Goal: Information Seeking & Learning: Learn about a topic

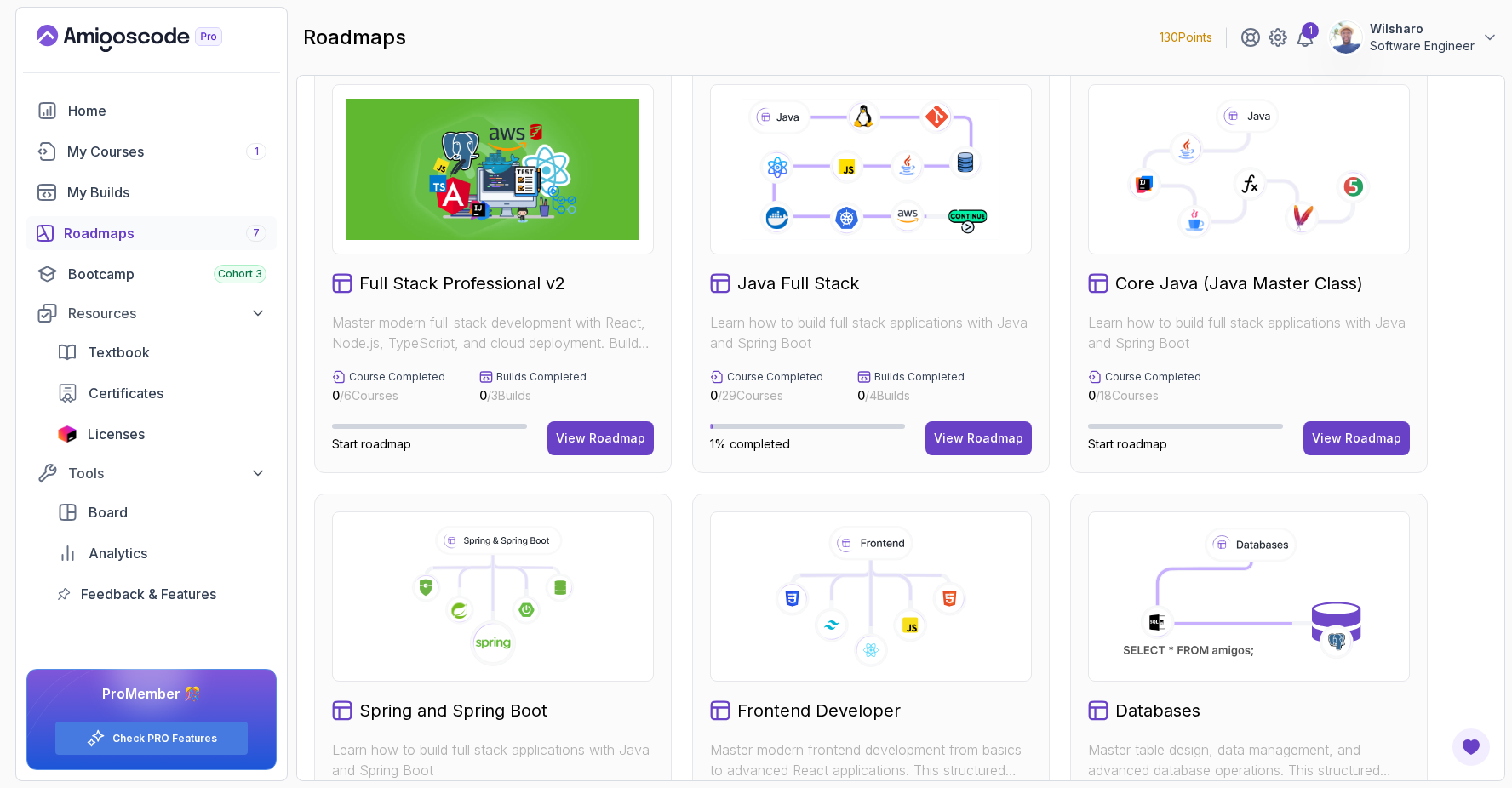
scroll to position [29, 0]
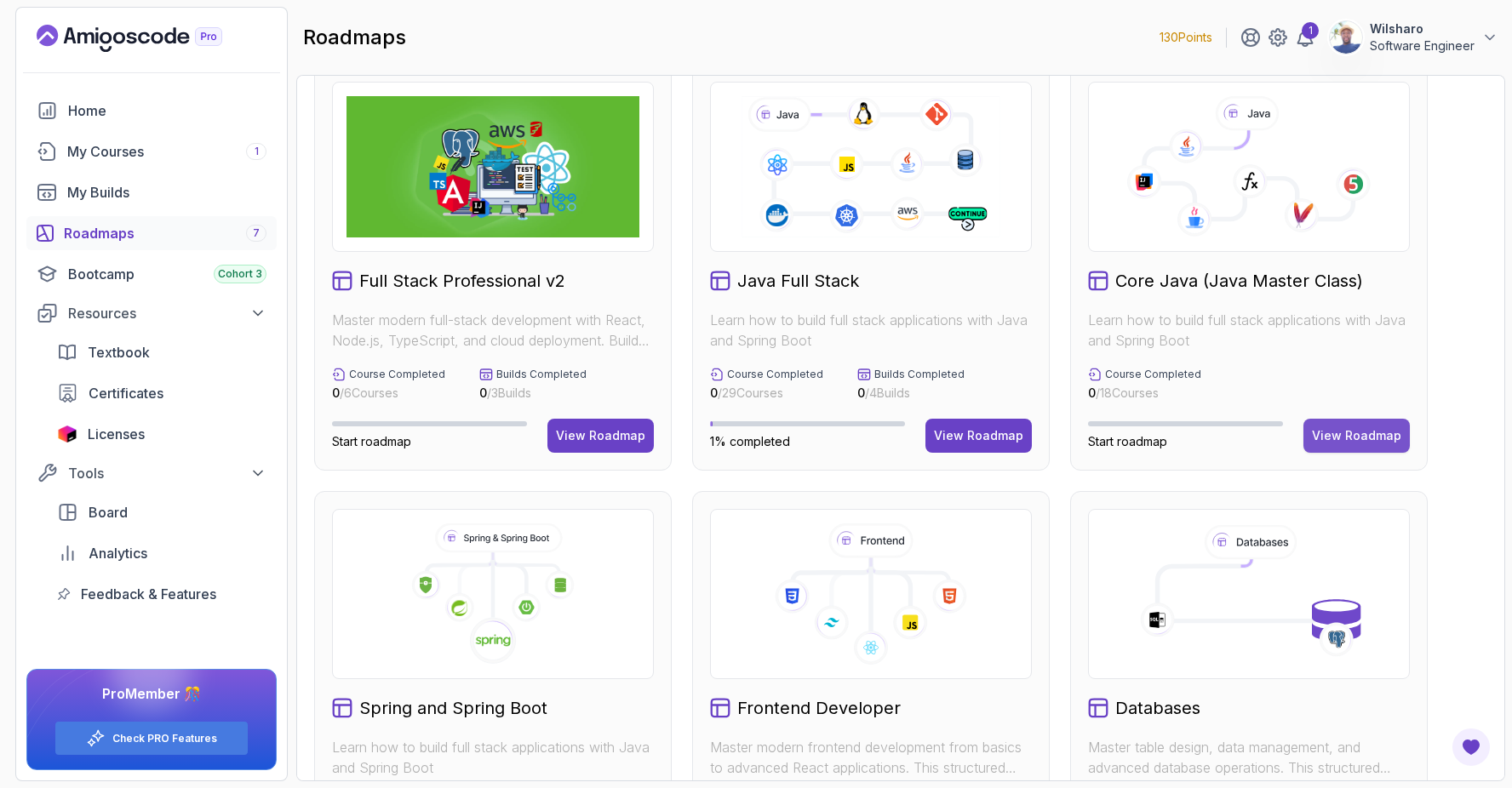
click at [1359, 433] on div "View Roadmap" at bounding box center [1356, 436] width 89 height 17
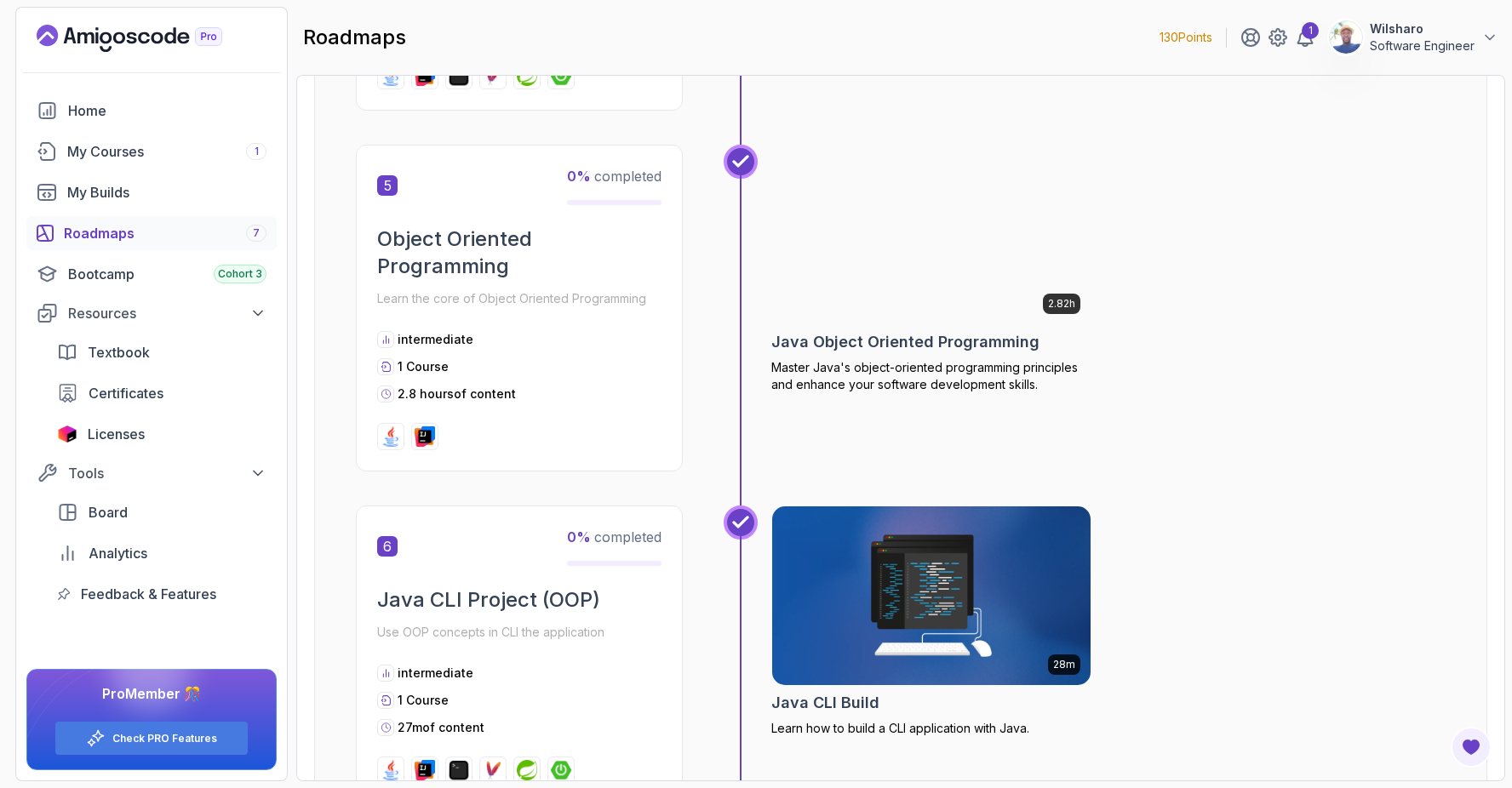
scroll to position [1683, 0]
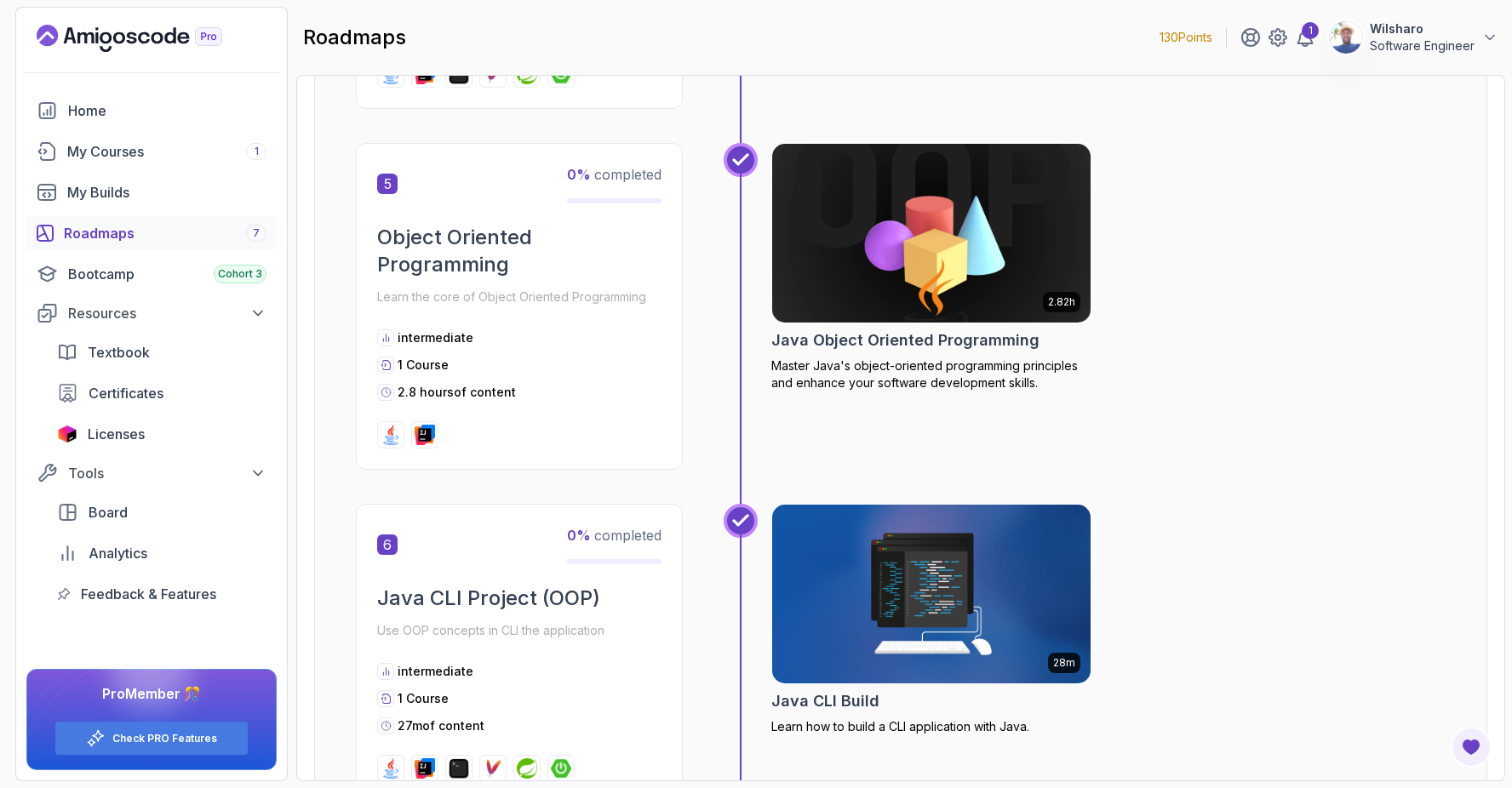
click at [899, 262] on img at bounding box center [932, 233] width 335 height 187
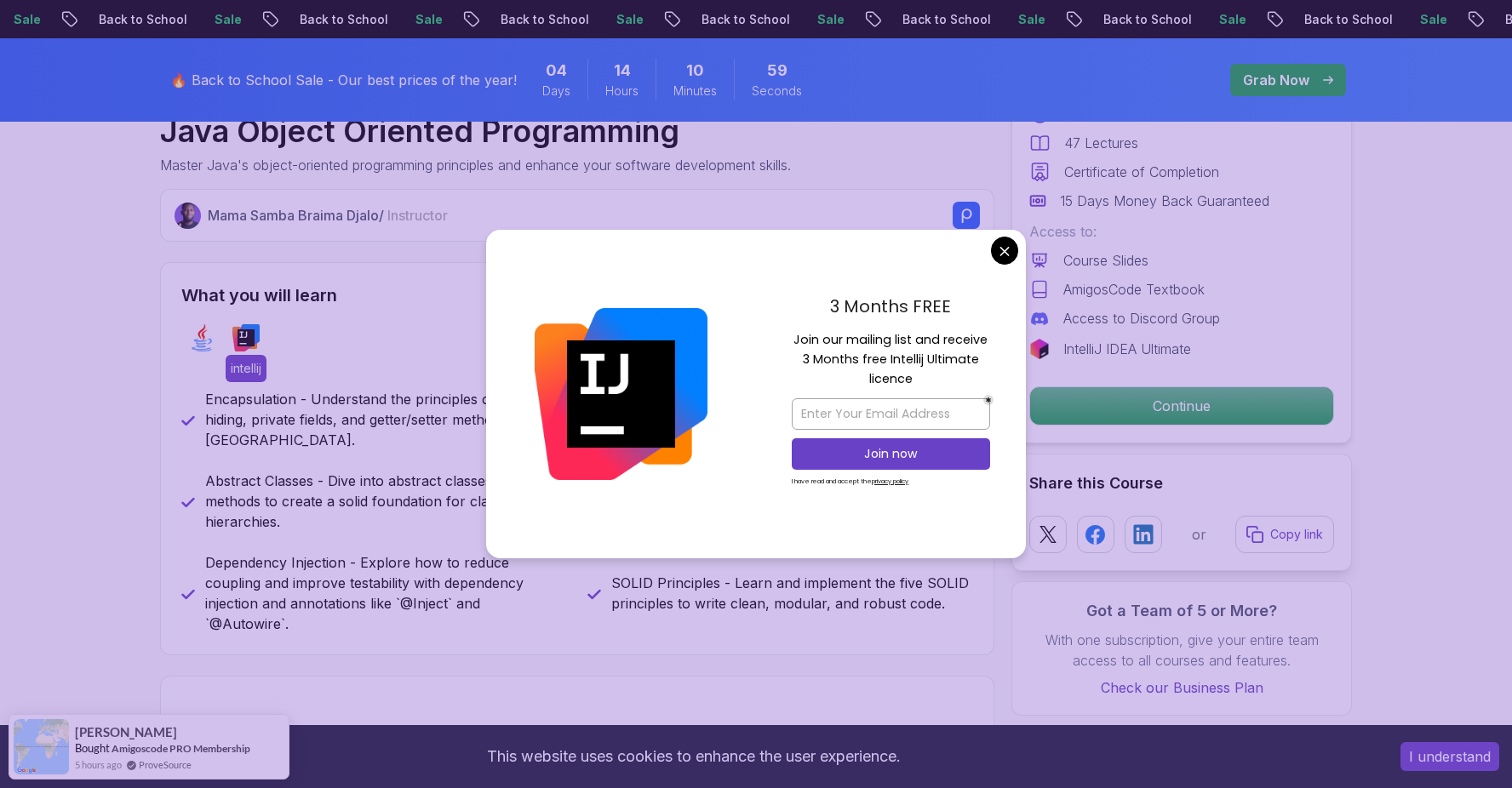
scroll to position [604, 0]
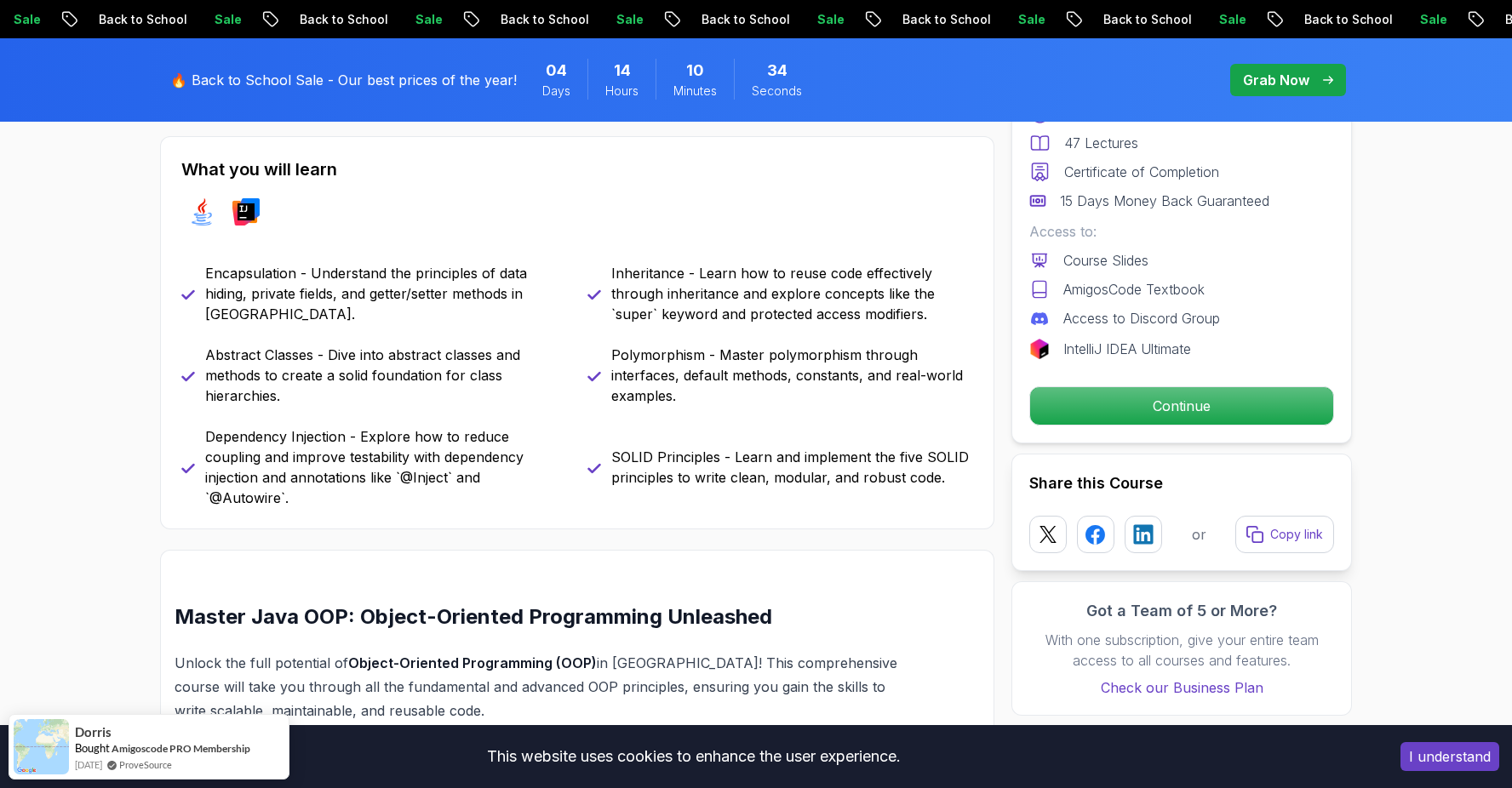
scroll to position [739, 0]
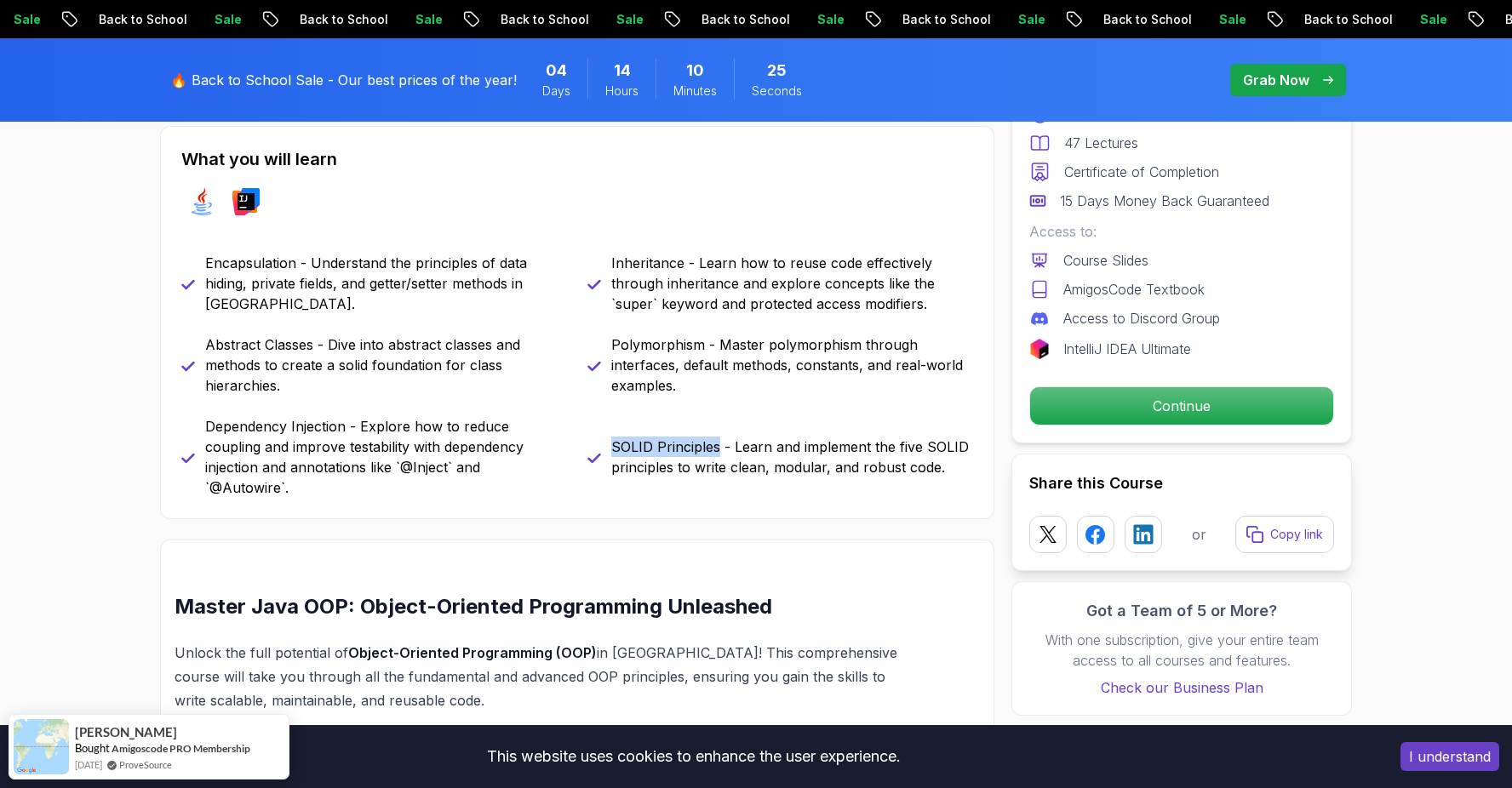
drag, startPoint x: 718, startPoint y: 438, endPoint x: 611, endPoint y: 438, distance: 107.0
click at [611, 438] on p "SOLID Principles - Learn and implement the five SOLID principles to write clean…" at bounding box center [792, 457] width 362 height 41
copy p "SOLID Principles"
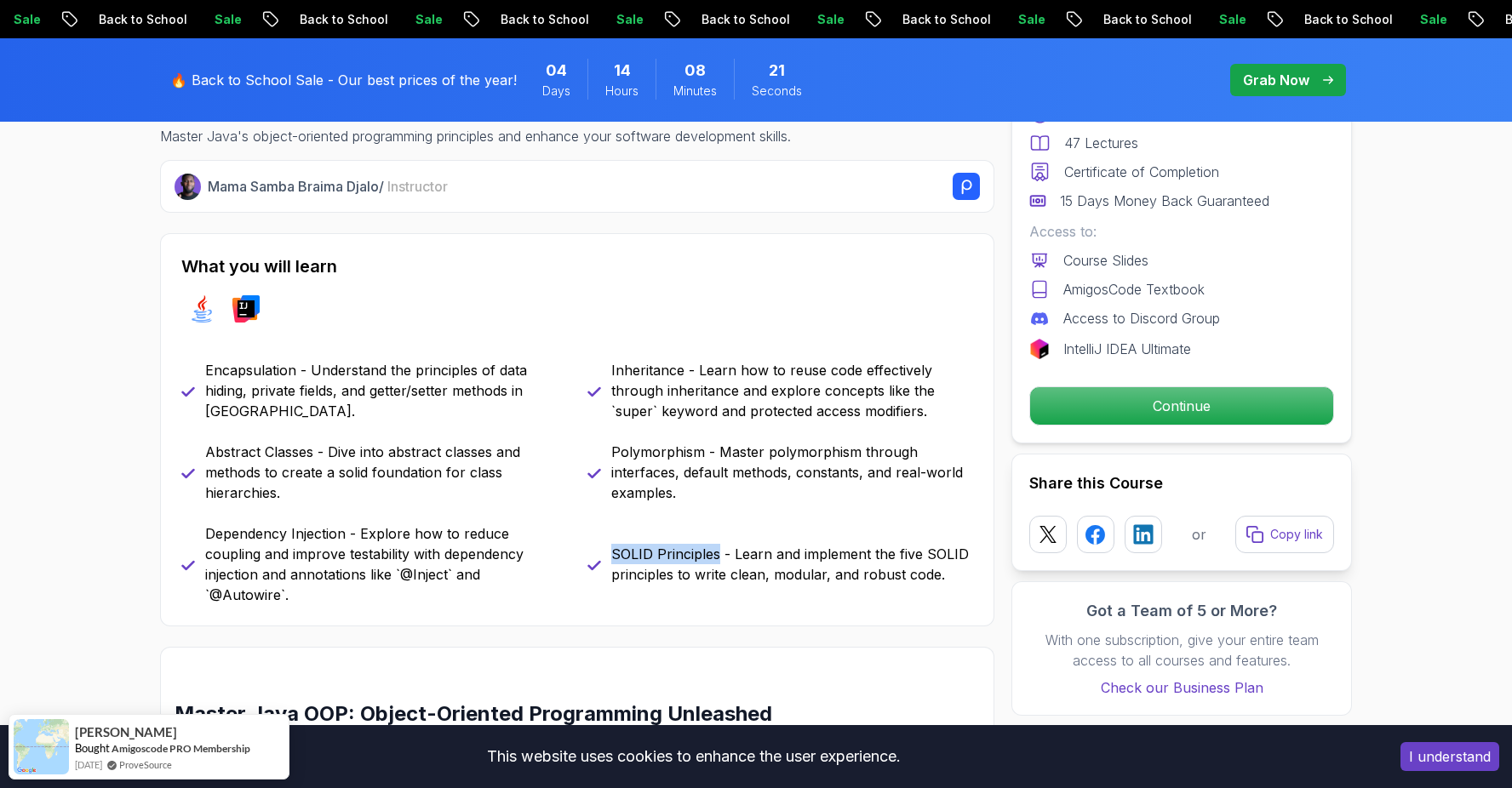
scroll to position [577, 0]
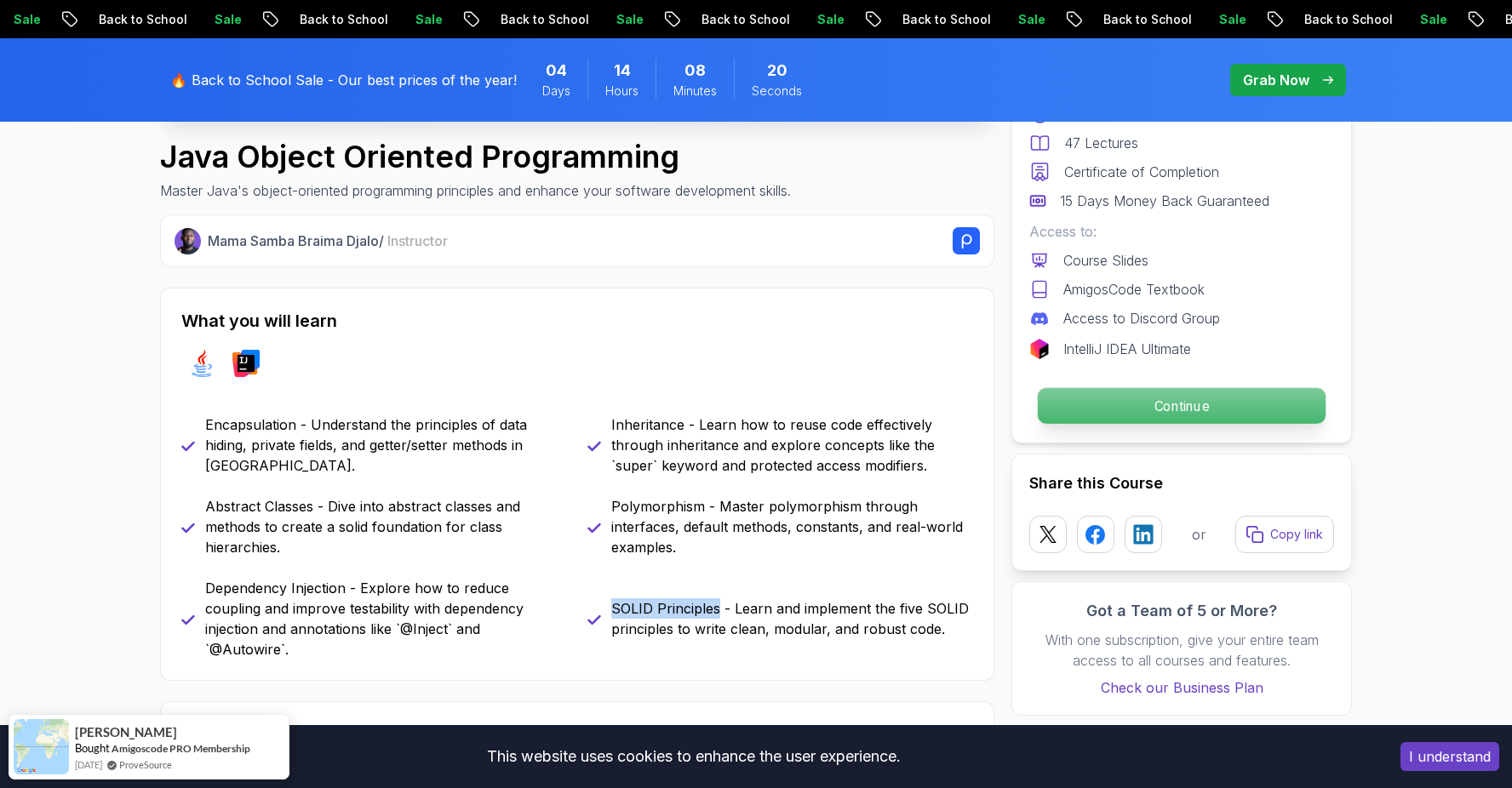
click at [1169, 404] on p "Continue" at bounding box center [1181, 406] width 287 height 36
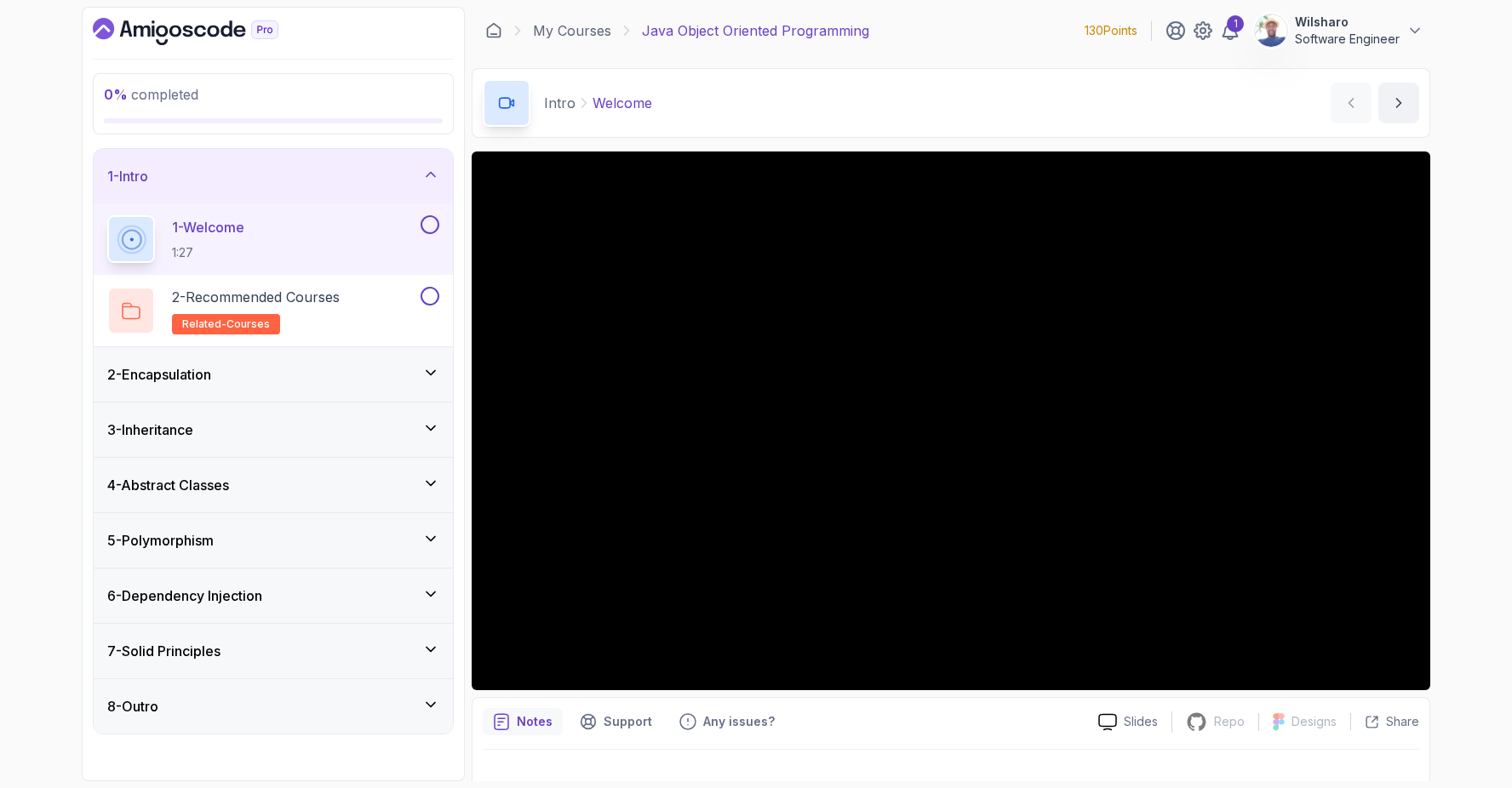
click at [993, 31] on div "My Courses Java Object Oriented Programming 130 Points 1 Wilsharo Software Engi…" at bounding box center [951, 30] width 958 height 48
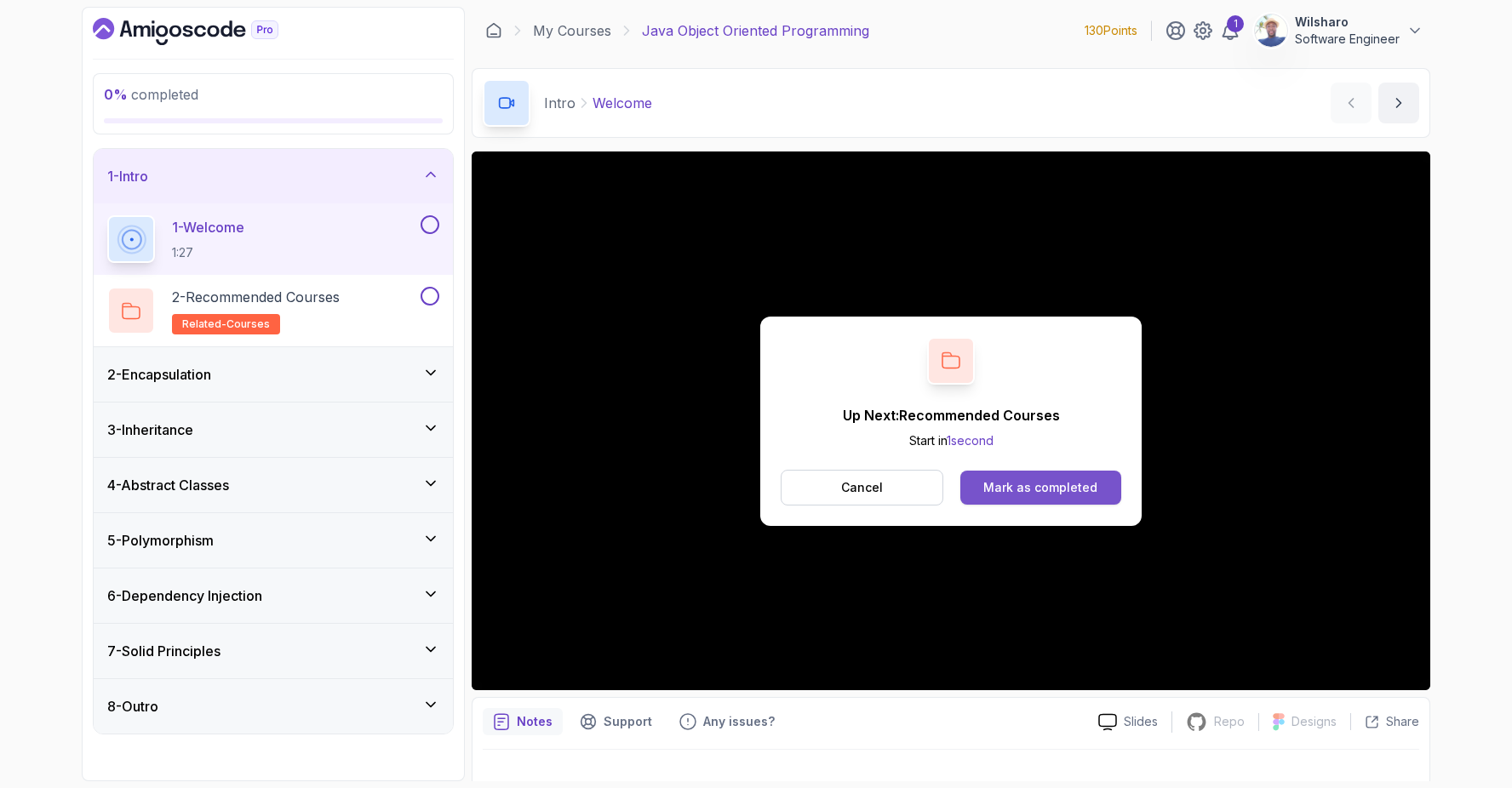
click at [1020, 493] on div "Mark as completed" at bounding box center [1040, 488] width 114 height 17
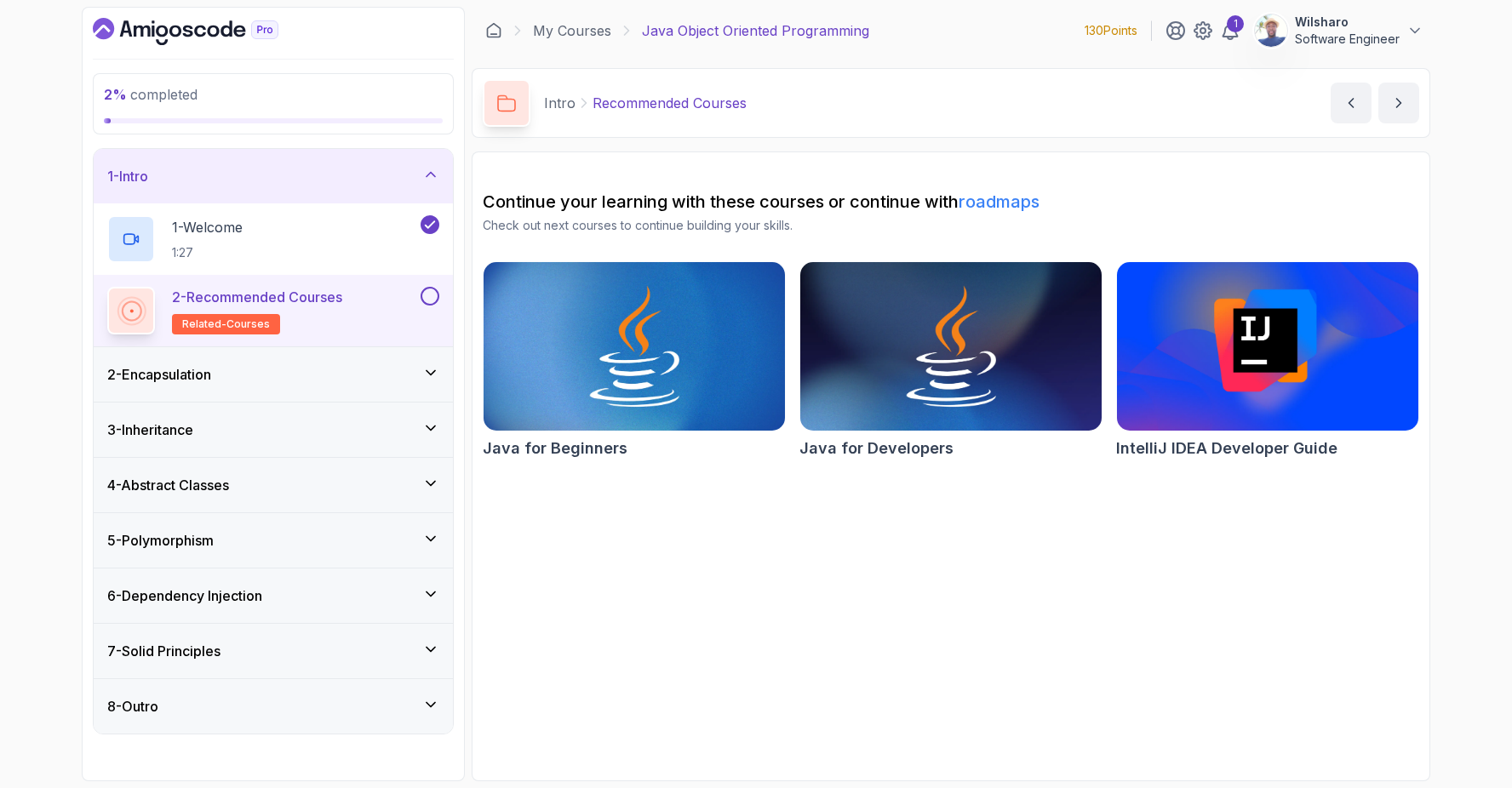
click at [335, 377] on div "2 - Encapsulation" at bounding box center [273, 374] width 332 height 20
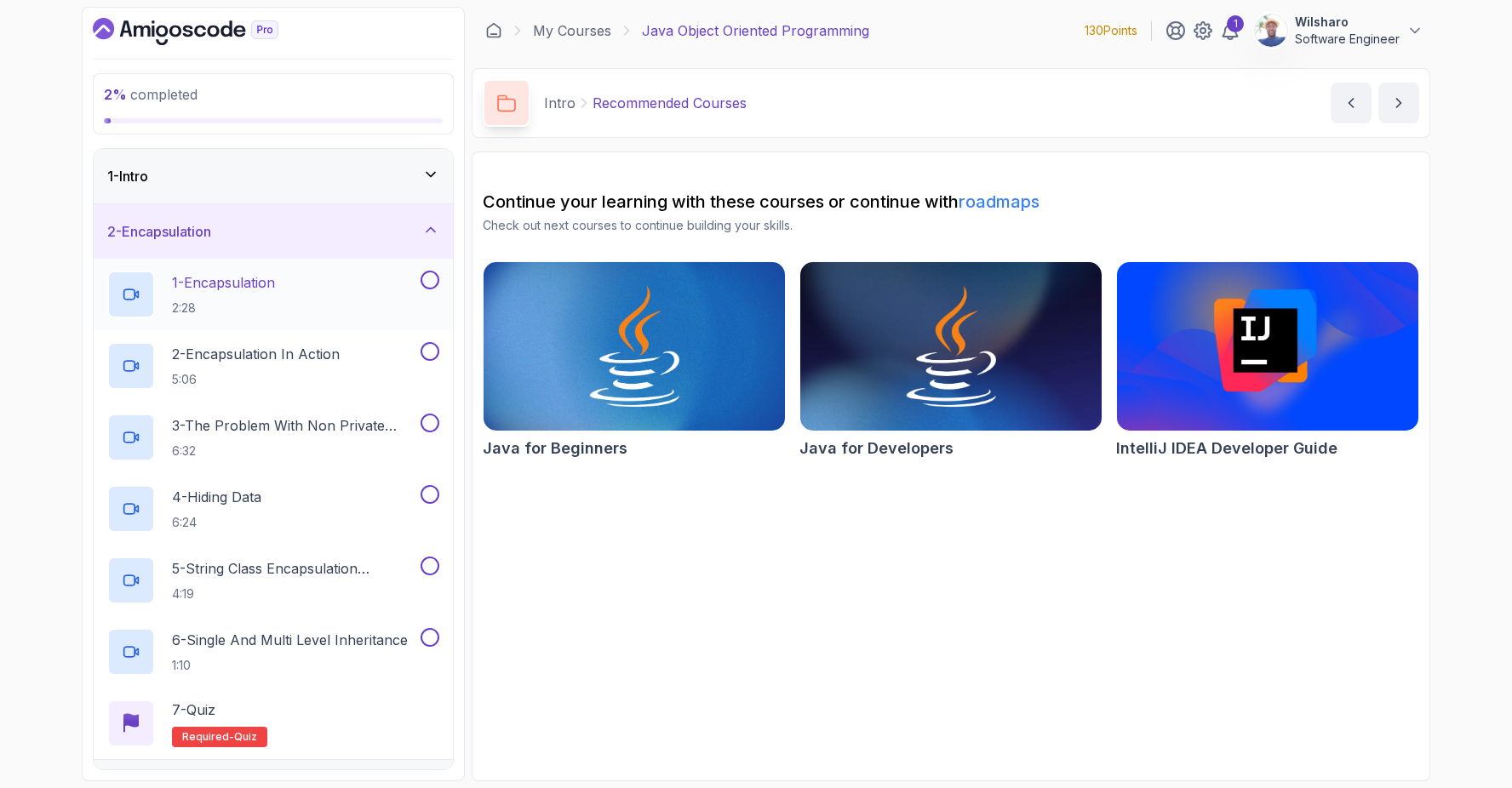
click at [335, 286] on div "1 - Encapsulation 2:28" at bounding box center [263, 294] width 310 height 48
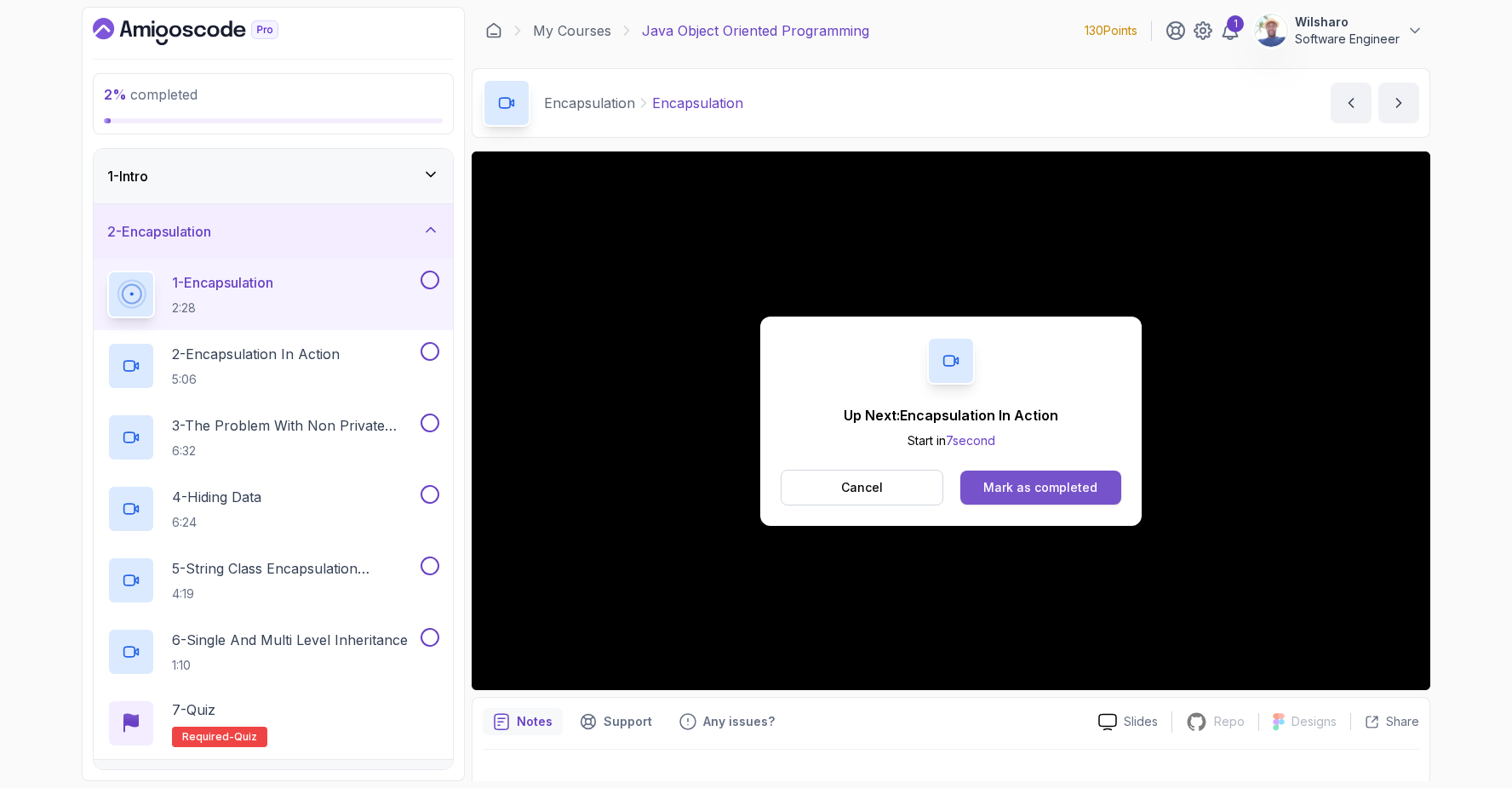
click at [1061, 488] on div "Mark as completed" at bounding box center [1040, 488] width 114 height 17
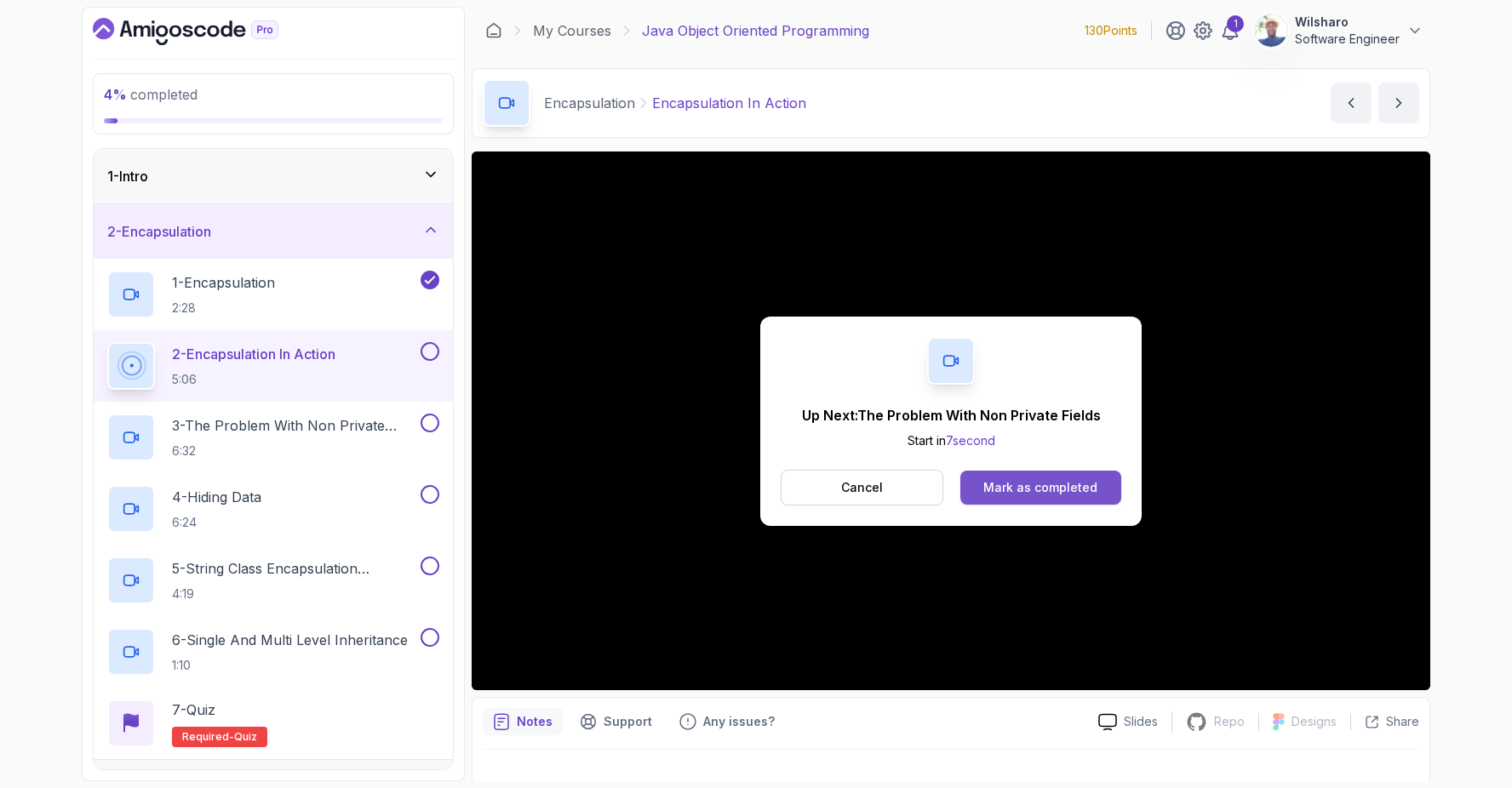
click at [1029, 480] on div "Mark as completed" at bounding box center [1040, 488] width 114 height 17
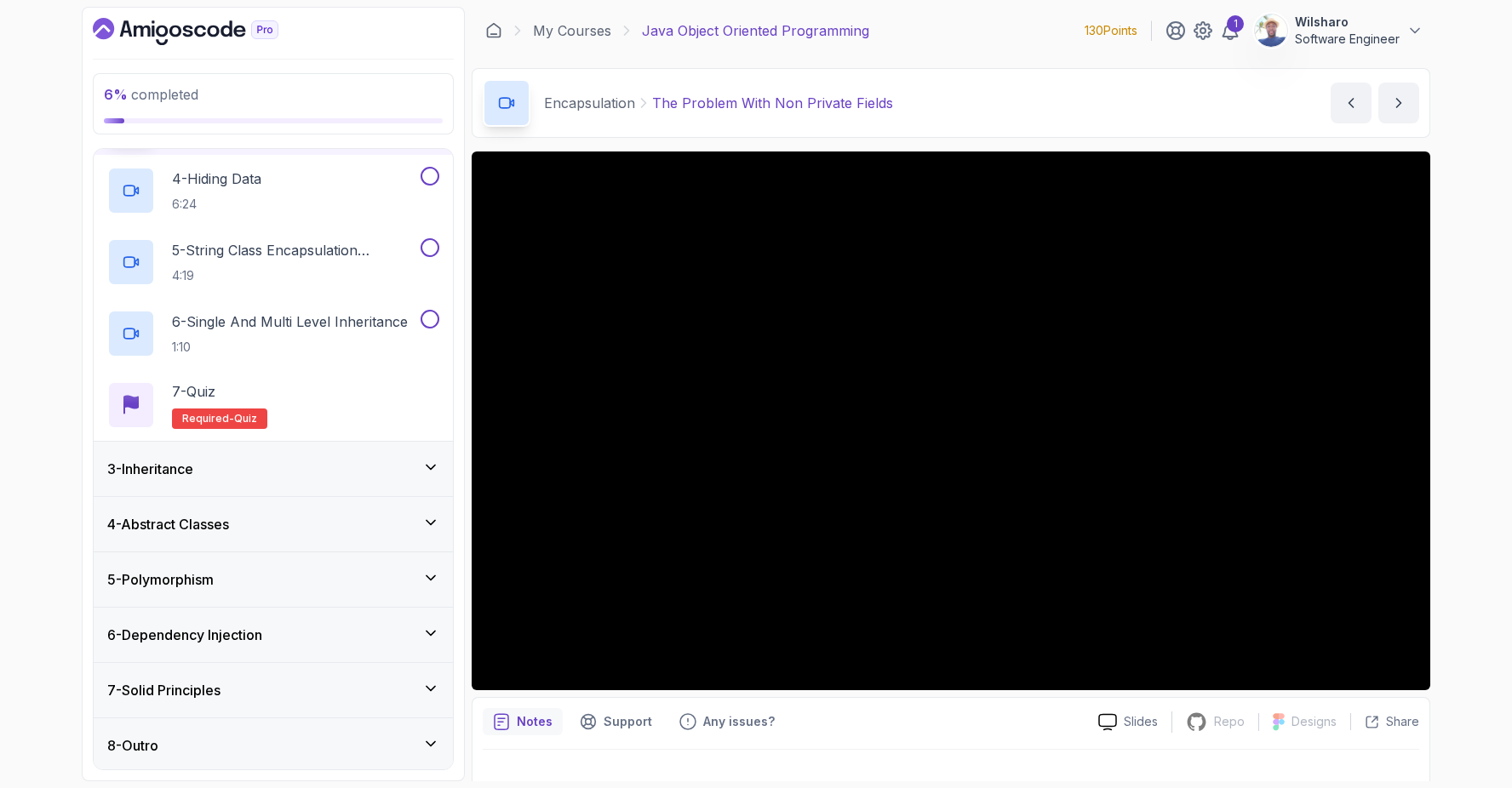
scroll to position [321, 0]
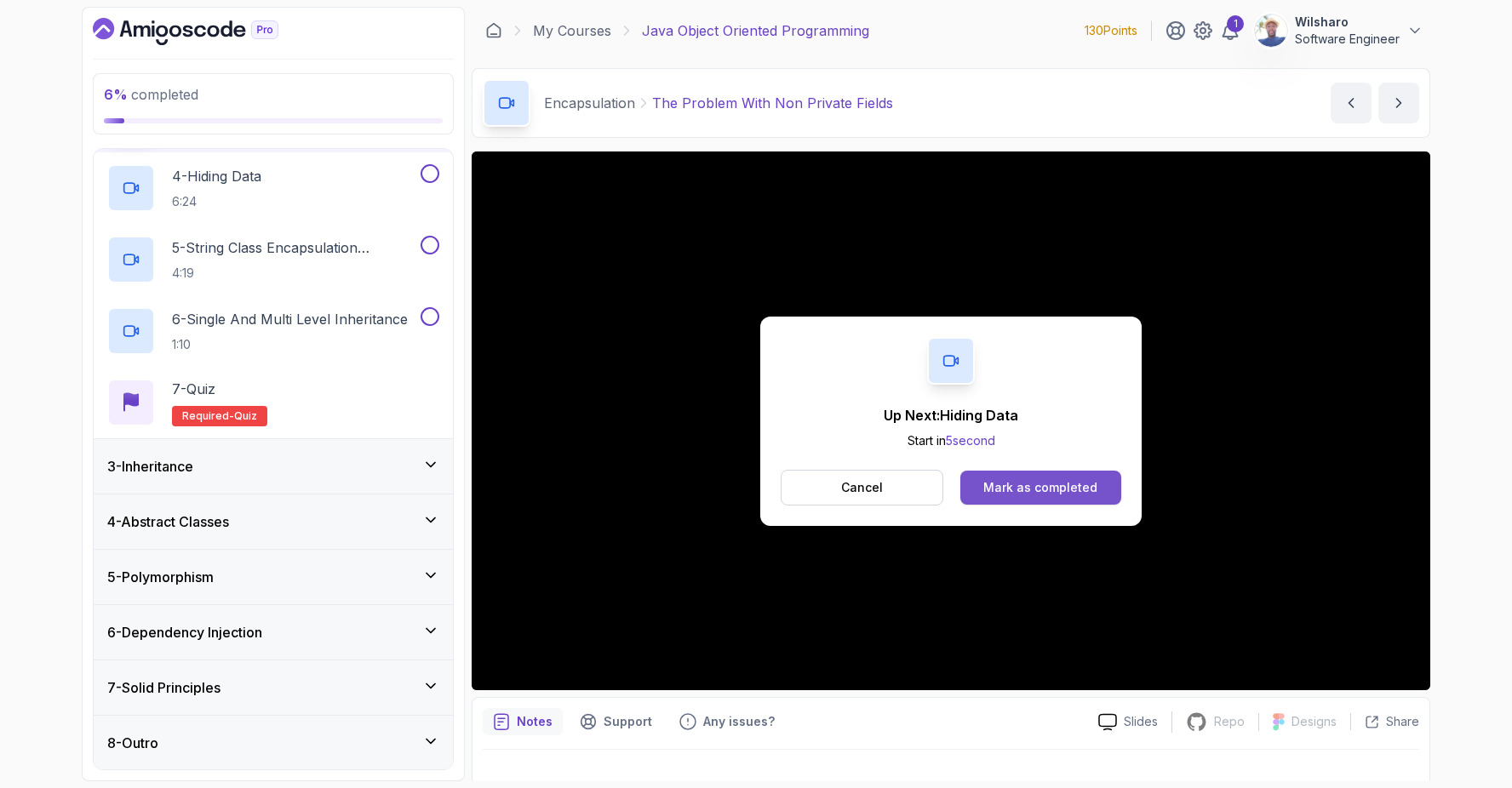
click at [1063, 493] on div "Mark as completed" at bounding box center [1040, 488] width 114 height 17
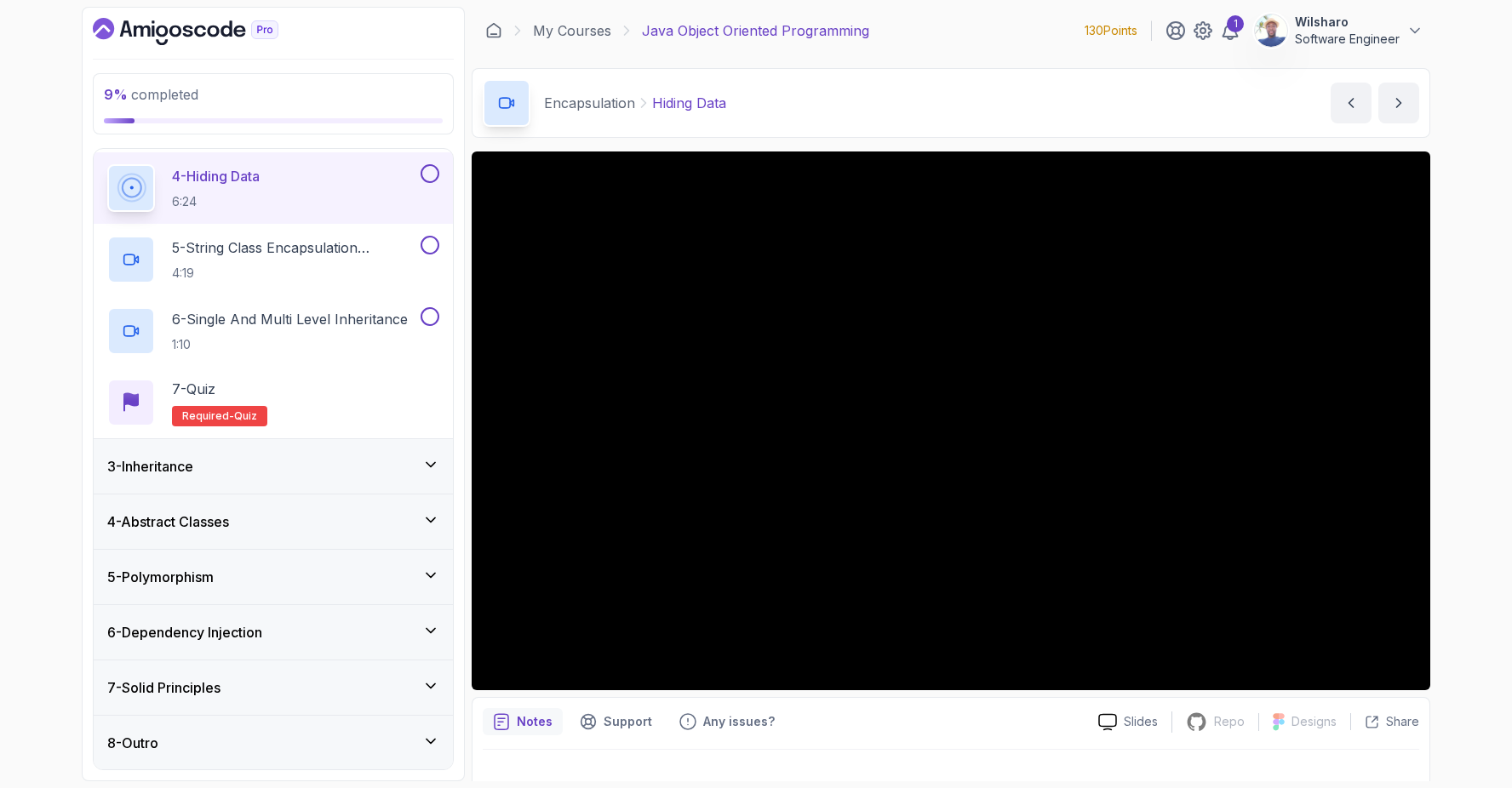
click at [426, 463] on icon at bounding box center [431, 464] width 17 height 17
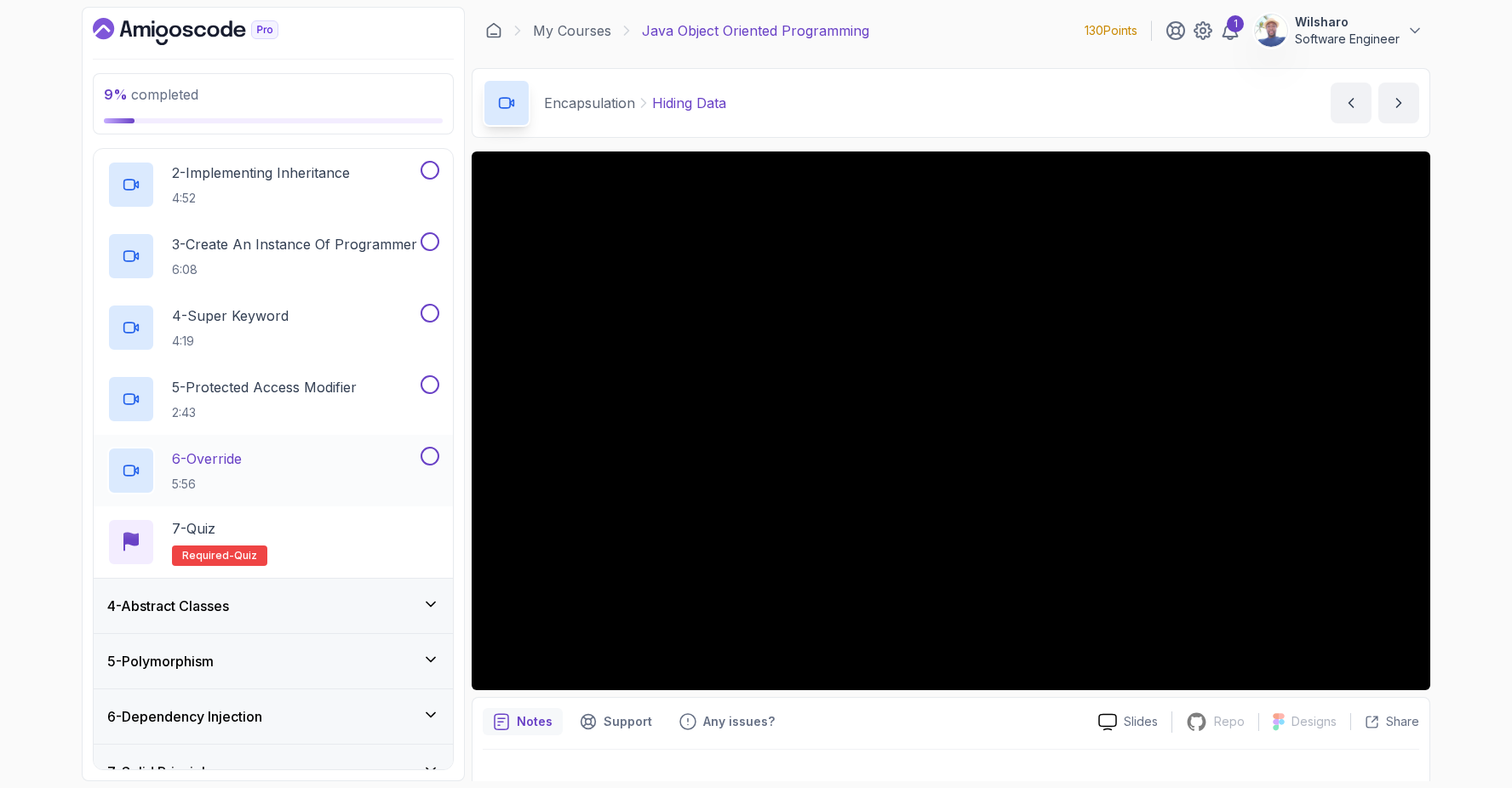
scroll to position [321, 0]
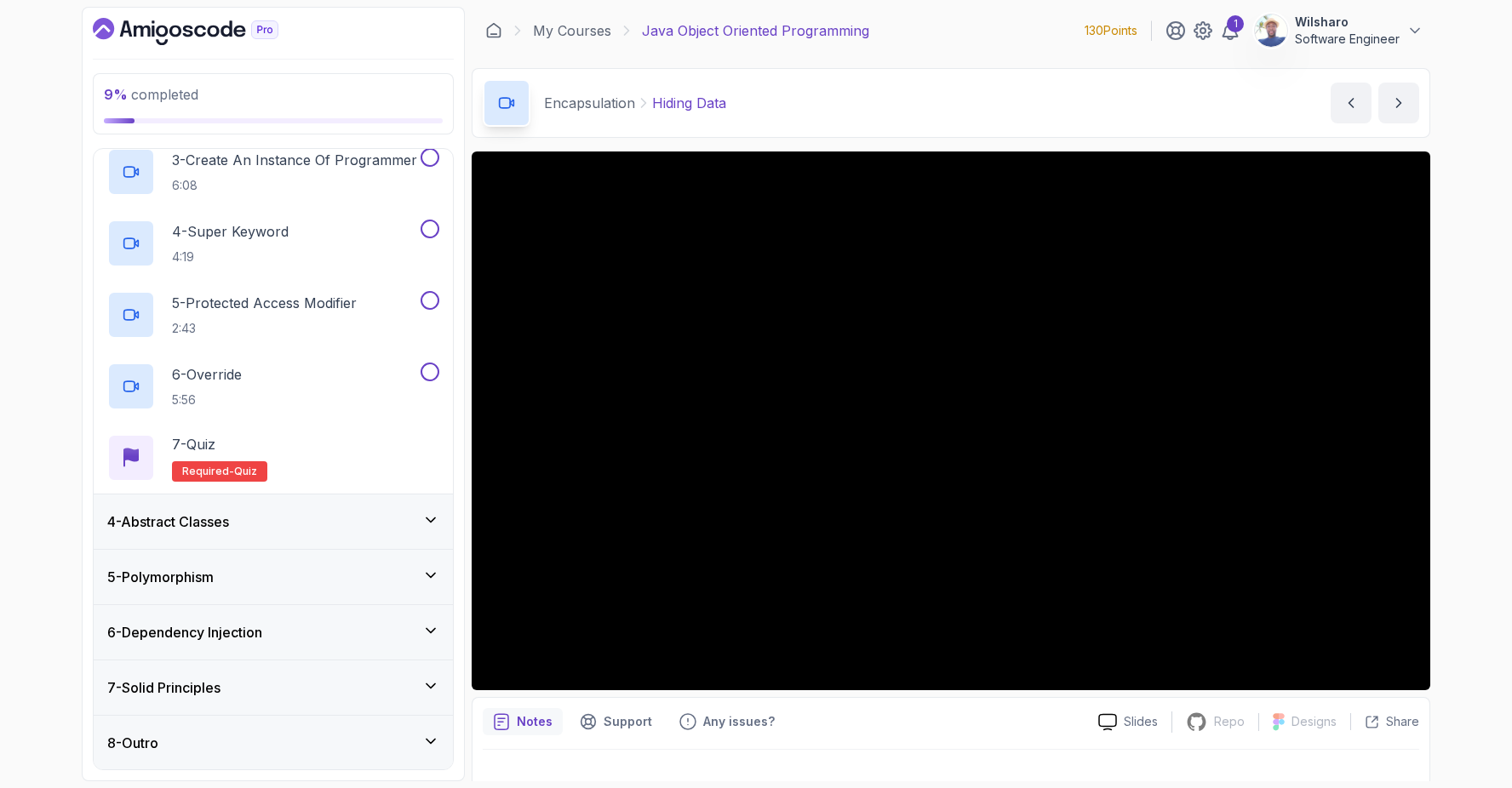
click at [436, 513] on icon at bounding box center [431, 521] width 17 height 17
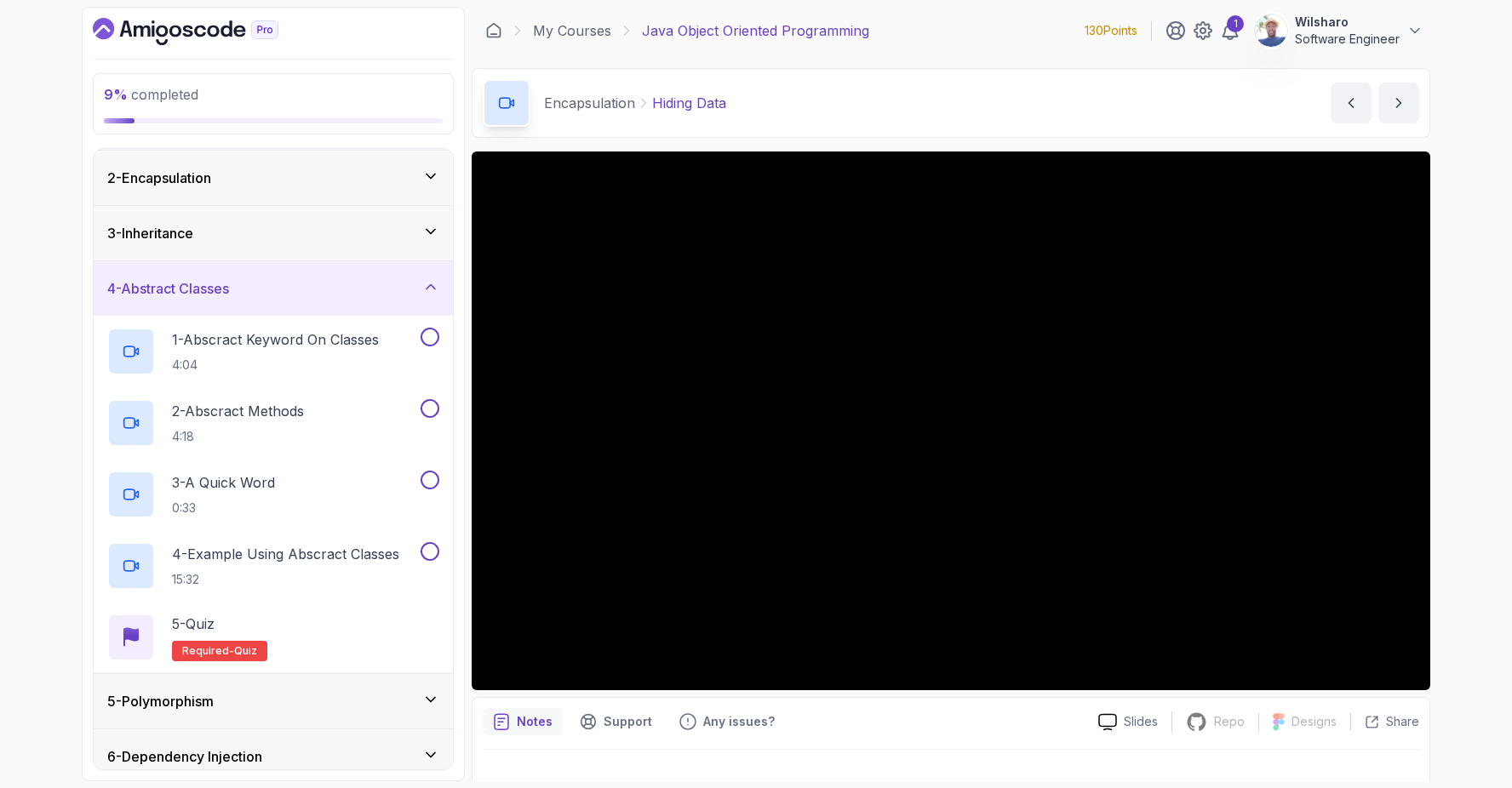
scroll to position [0, 0]
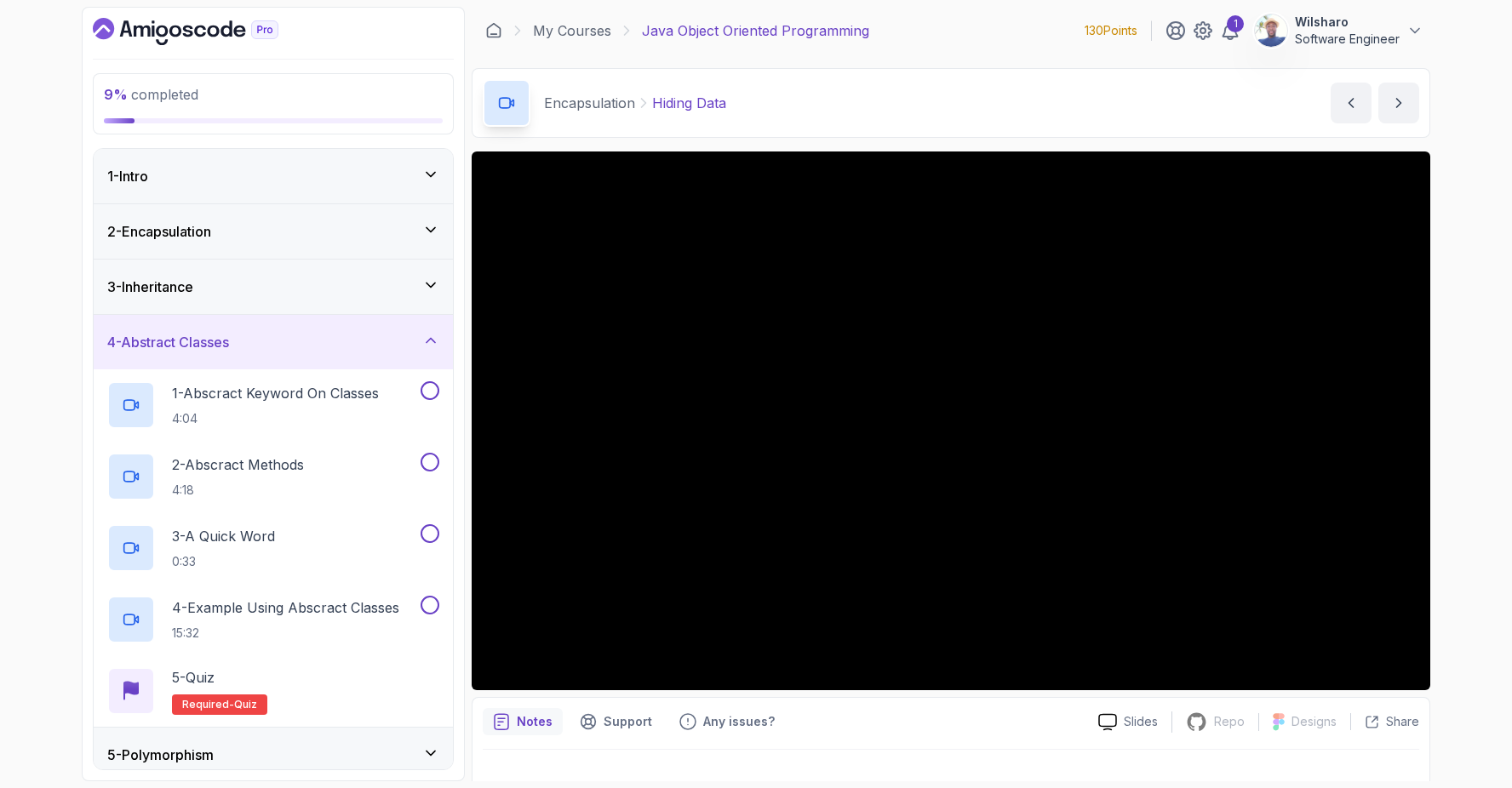
click at [431, 286] on icon at bounding box center [430, 285] width 9 height 4
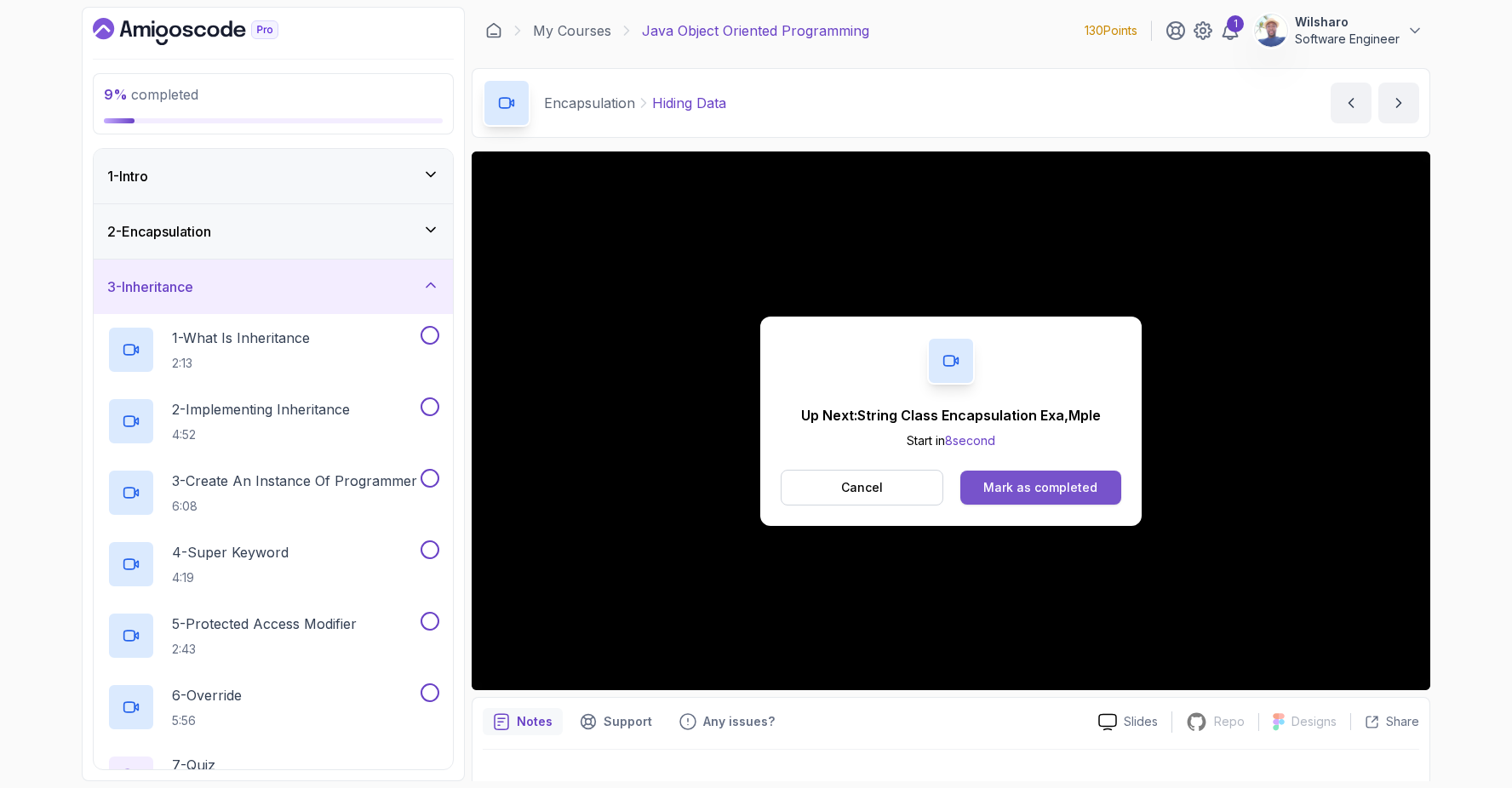
click at [1022, 490] on div "Mark as completed" at bounding box center [1040, 488] width 114 height 17
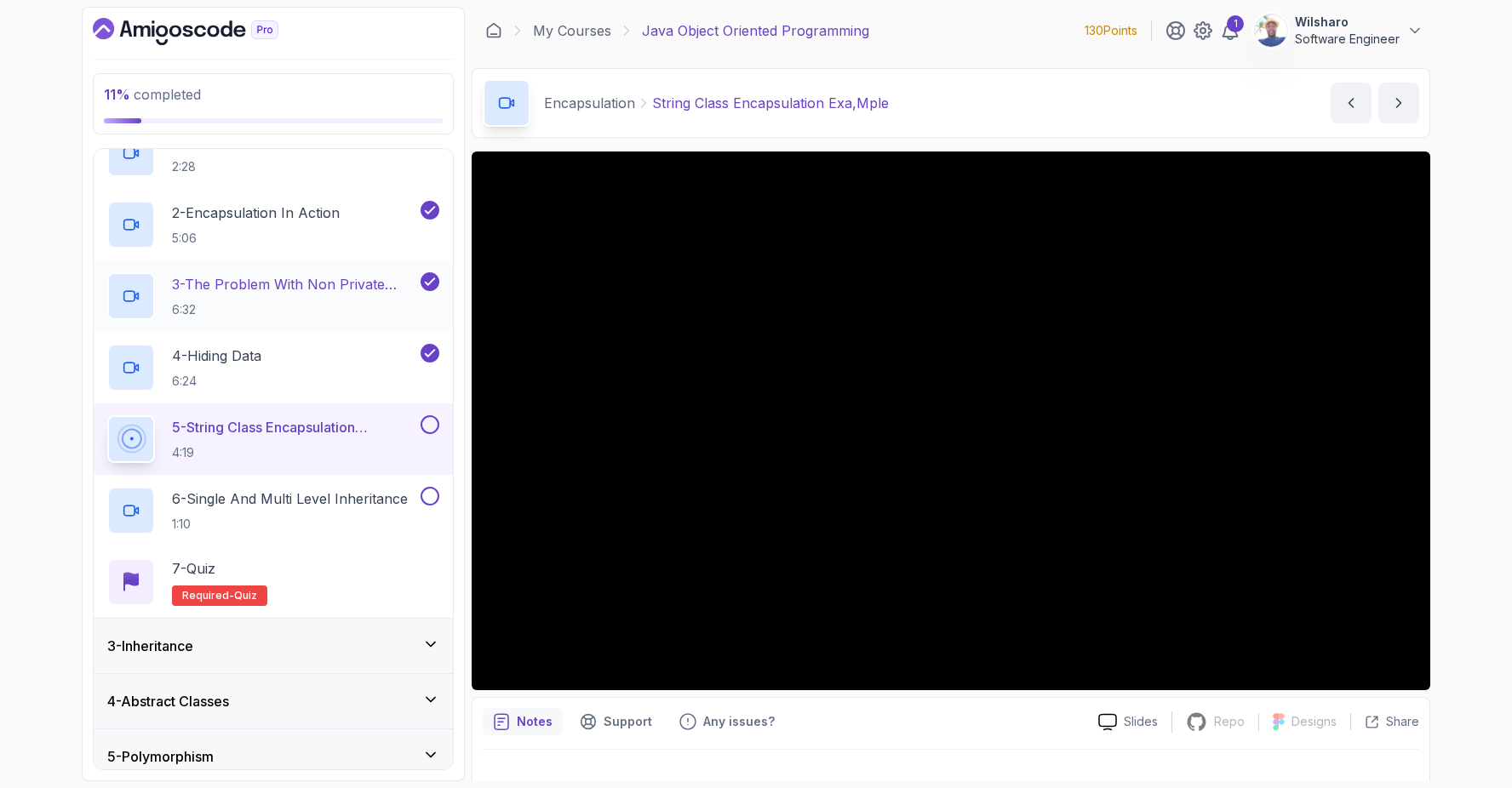
scroll to position [321, 0]
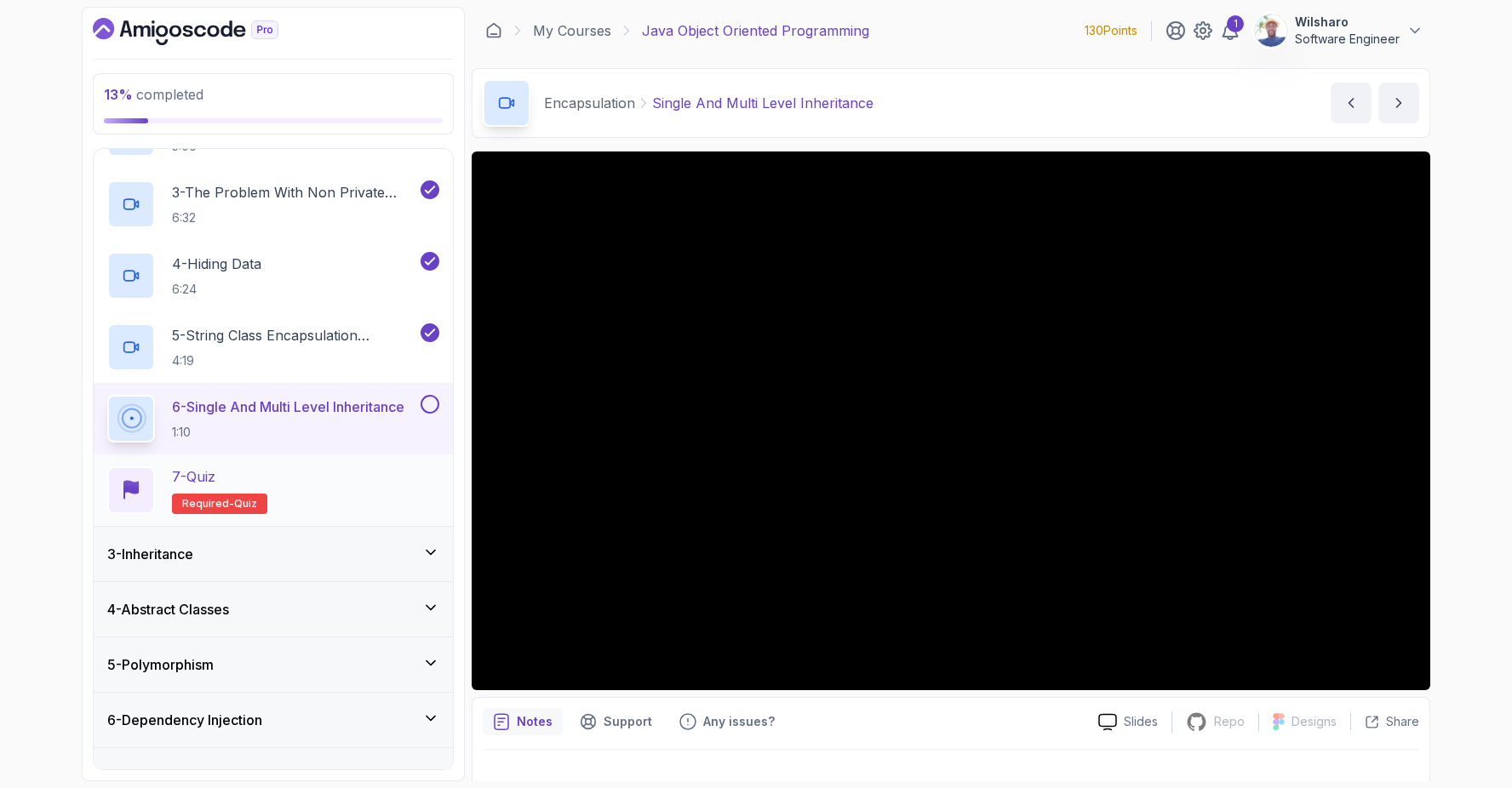
scroll to position [226, 0]
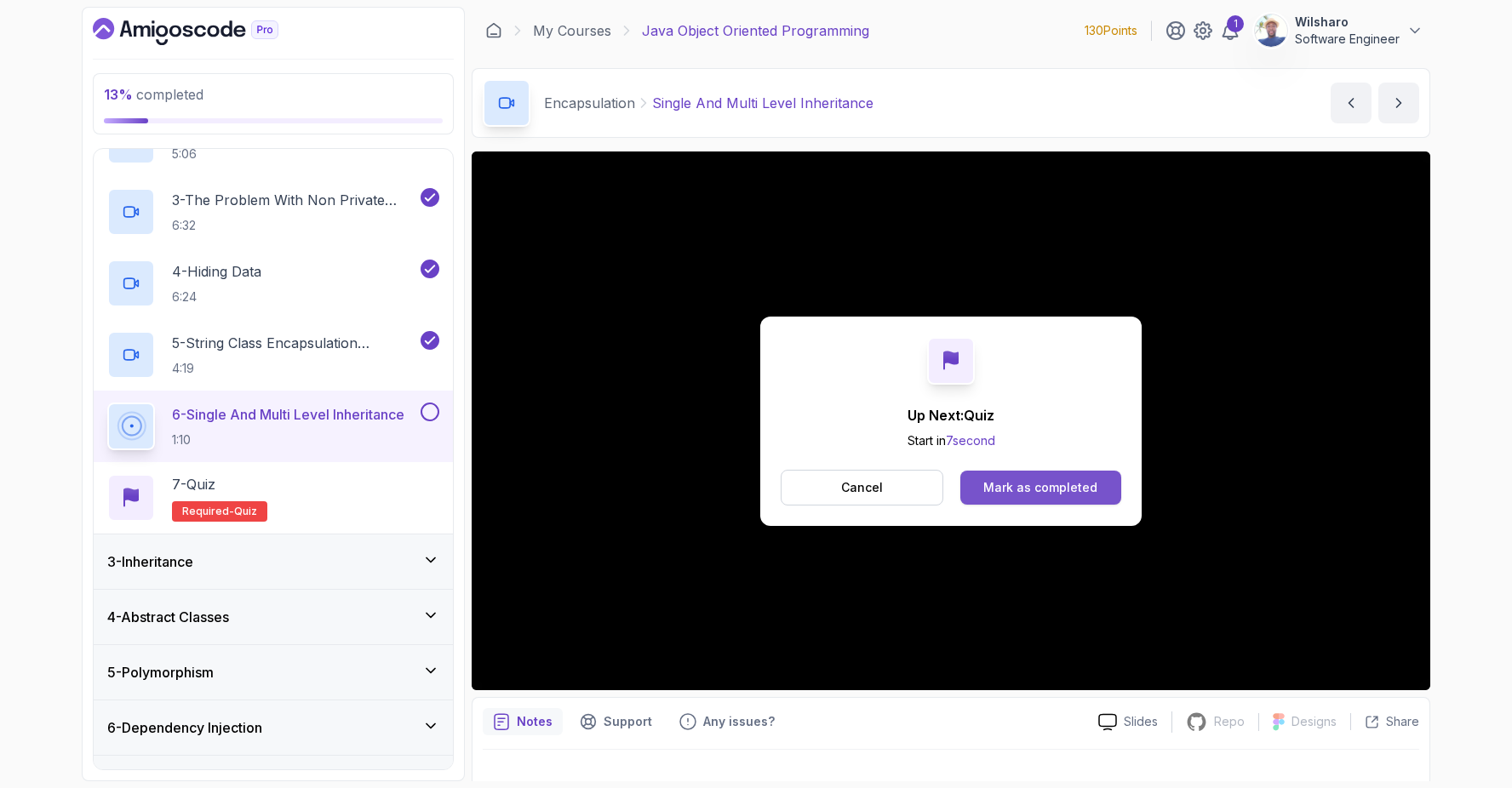
click at [1063, 492] on div "Mark as completed" at bounding box center [1040, 488] width 114 height 17
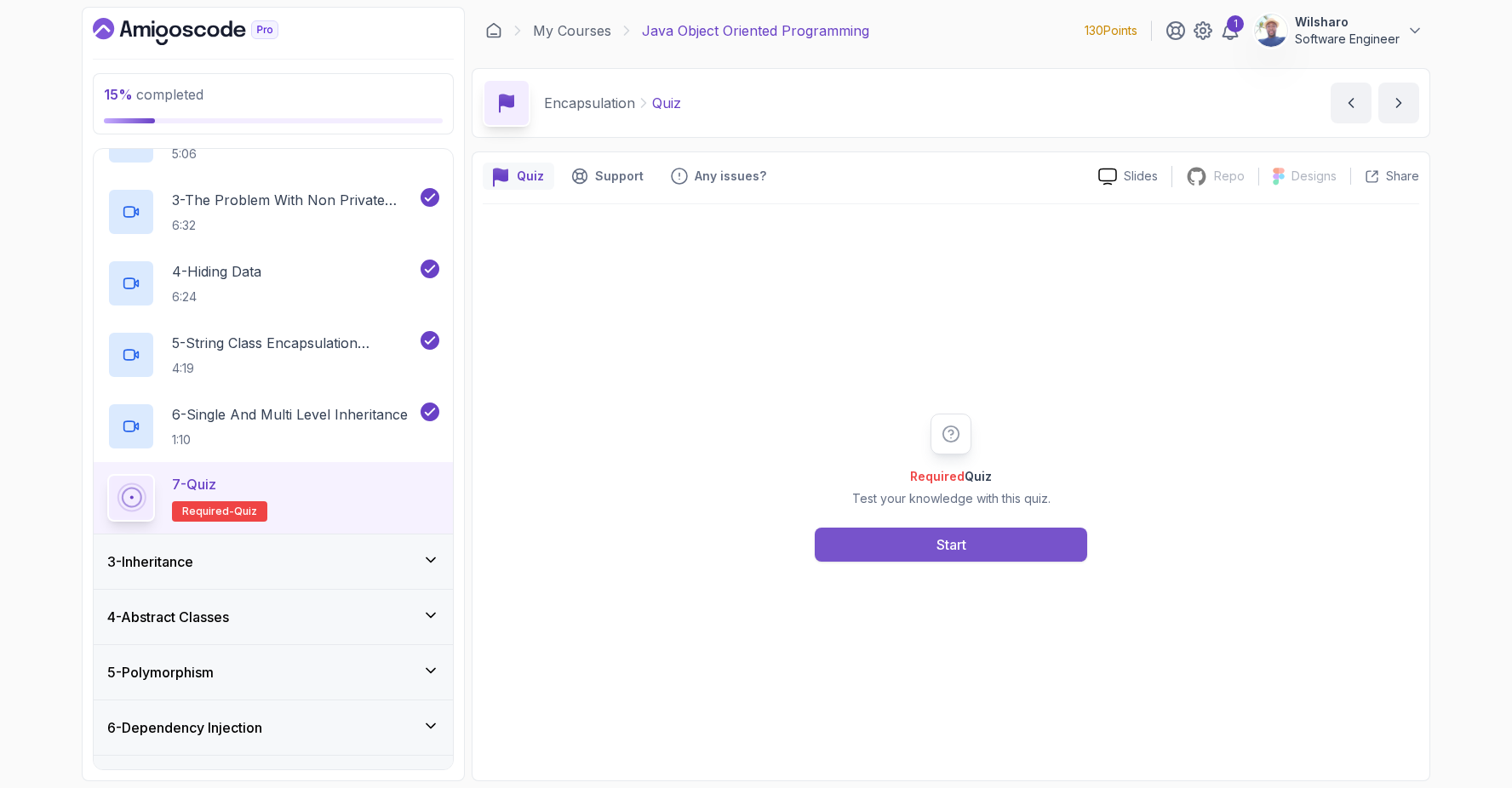
click at [1012, 545] on button "Start" at bounding box center [951, 545] width 272 height 34
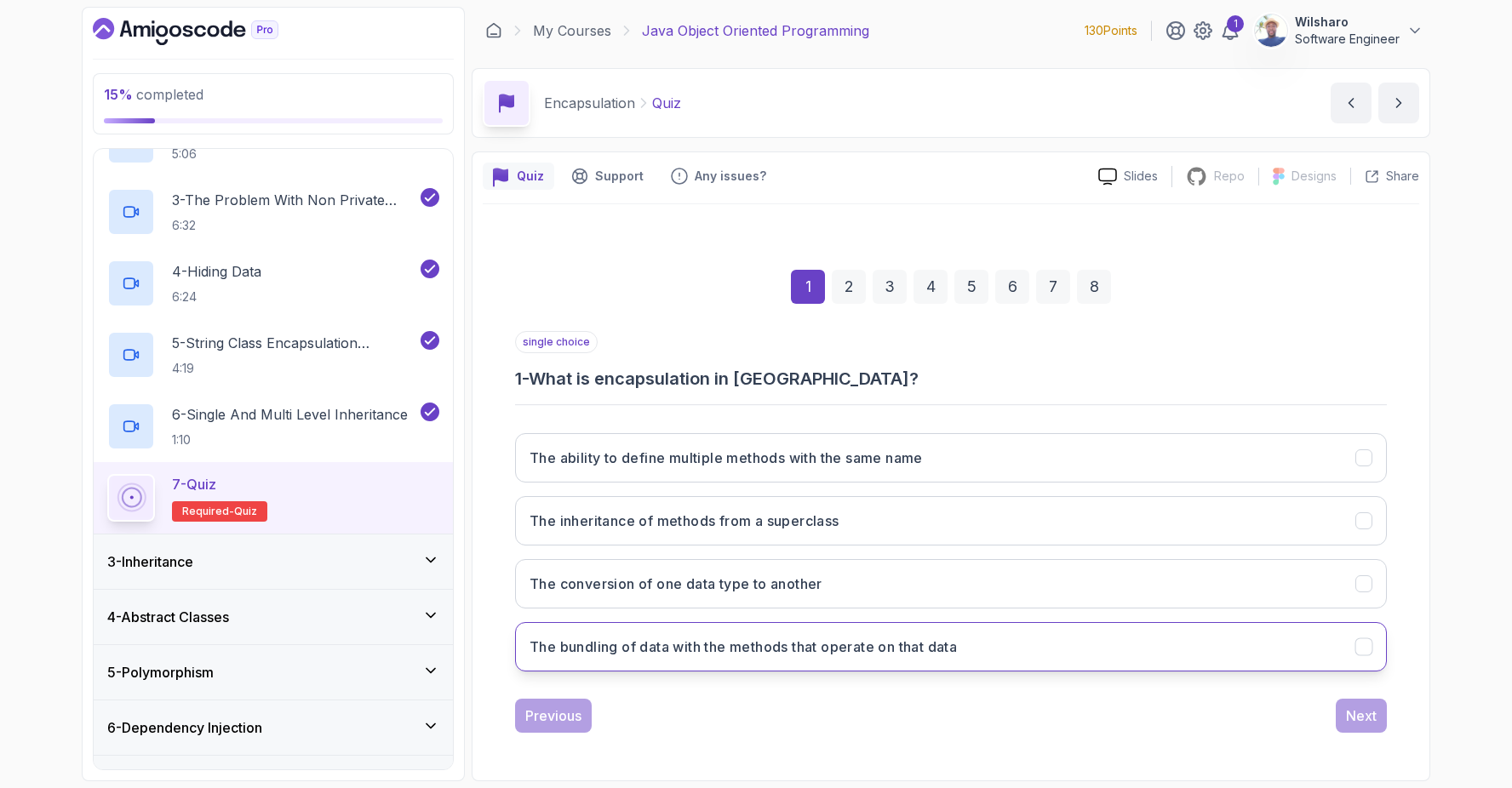
click at [911, 658] on button "The bundling of data with the methods that operate on that data" at bounding box center [951, 647] width 872 height 49
click at [1354, 716] on div "Next" at bounding box center [1361, 716] width 30 height 20
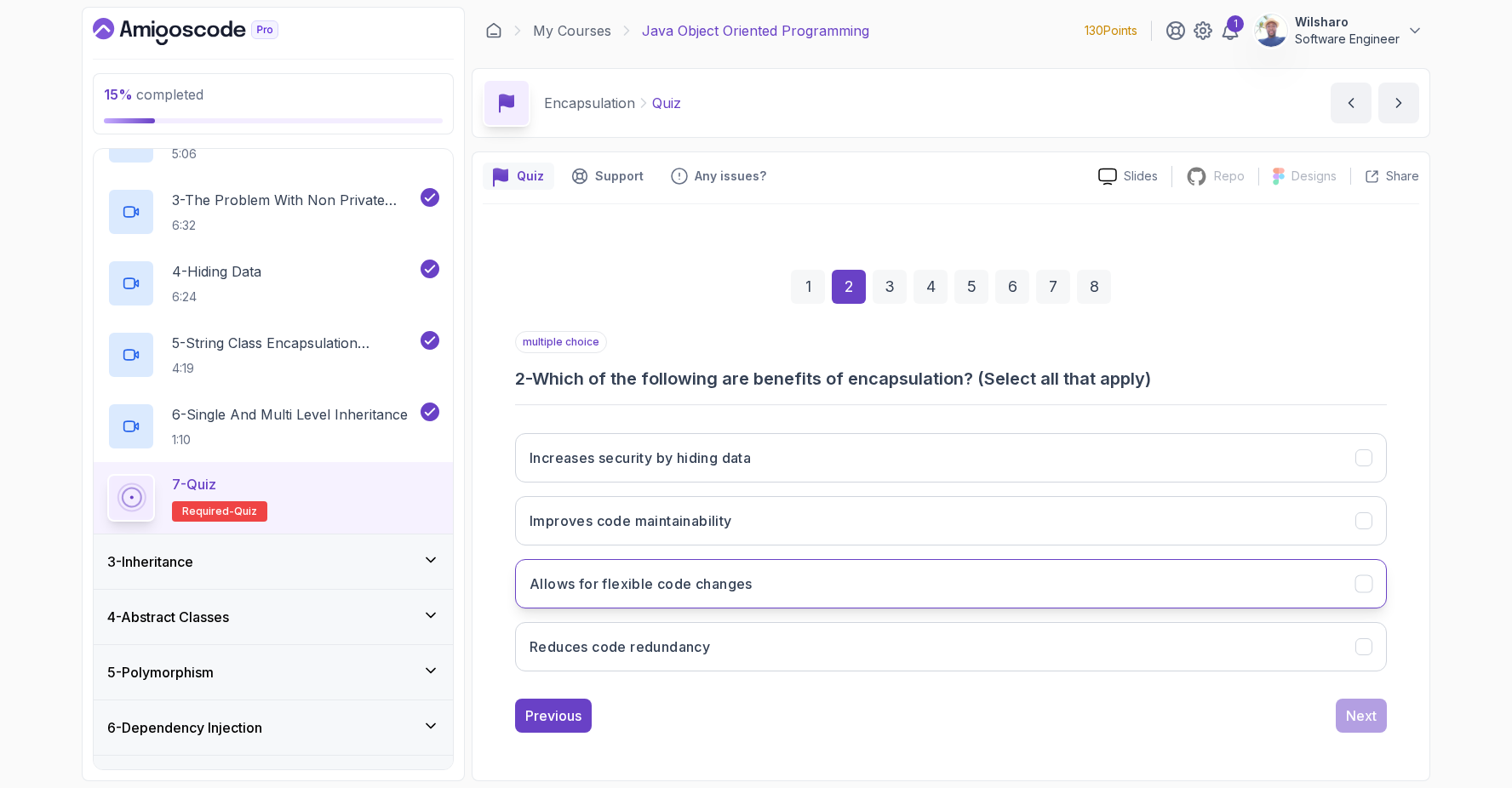
click at [993, 588] on button "Allows for flexible code changes" at bounding box center [951, 584] width 872 height 49
click at [1363, 725] on div "Next" at bounding box center [1361, 716] width 30 height 20
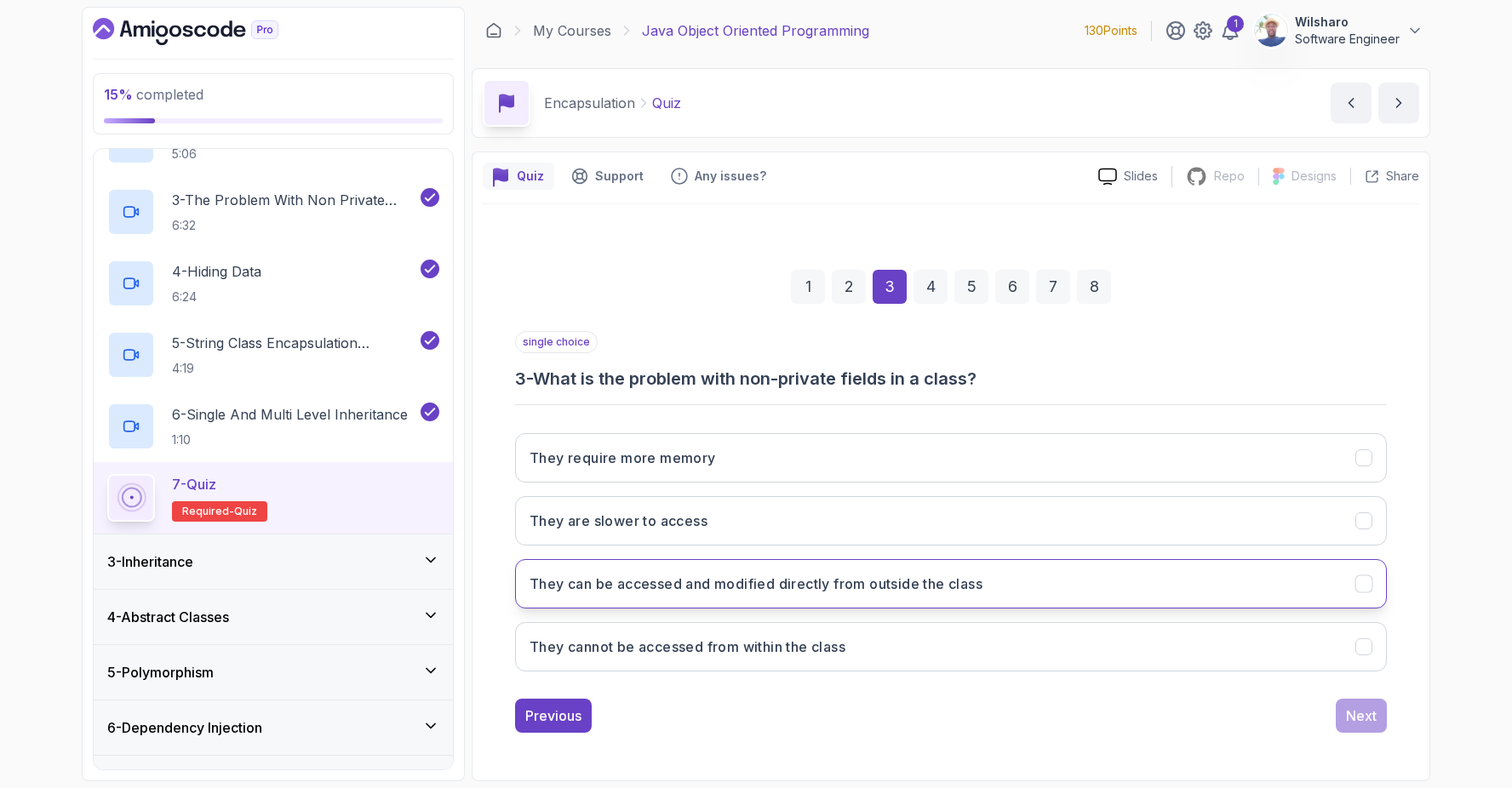
click at [901, 593] on button "They can be accessed and modified directly from outside the class" at bounding box center [951, 584] width 872 height 49
click at [1369, 719] on div "Next" at bounding box center [1361, 716] width 30 height 20
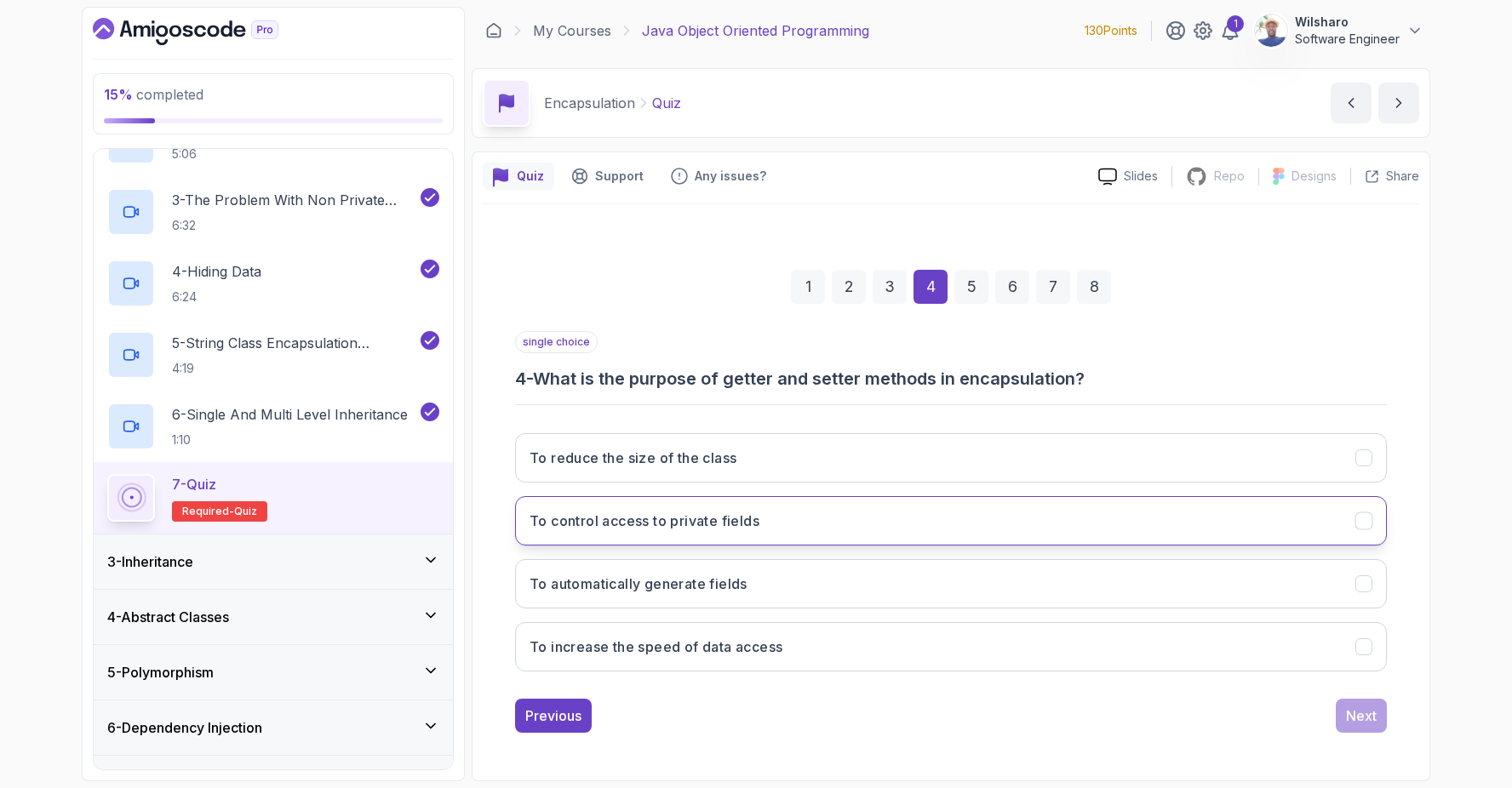
click at [810, 530] on button "To control access to private fields" at bounding box center [951, 521] width 872 height 49
click at [1356, 719] on div "Next" at bounding box center [1361, 716] width 30 height 20
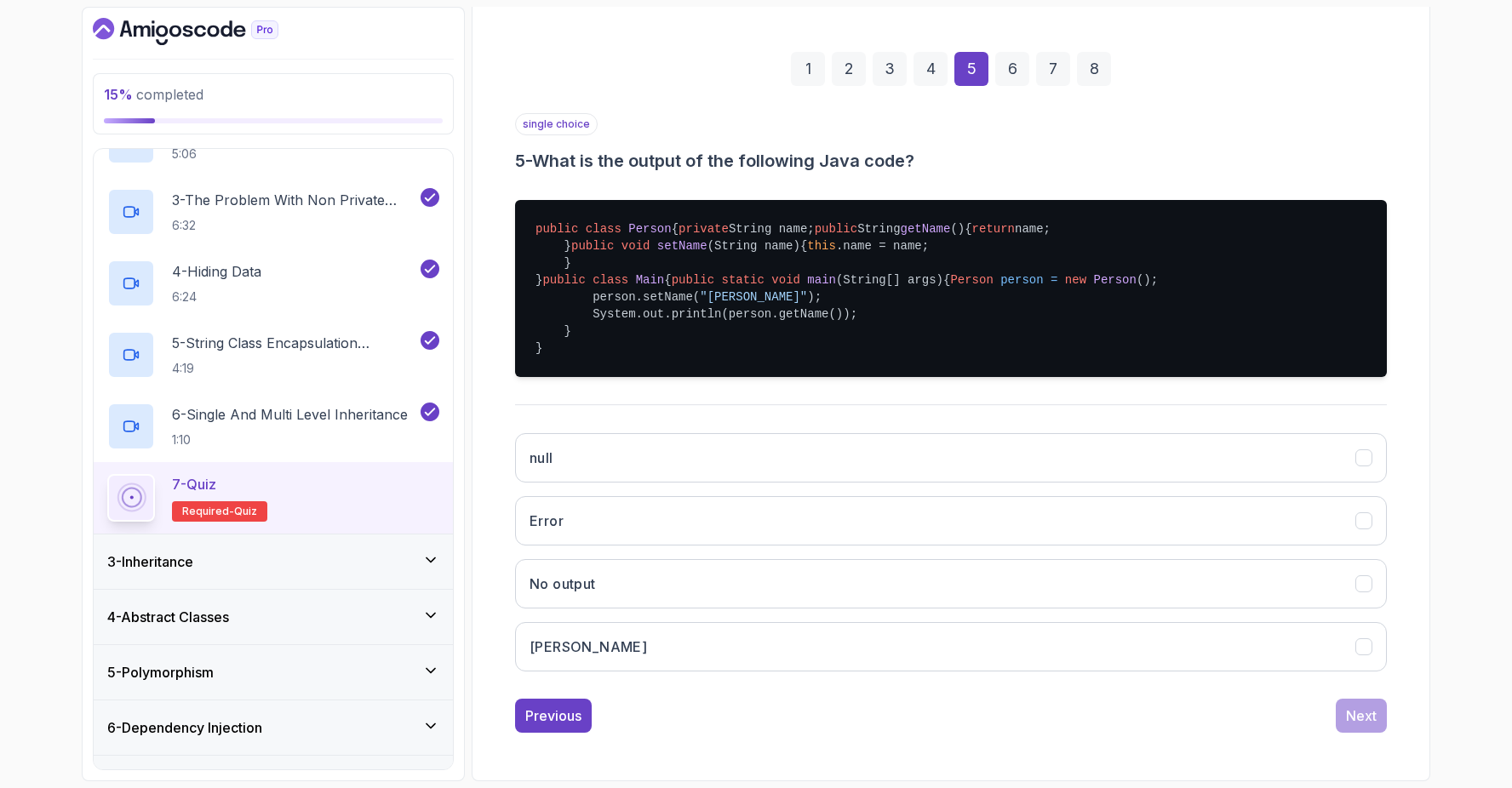
scroll to position [351, 0]
click at [761, 520] on button "Error" at bounding box center [951, 521] width 872 height 49
click at [1358, 719] on div "Next" at bounding box center [1361, 716] width 30 height 20
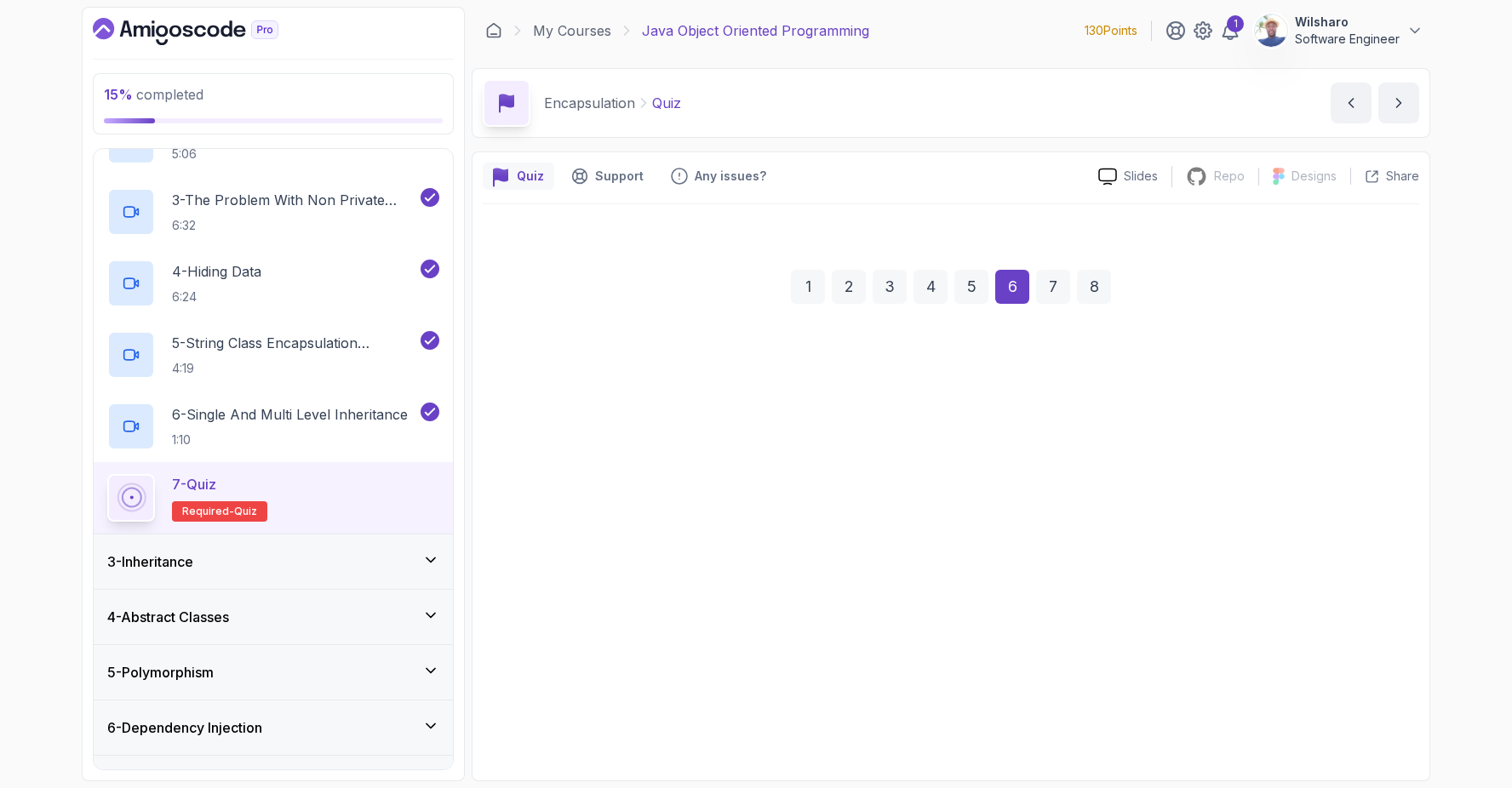
scroll to position [0, 0]
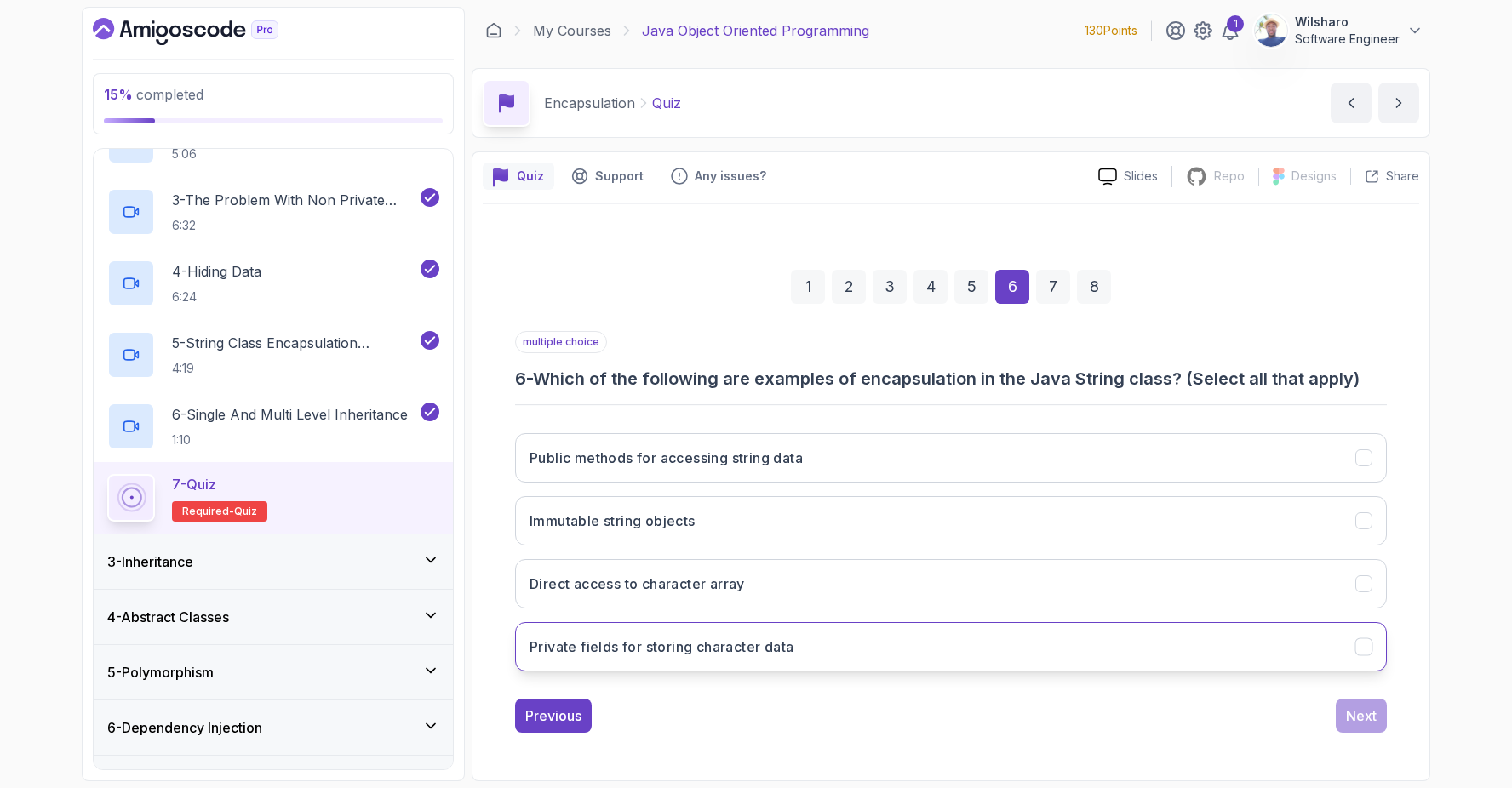
click at [1181, 648] on button "Private fields for storing character data" at bounding box center [951, 647] width 872 height 49
click at [1371, 715] on div "Next" at bounding box center [1361, 716] width 30 height 20
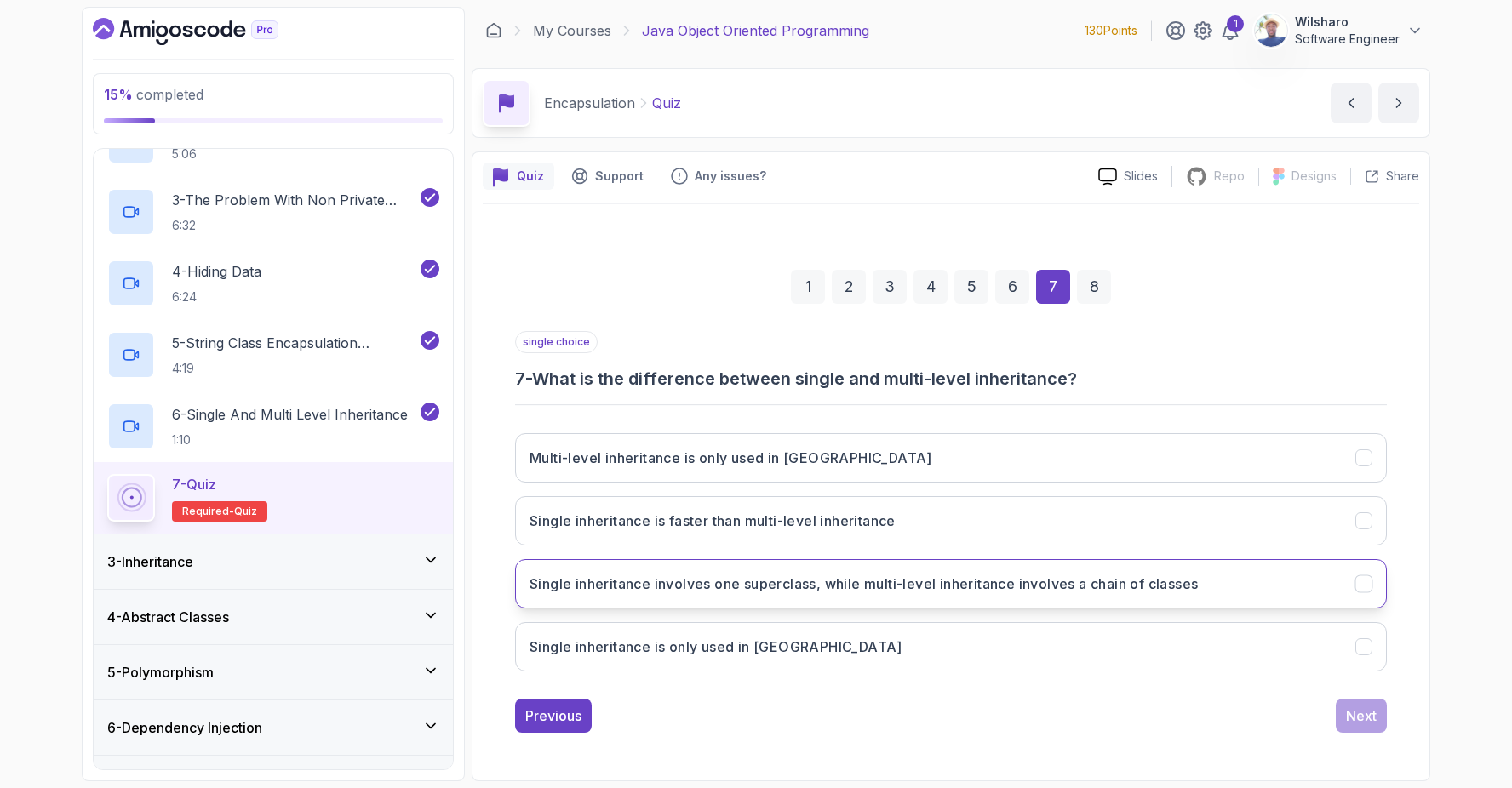
click at [950, 585] on h3 "Single inheritance involves one superclass, while multi-level inheritance invol…" at bounding box center [863, 583] width 668 height 20
click at [1355, 718] on div "Next" at bounding box center [1361, 716] width 30 height 20
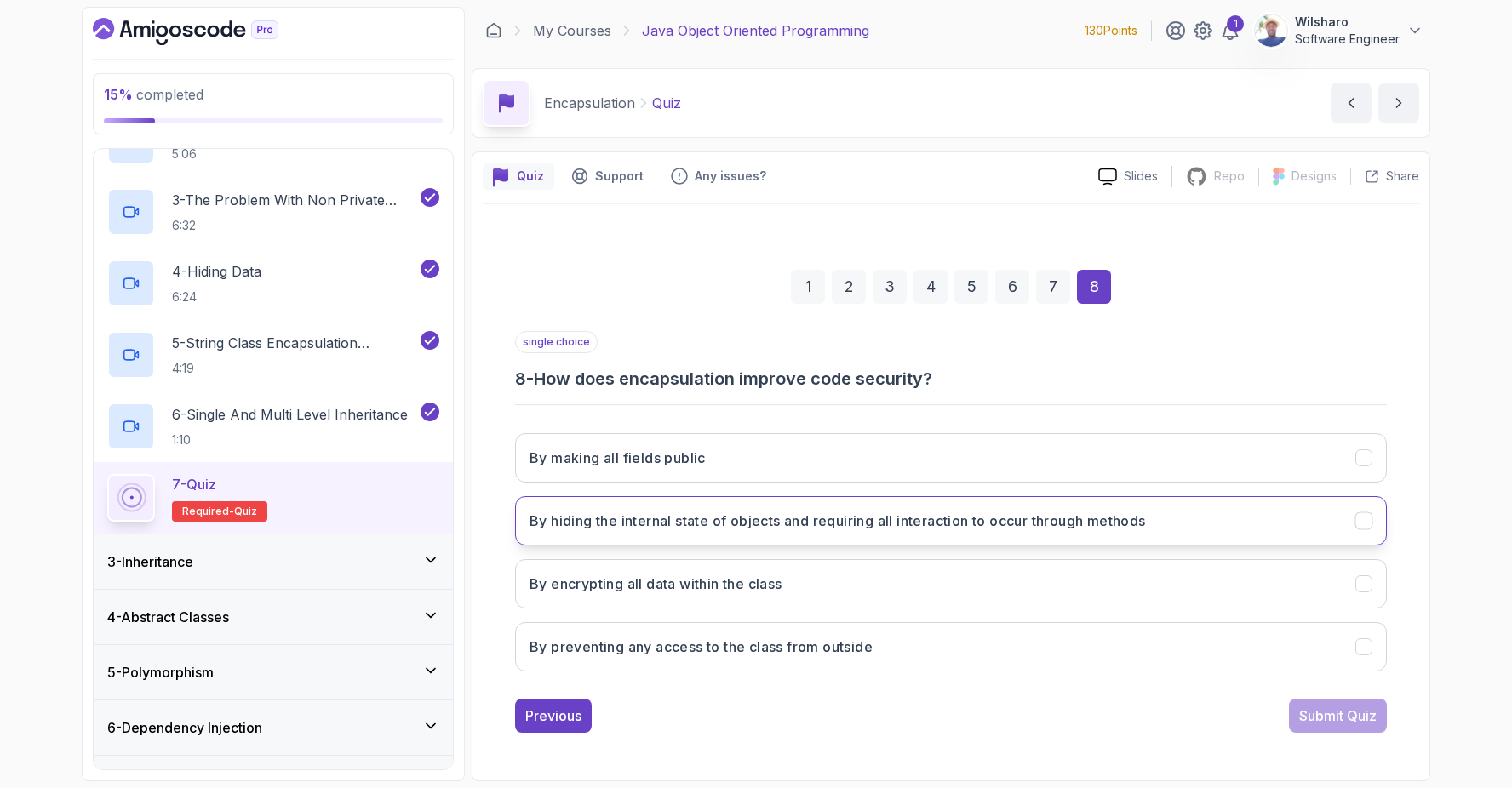
click at [1090, 528] on h3 "By hiding the internal state of objects and requiring all interaction to occur …" at bounding box center [837, 521] width 617 height 20
click at [1345, 719] on div "Submit Quiz" at bounding box center [1337, 716] width 77 height 20
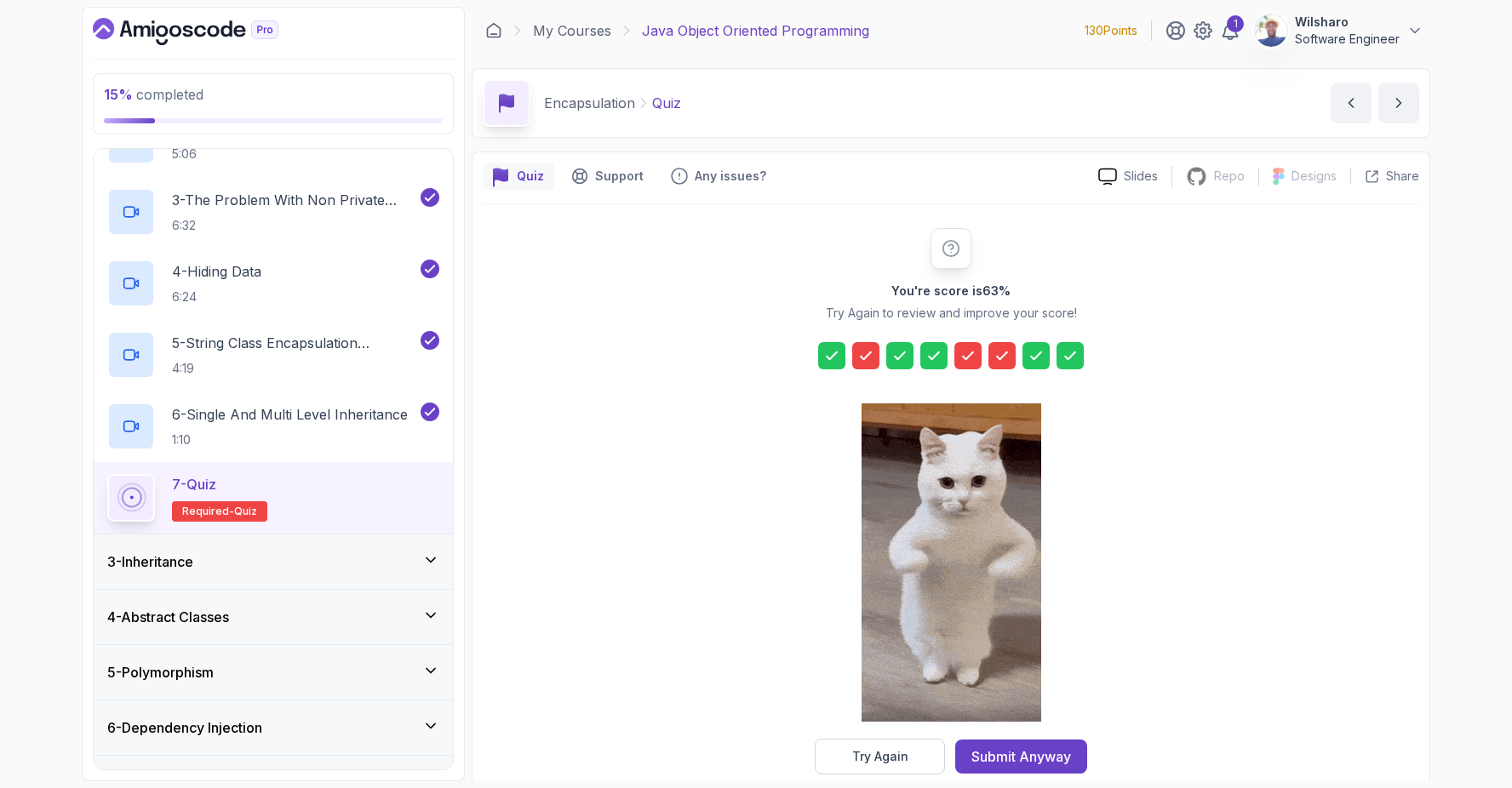
click at [996, 356] on icon at bounding box center [1001, 355] width 10 height 7
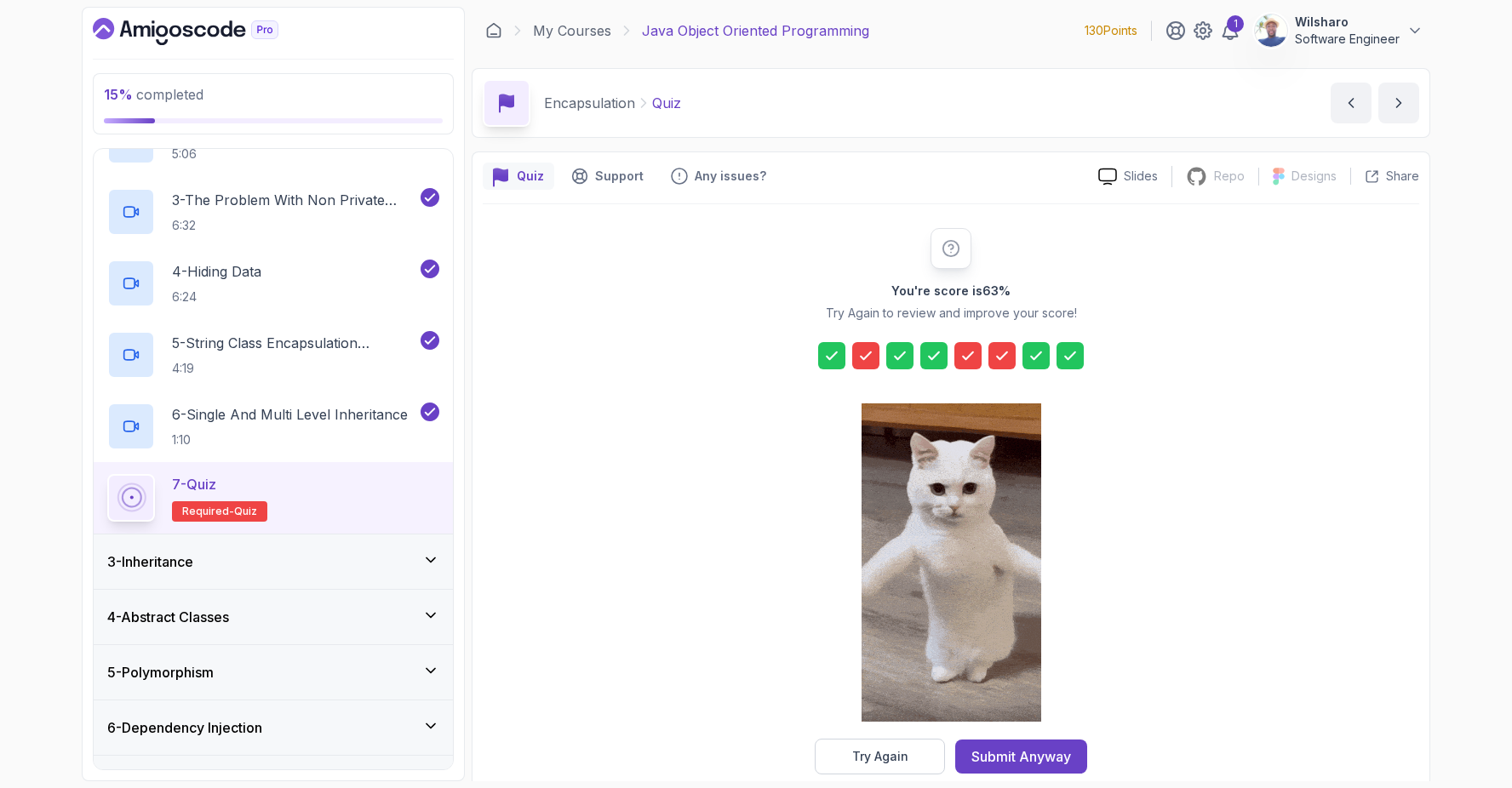
scroll to position [29, 0]
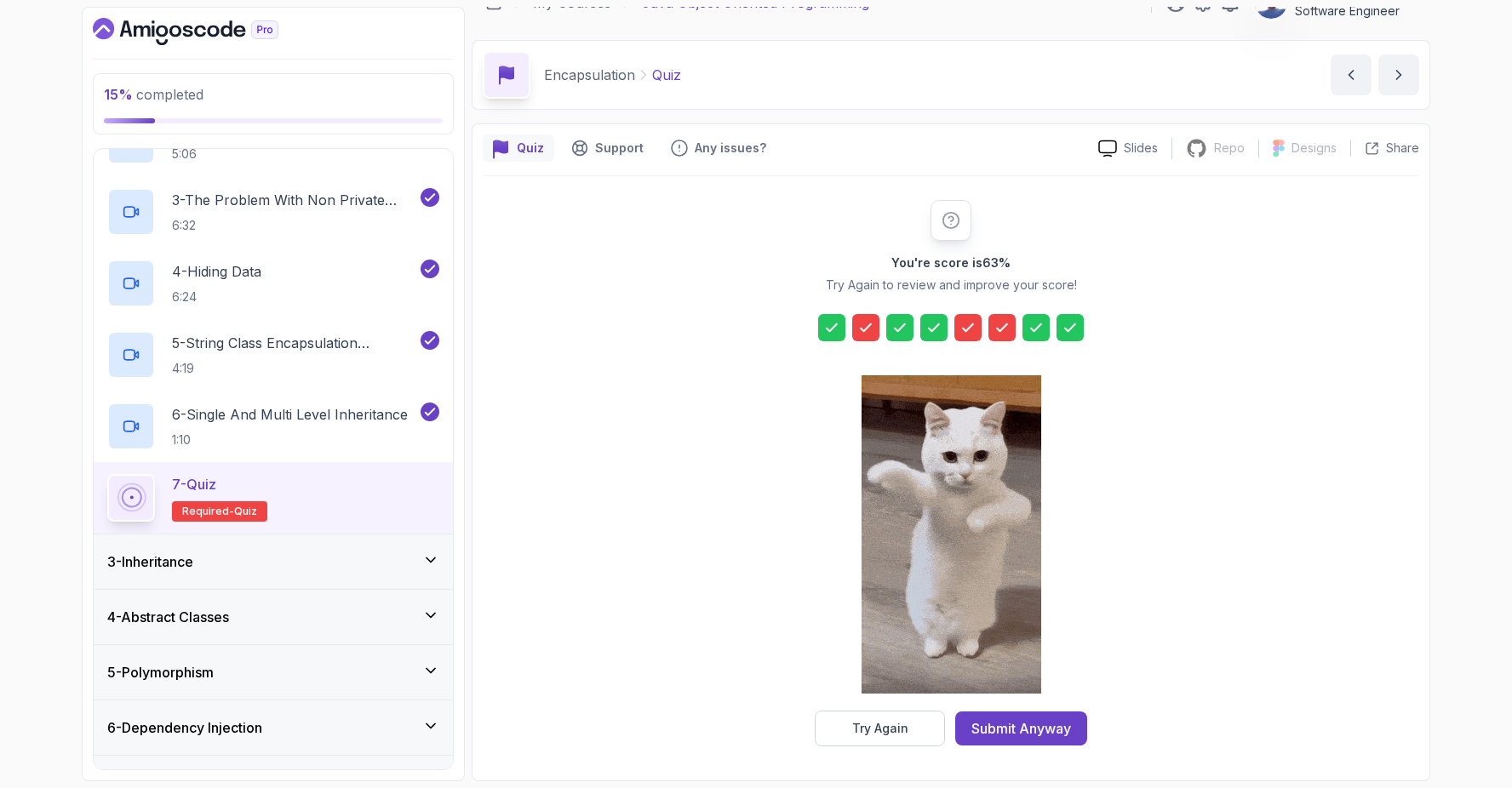
click at [970, 338] on div at bounding box center [968, 327] width 28 height 28
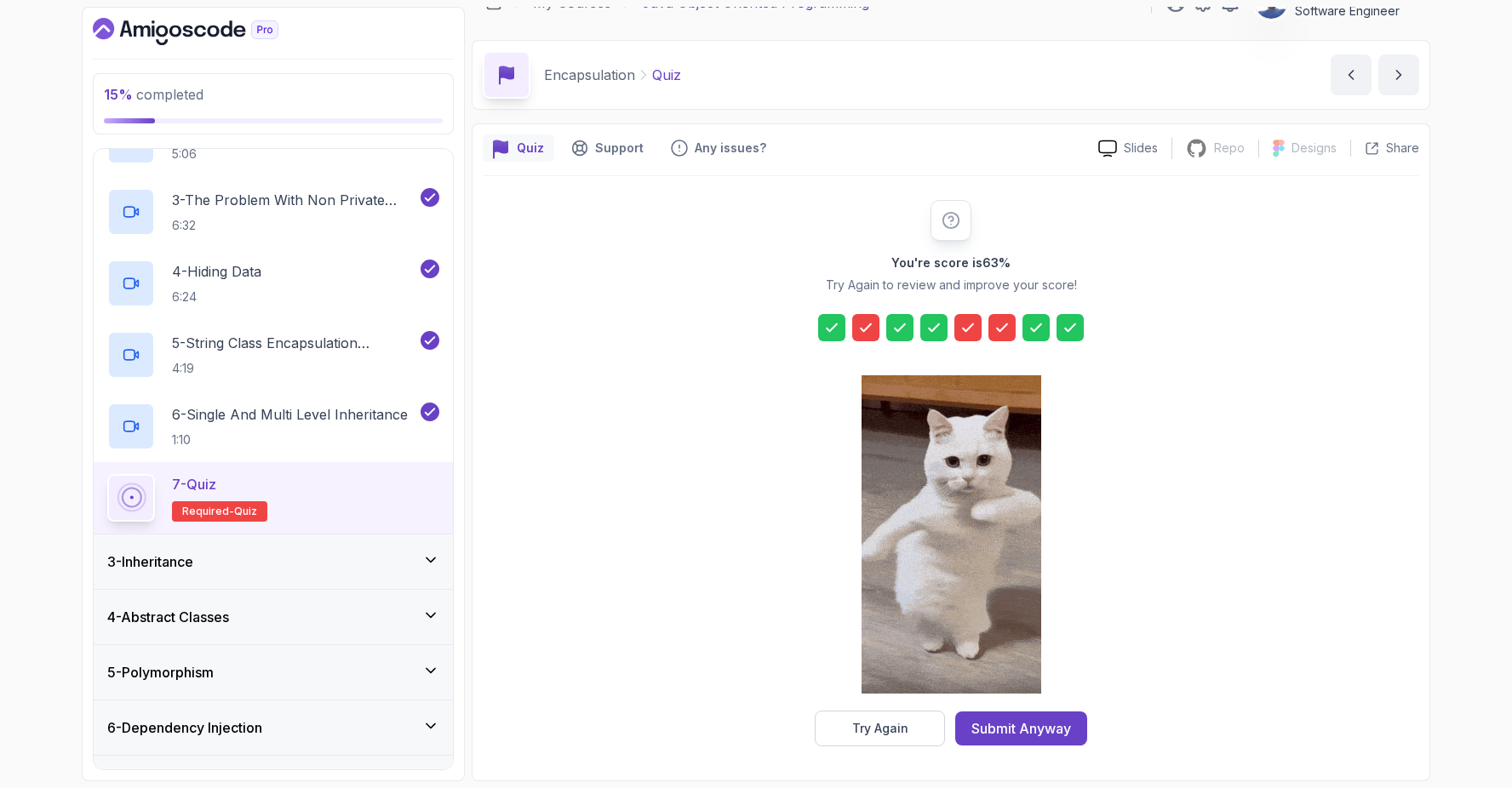
click at [991, 336] on div at bounding box center [1001, 327] width 28 height 28
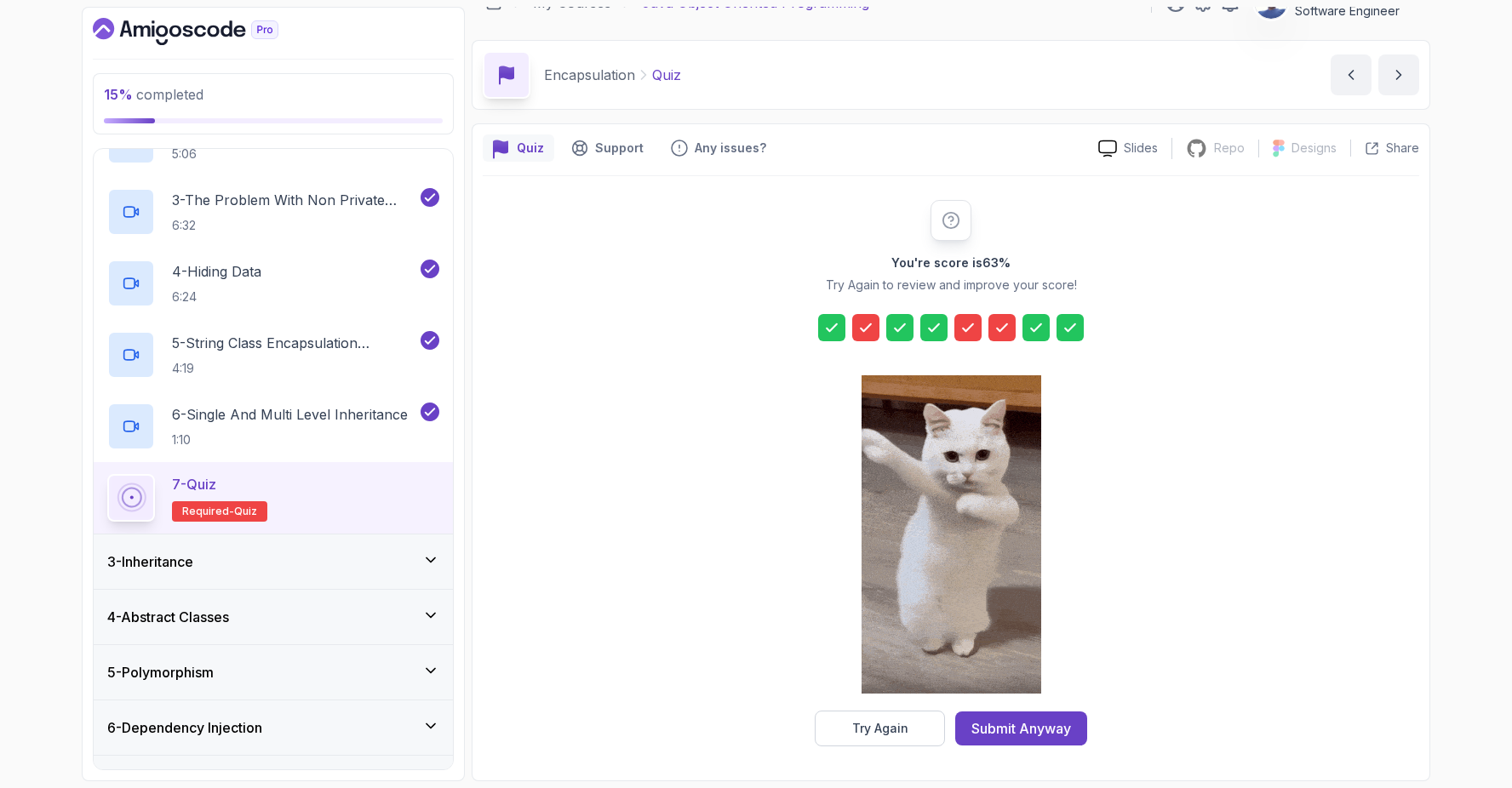
click at [1009, 325] on icon at bounding box center [1002, 327] width 17 height 17
click at [893, 720] on div "Try Again" at bounding box center [879, 729] width 56 height 17
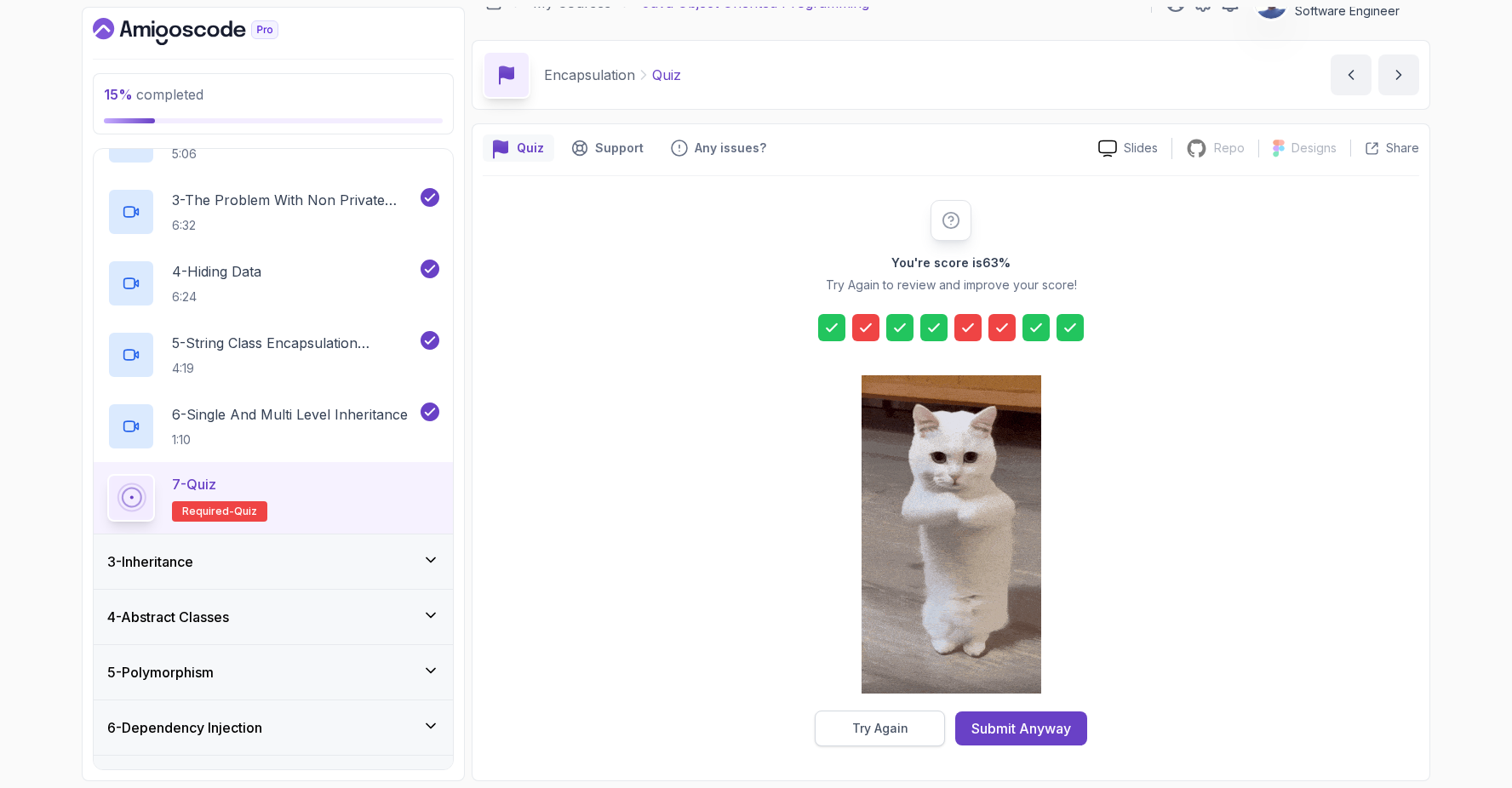
scroll to position [0, 0]
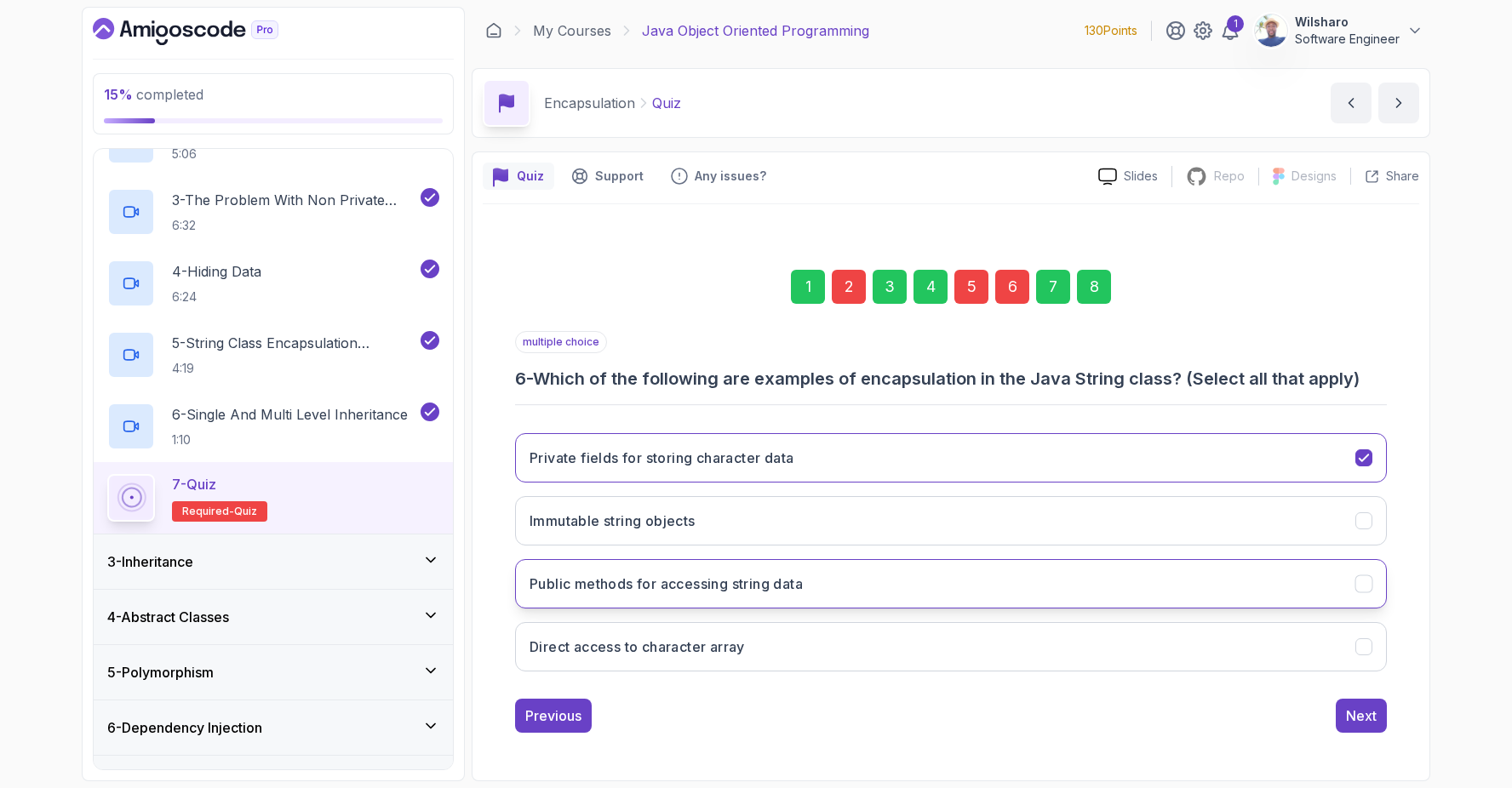
click at [1023, 588] on button "Public methods for accessing string data" at bounding box center [951, 584] width 872 height 49
click at [856, 279] on div "2" at bounding box center [849, 287] width 34 height 34
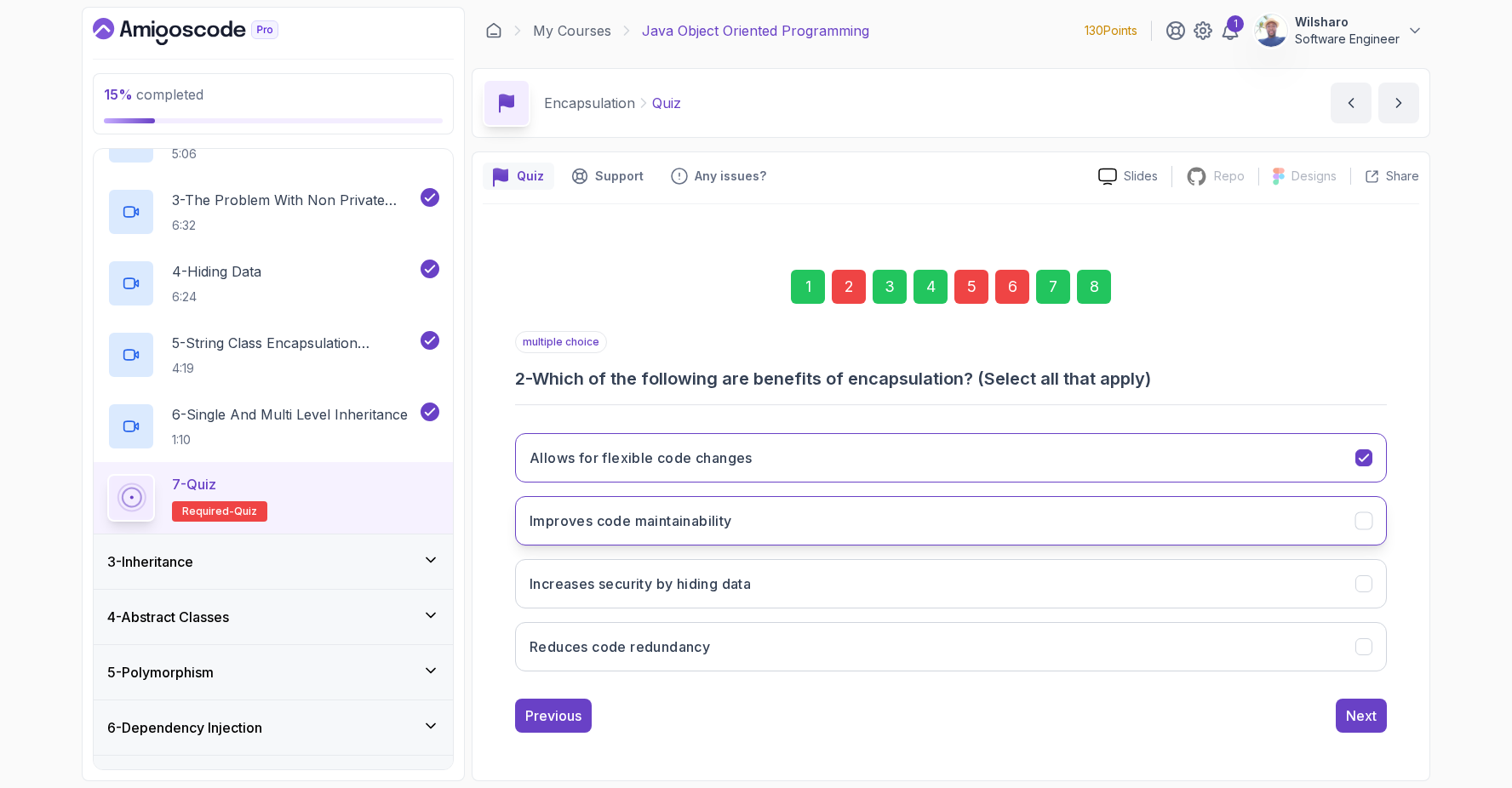
click at [1365, 515] on icon "Improves code maintainability" at bounding box center [1364, 520] width 16 height 16
click at [1359, 583] on icon "Increases security by hiding data" at bounding box center [1364, 583] width 10 height 7
click at [973, 293] on div "5" at bounding box center [972, 287] width 34 height 34
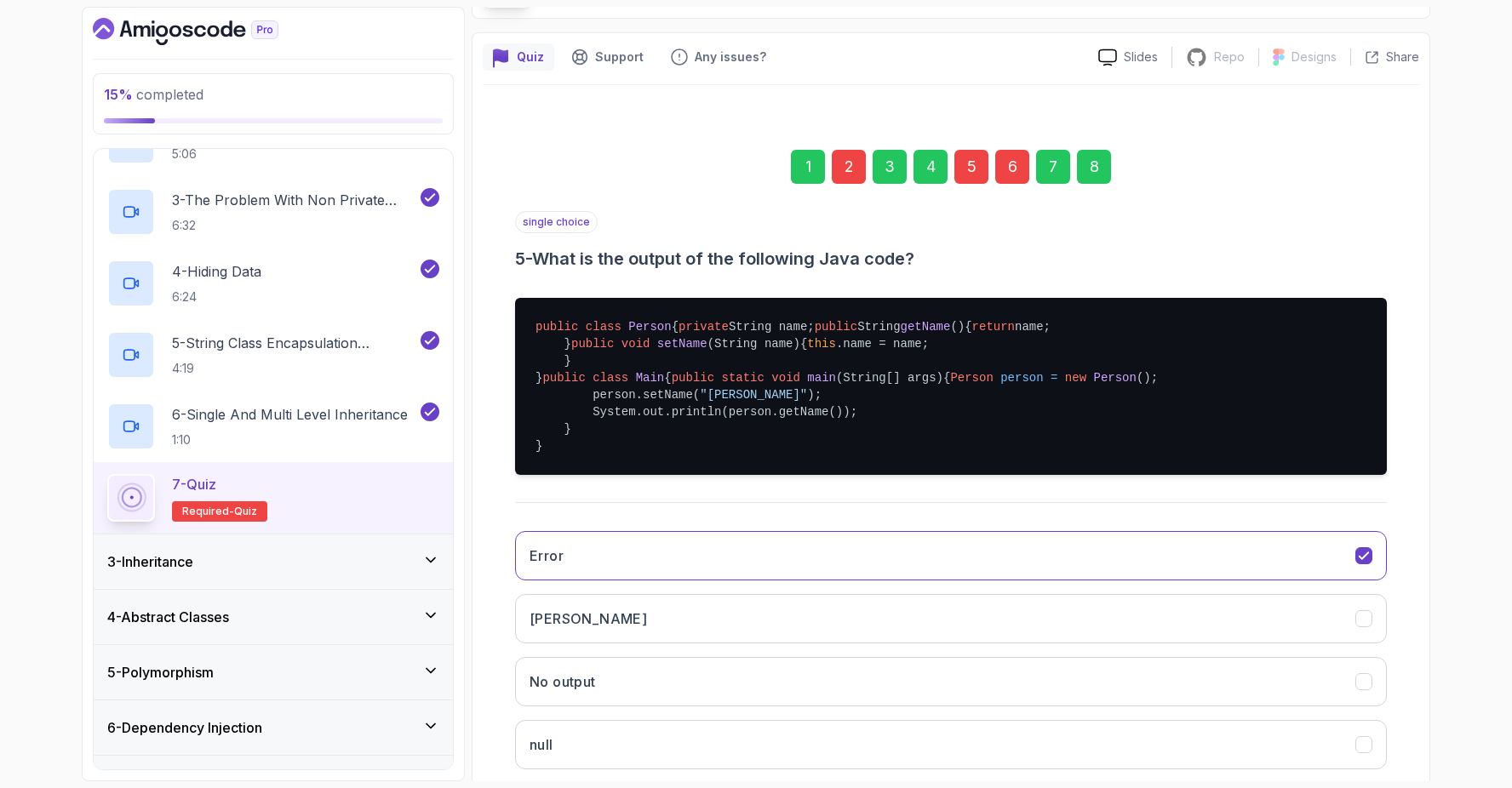
scroll to position [159, 0]
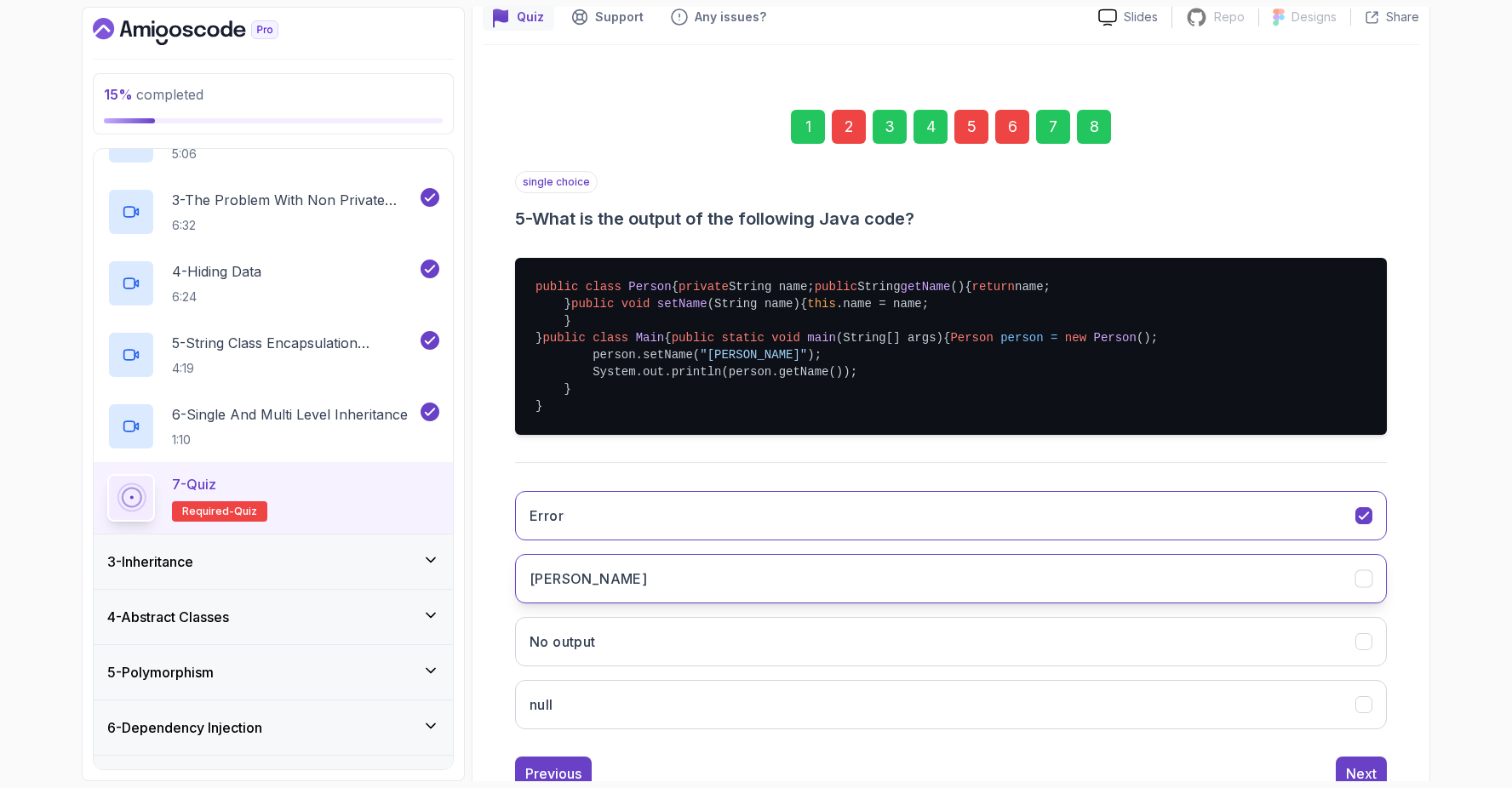
click at [1359, 587] on icon "John" at bounding box center [1364, 579] width 16 height 16
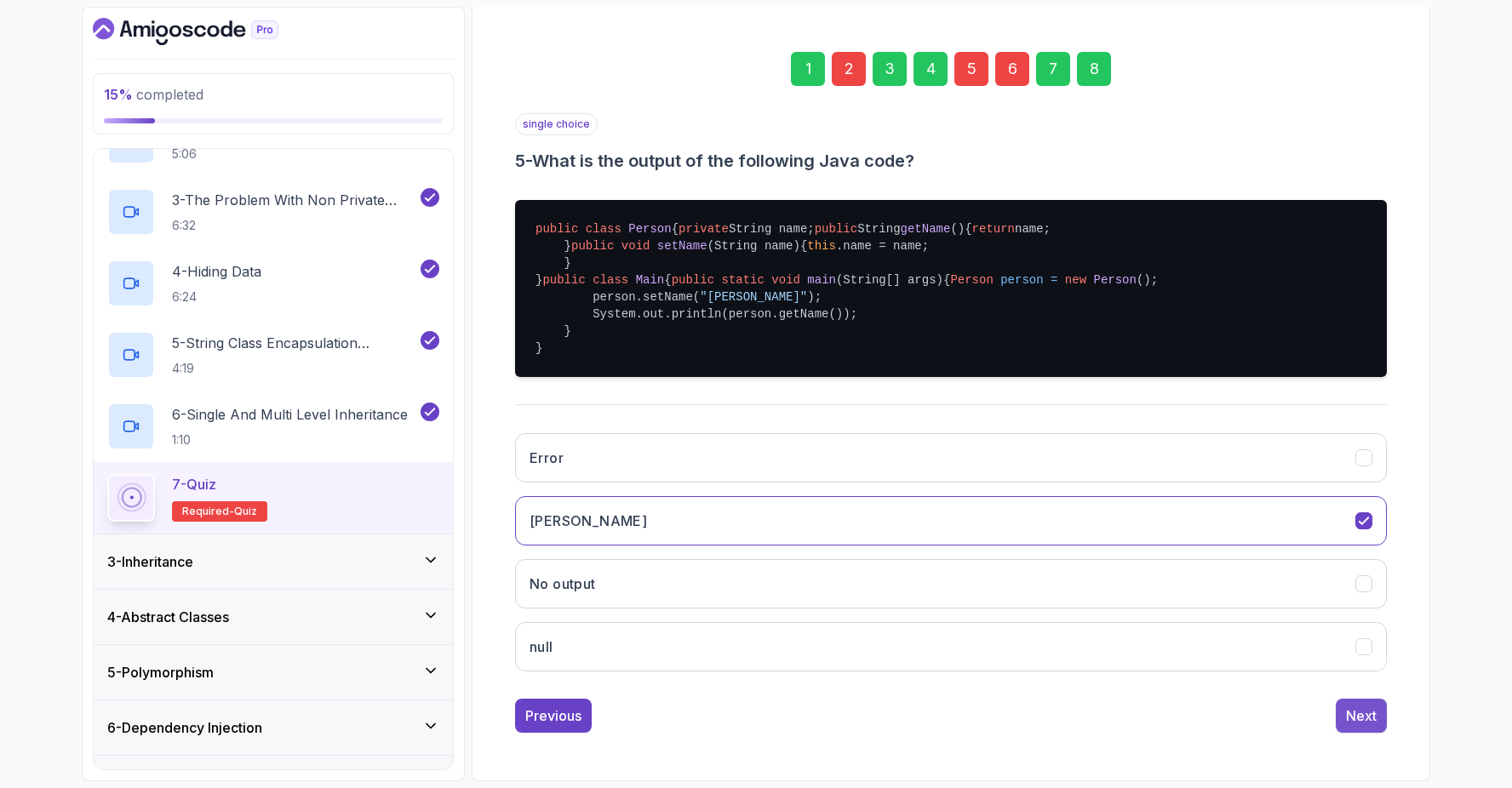
scroll to position [353, 0]
click at [1366, 721] on div "Next" at bounding box center [1361, 716] width 30 height 20
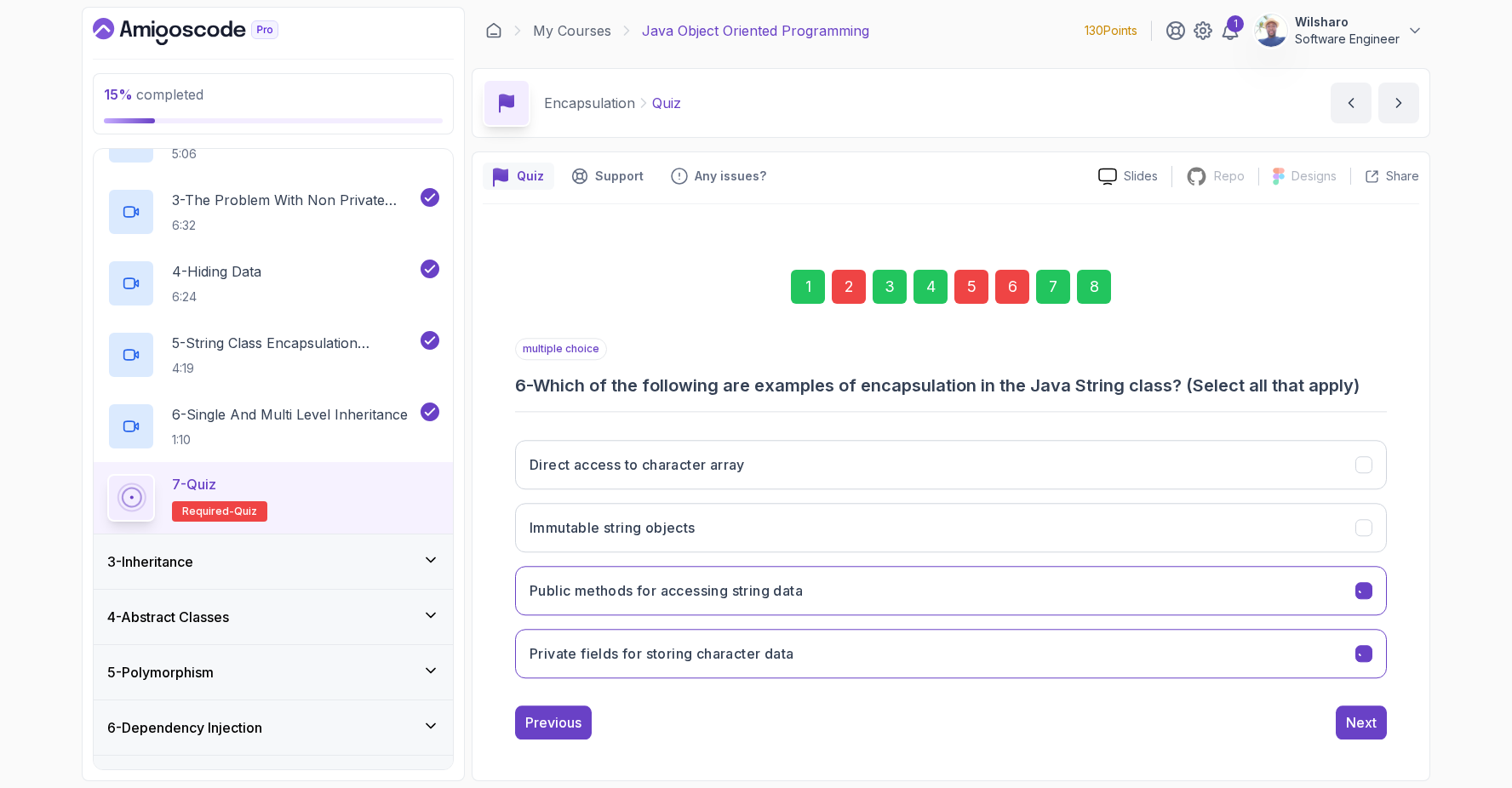
scroll to position [0, 0]
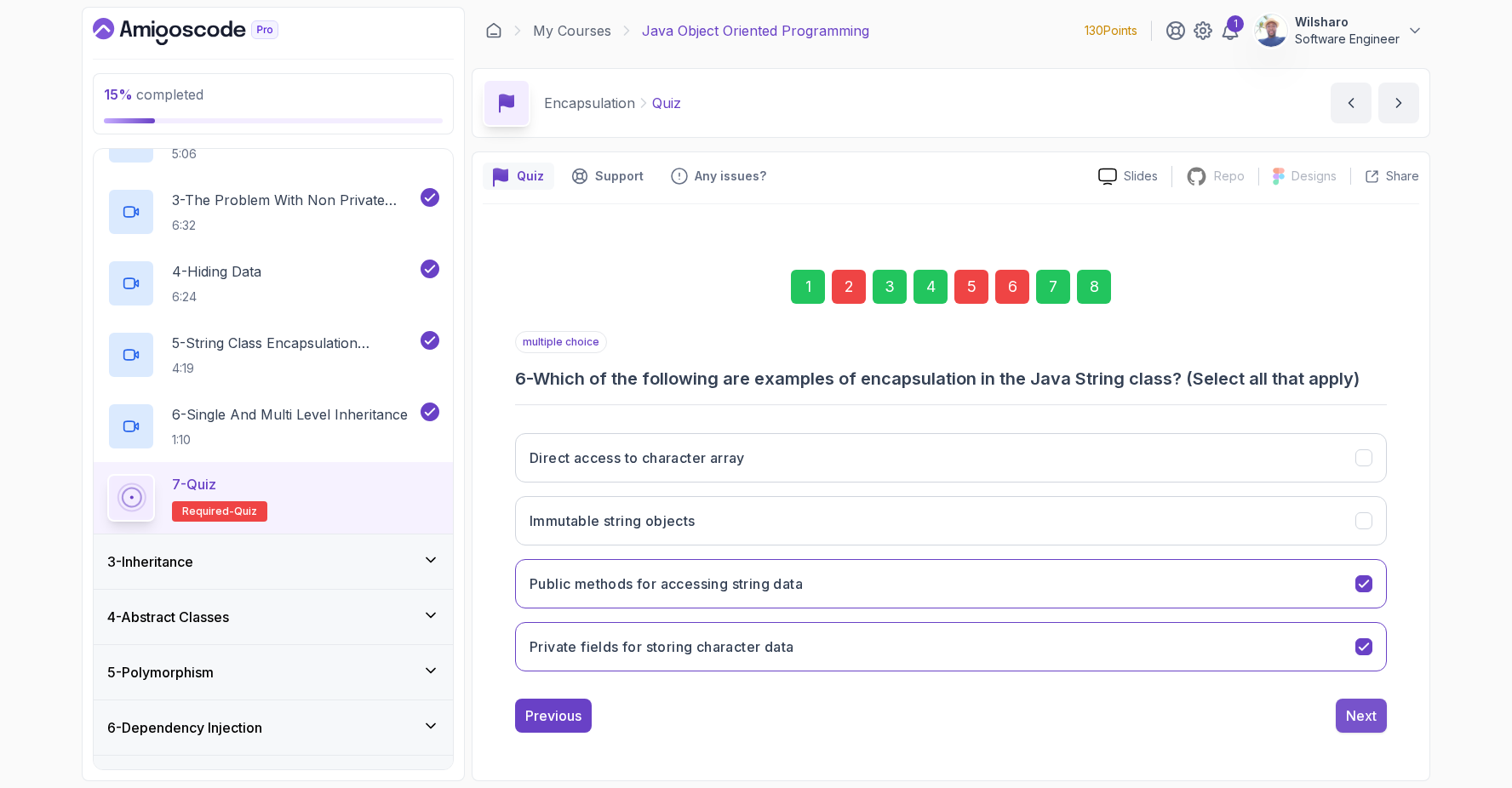
click at [1354, 714] on div "Next" at bounding box center [1361, 716] width 30 height 20
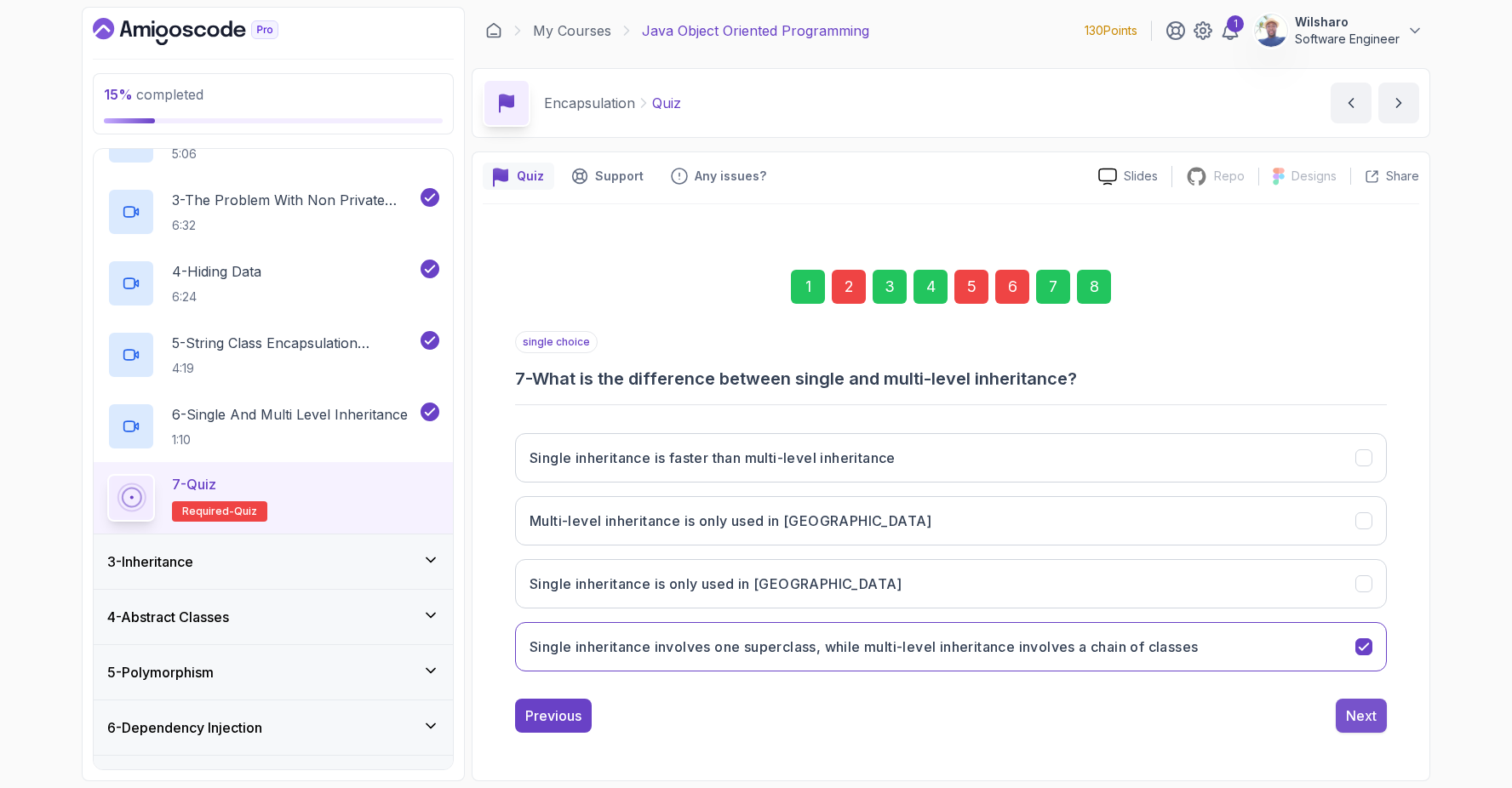
click at [1359, 726] on button "Next" at bounding box center [1361, 716] width 51 height 34
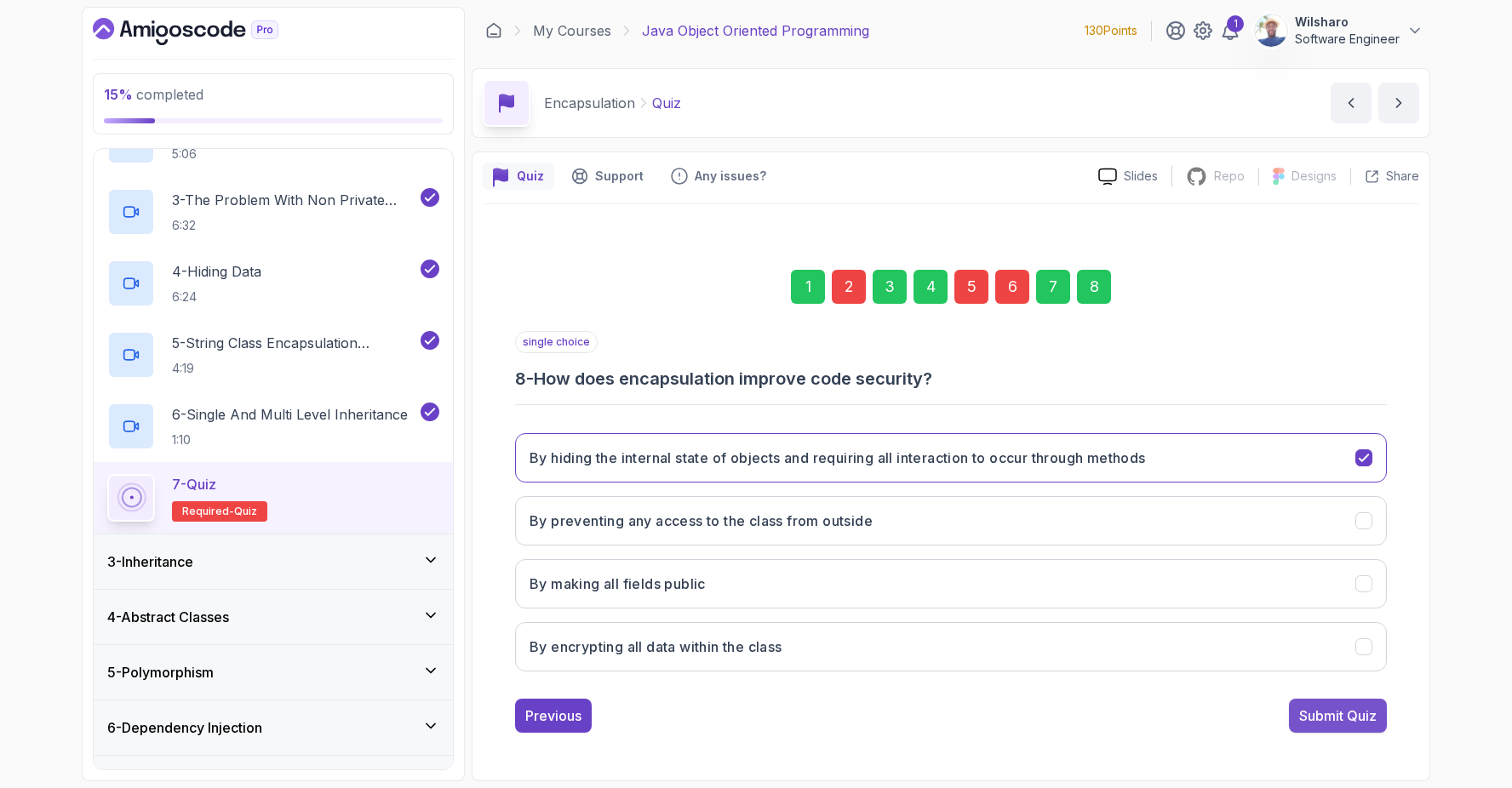
click at [1358, 721] on div "Submit Quiz" at bounding box center [1337, 716] width 77 height 20
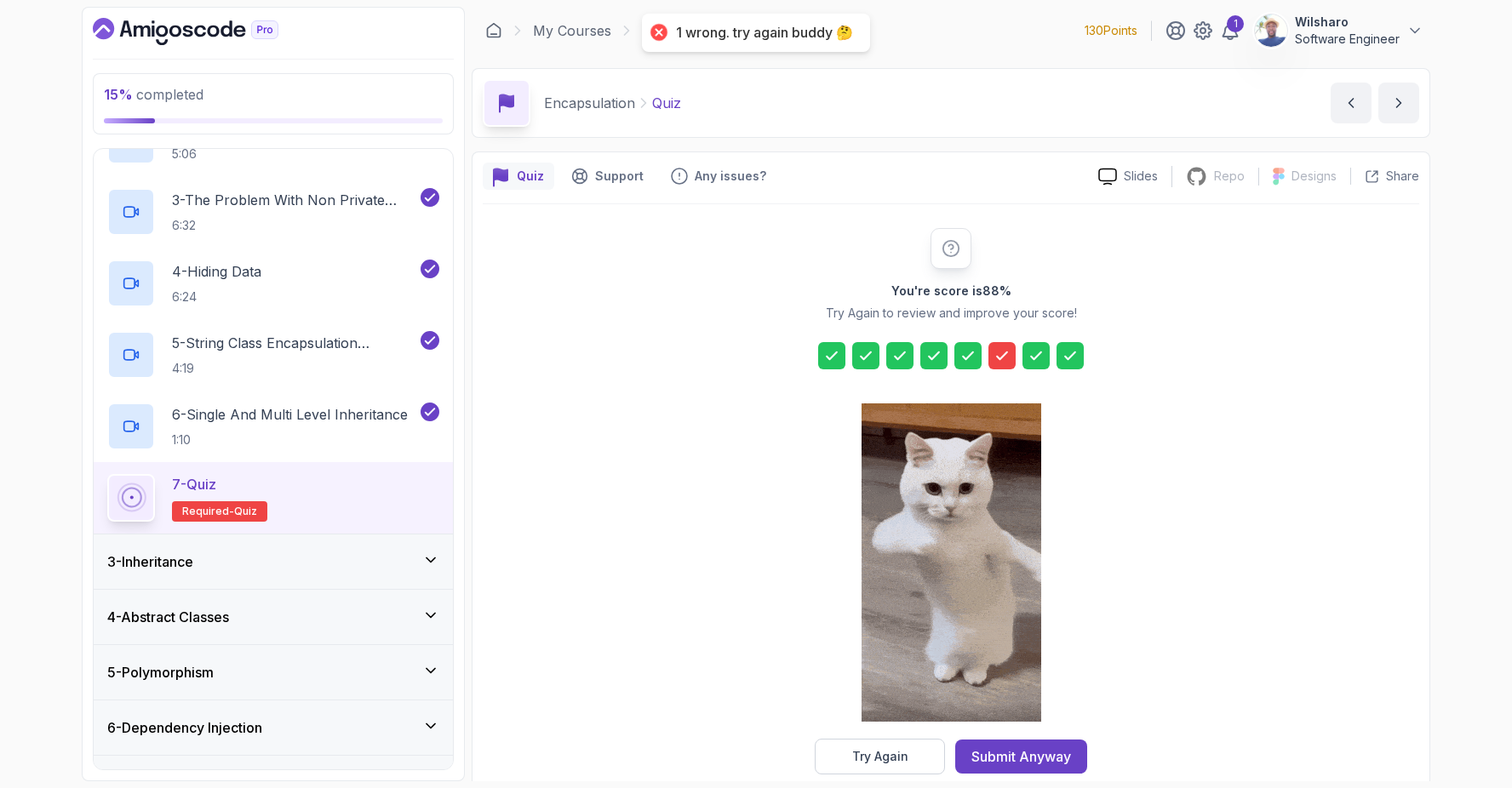
click at [1004, 359] on icon at bounding box center [1002, 356] width 17 height 17
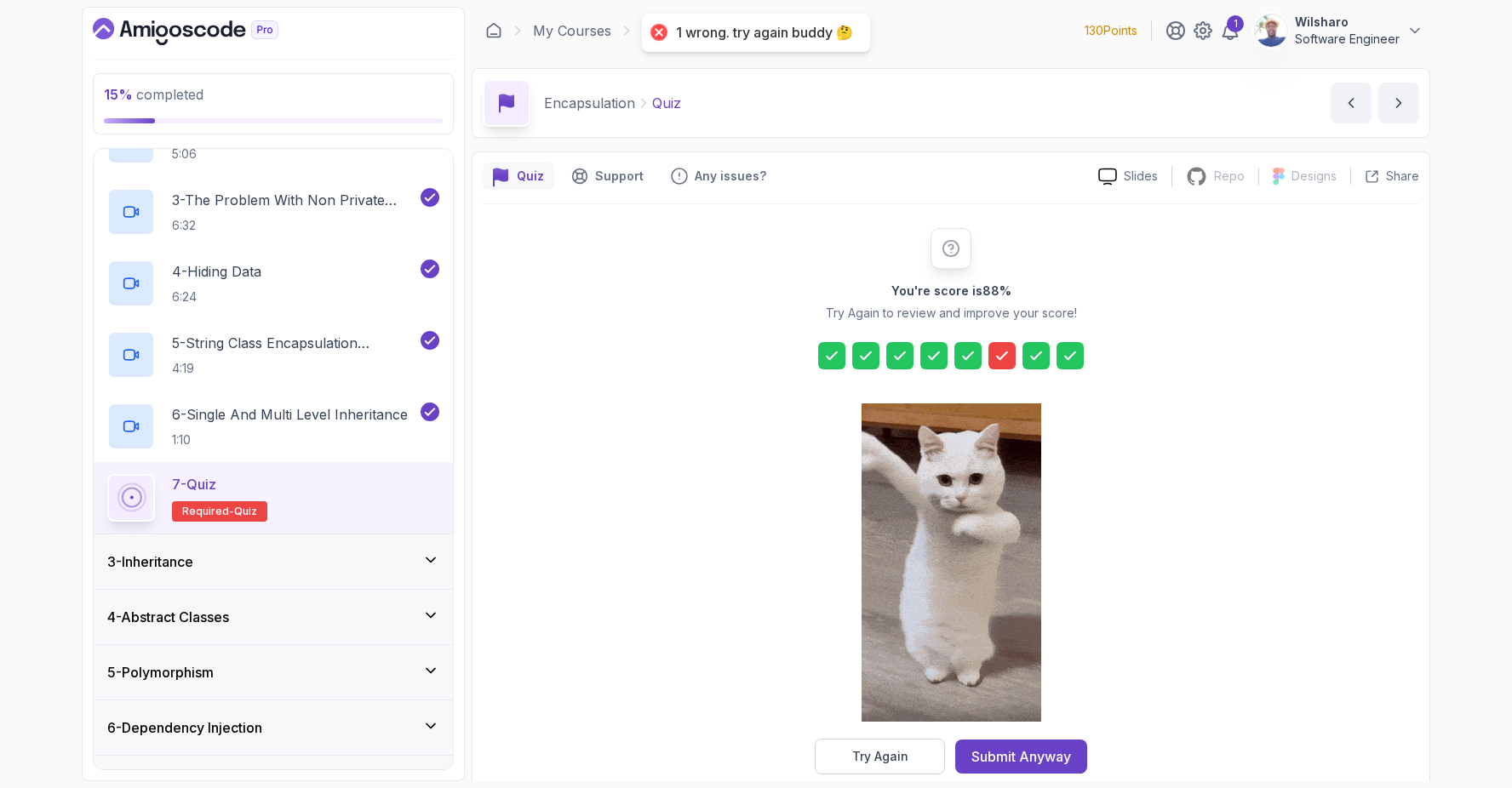
scroll to position [29, 0]
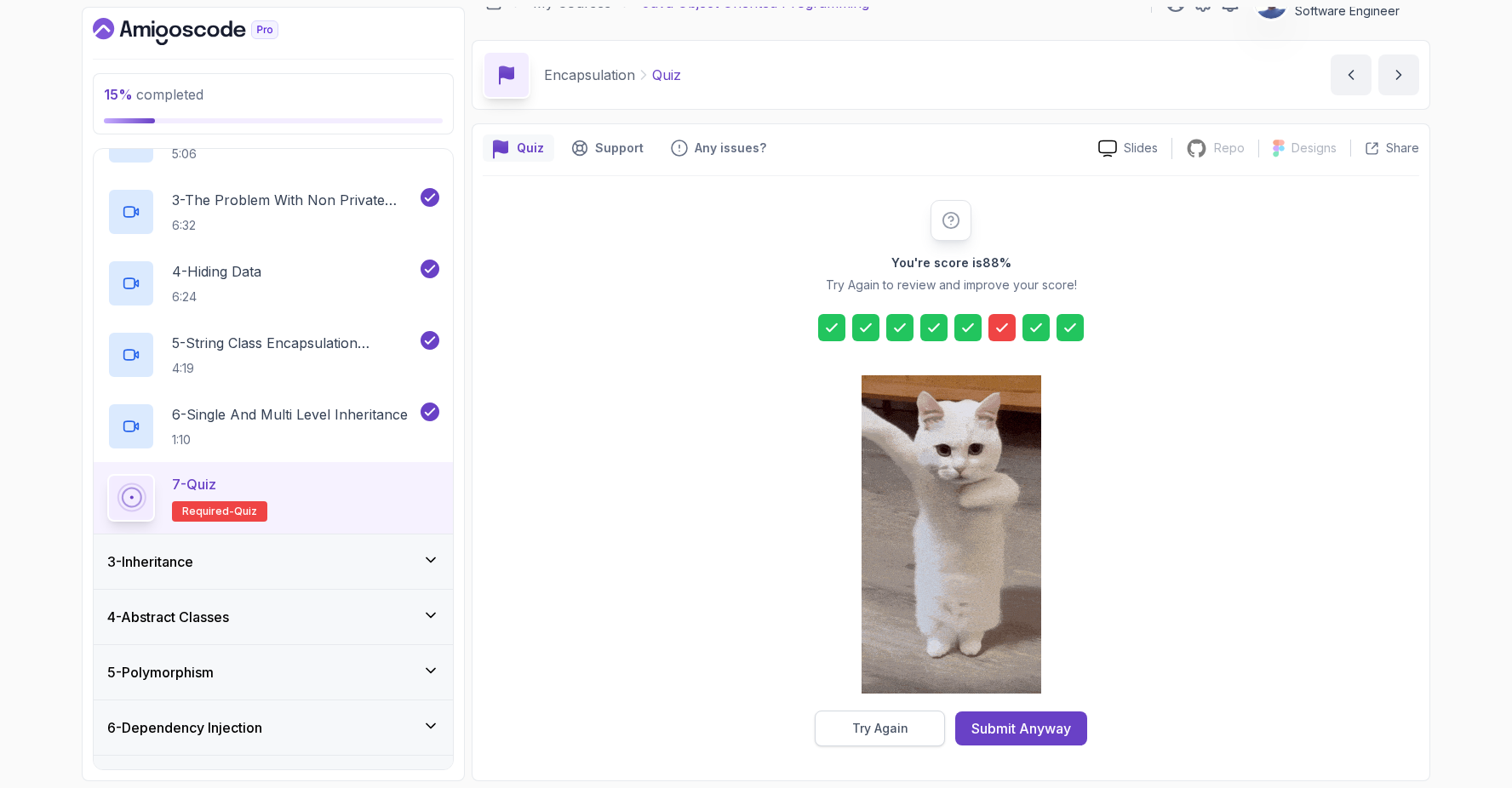
click at [899, 733] on div "Try Again" at bounding box center [879, 729] width 56 height 17
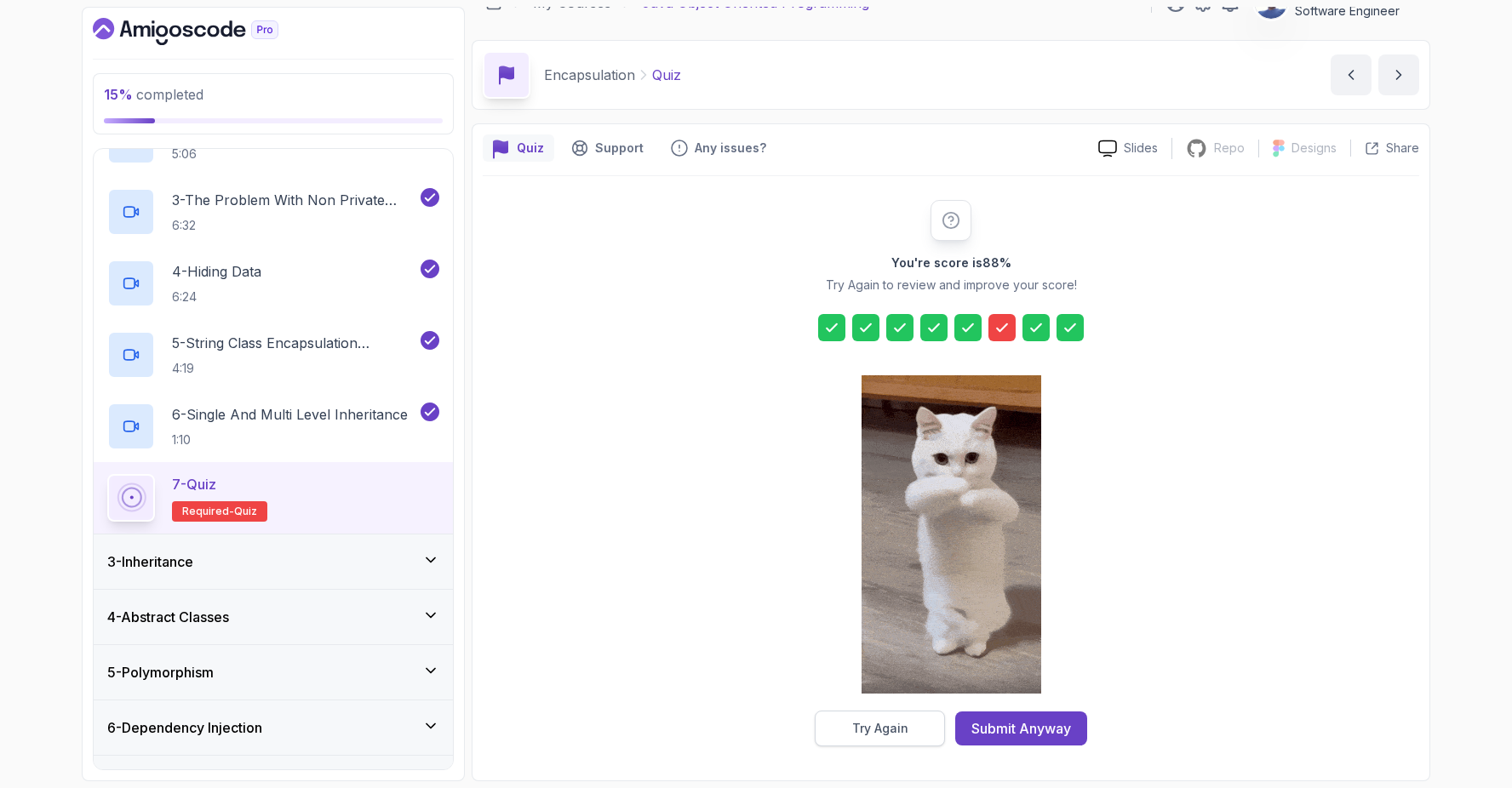
scroll to position [0, 0]
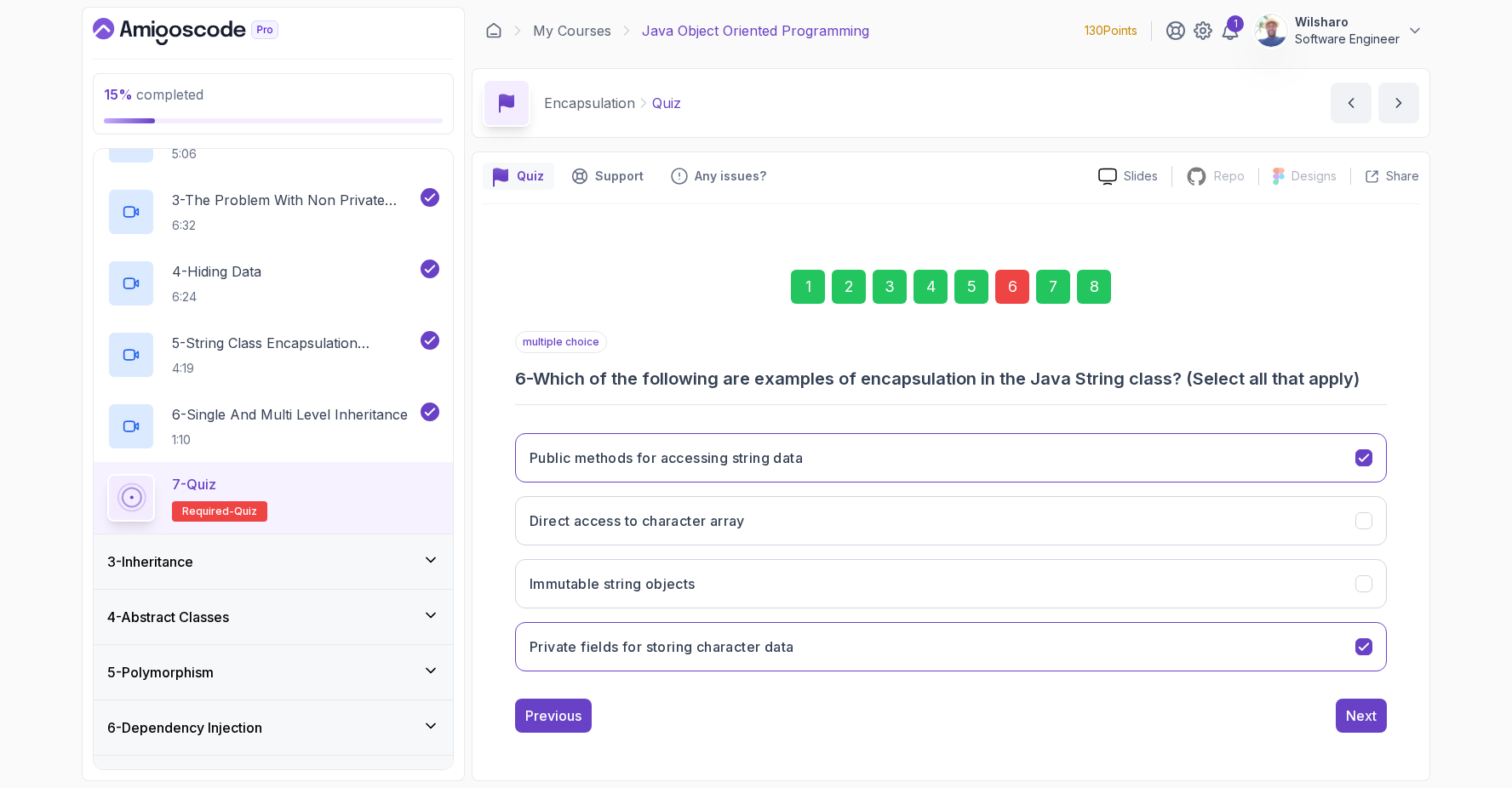
click at [1012, 287] on div "6" at bounding box center [1012, 287] width 34 height 34
click at [1360, 577] on icon "Immutable string objects" at bounding box center [1364, 583] width 16 height 16
click at [1375, 726] on button "Next" at bounding box center [1361, 716] width 51 height 34
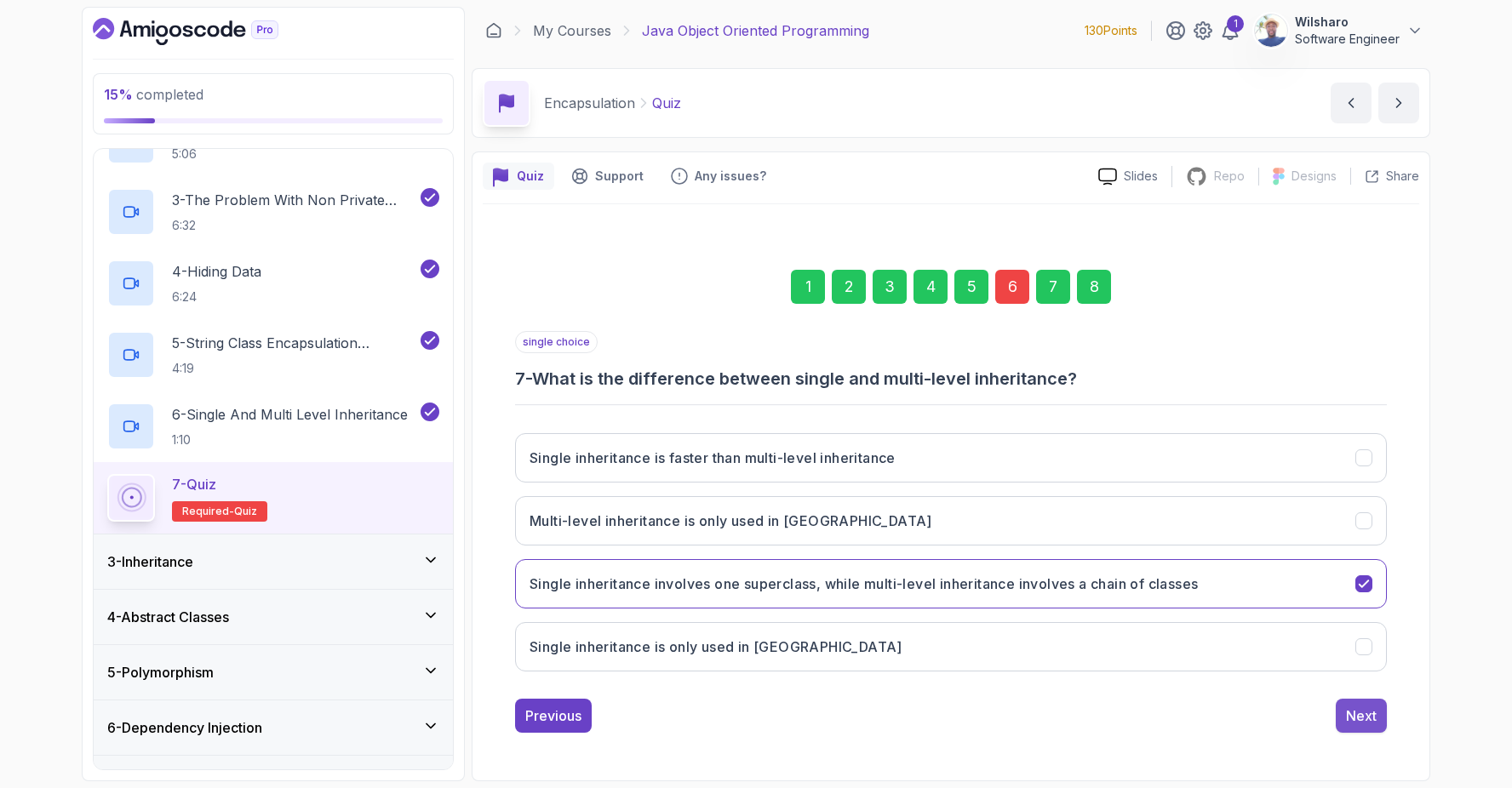
click at [1356, 710] on div "Next" at bounding box center [1361, 716] width 30 height 20
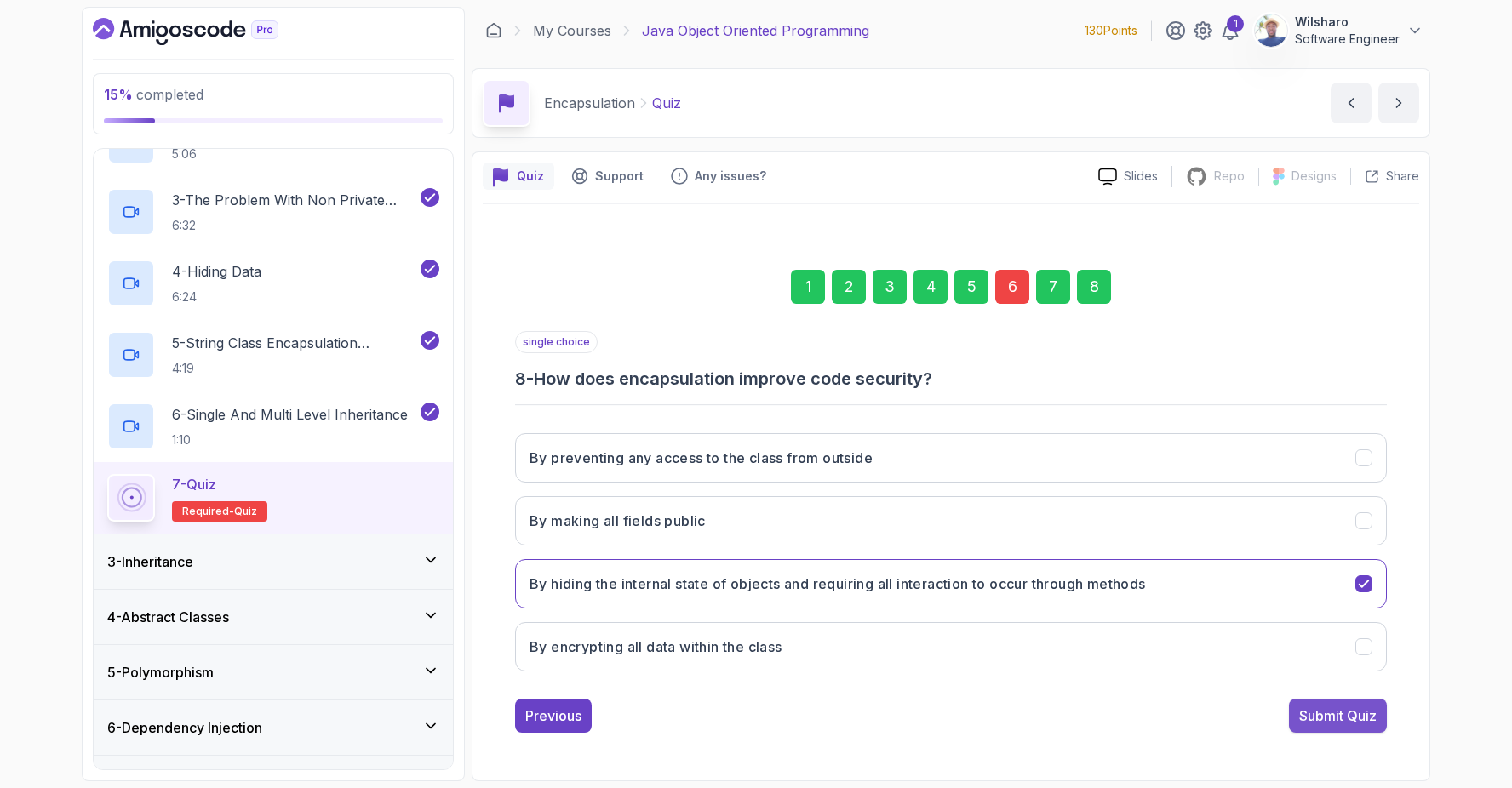
click at [1330, 730] on button "Submit Quiz" at bounding box center [1337, 716] width 98 height 34
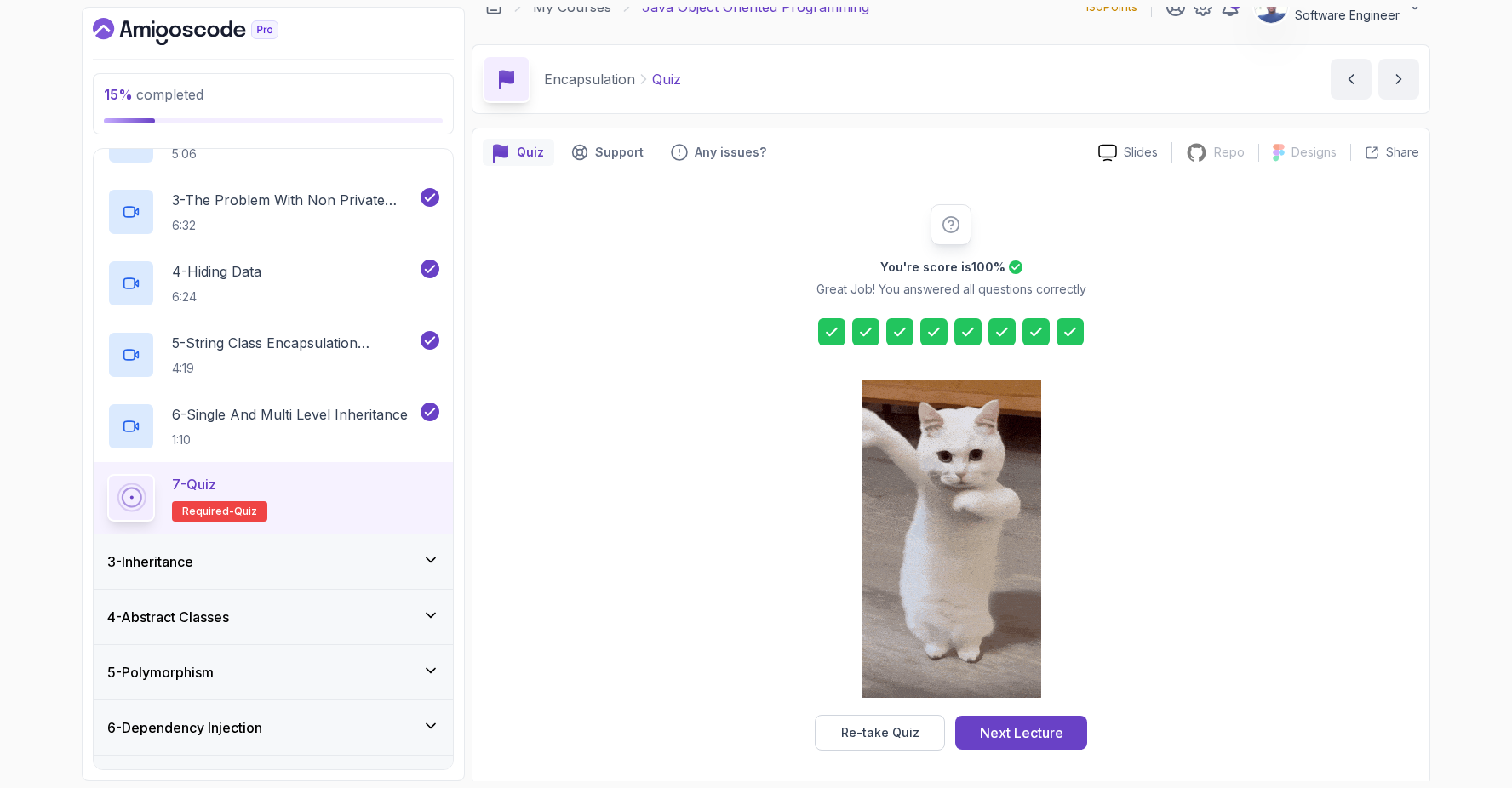
scroll to position [29, 0]
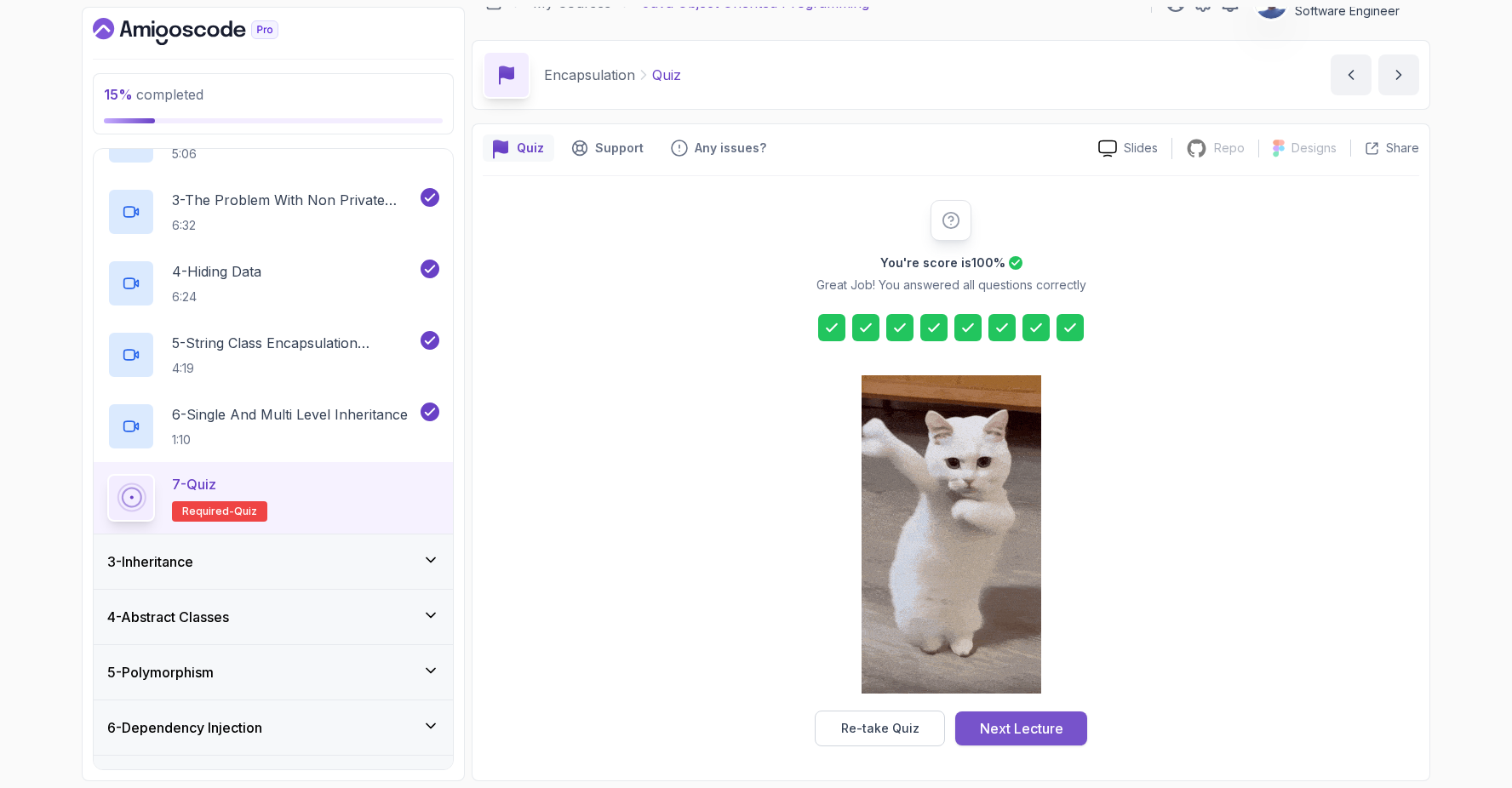
click at [1024, 727] on div "Next Lecture" at bounding box center [1022, 728] width 84 height 20
